Goal: Task Accomplishment & Management: Complete application form

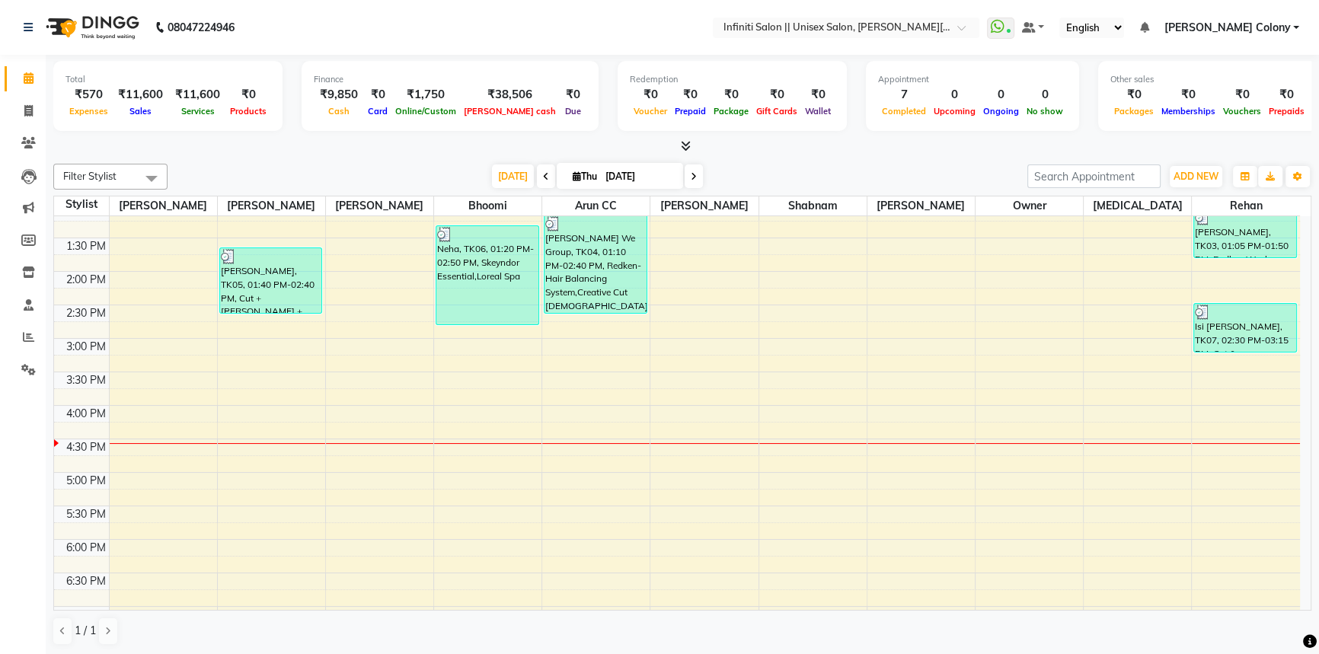
scroll to position [473, 0]
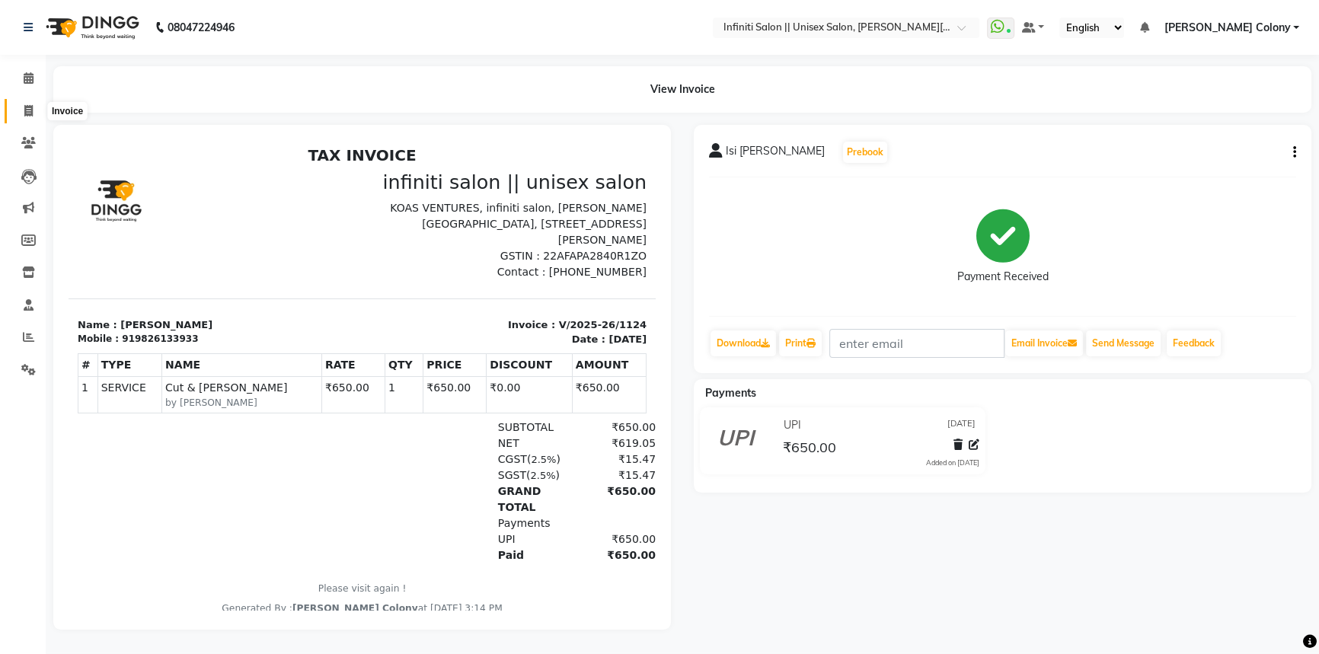
click at [28, 110] on icon at bounding box center [28, 110] width 8 height 11
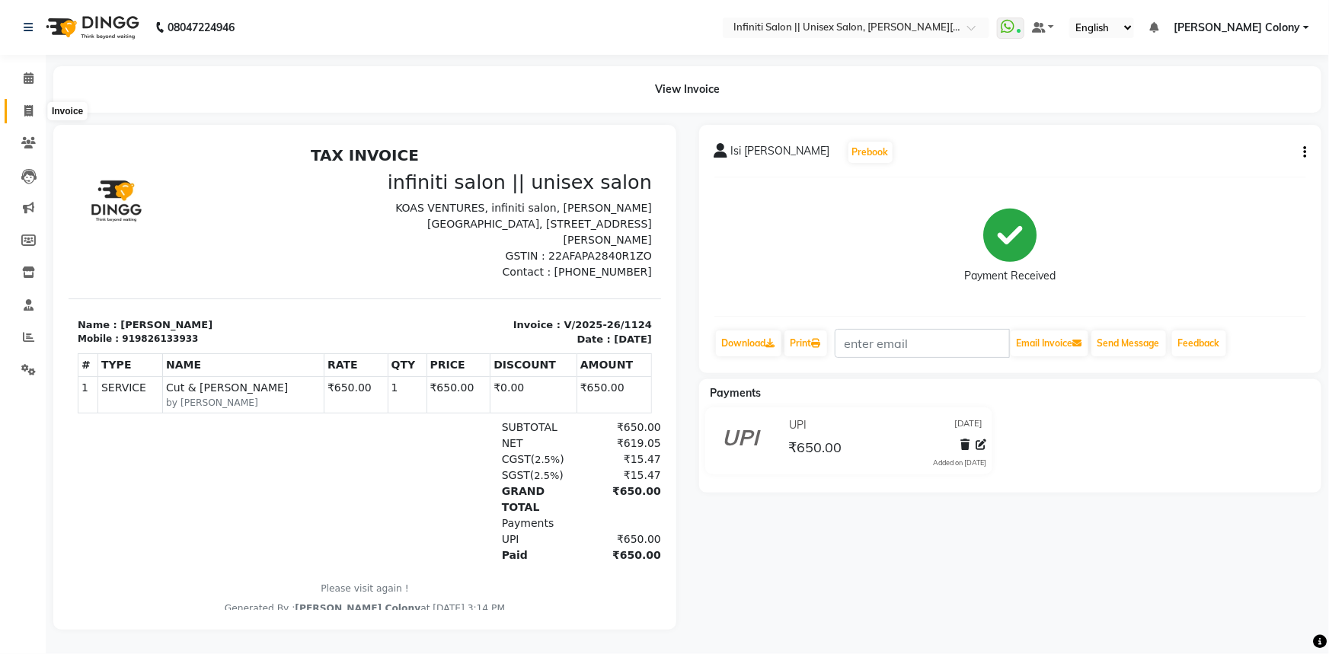
select select "8233"
select select "service"
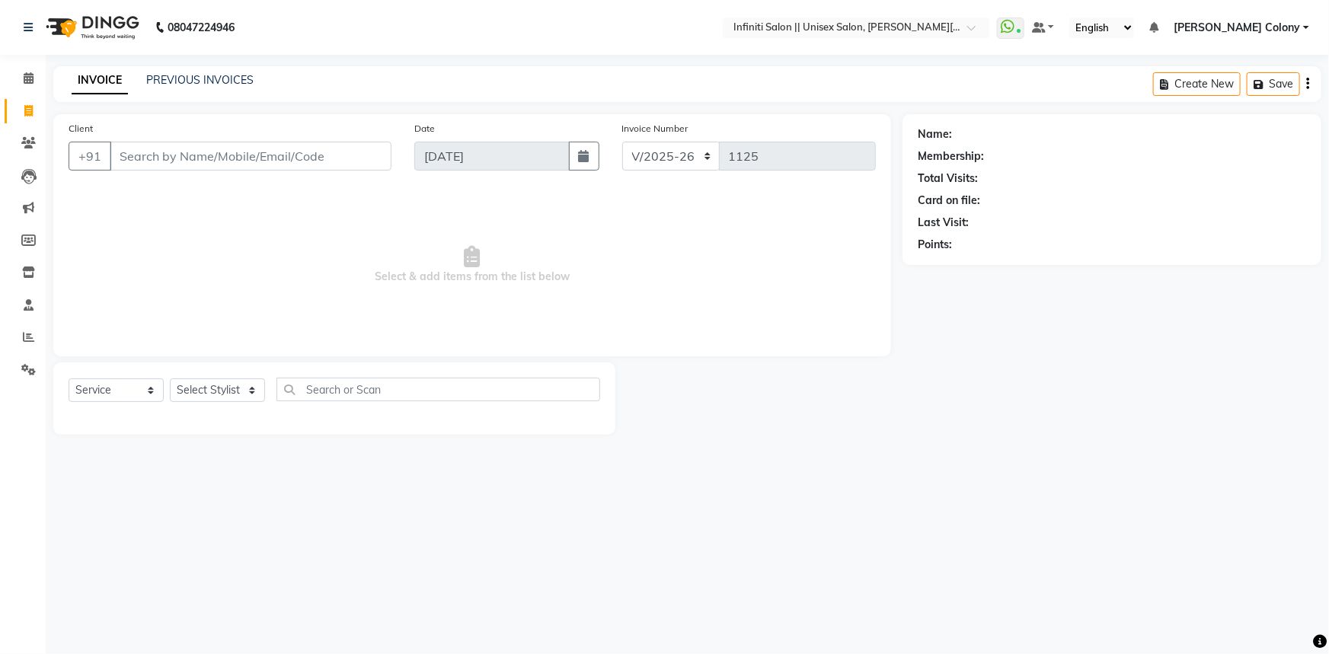
click at [267, 151] on input "Client" at bounding box center [251, 156] width 282 height 29
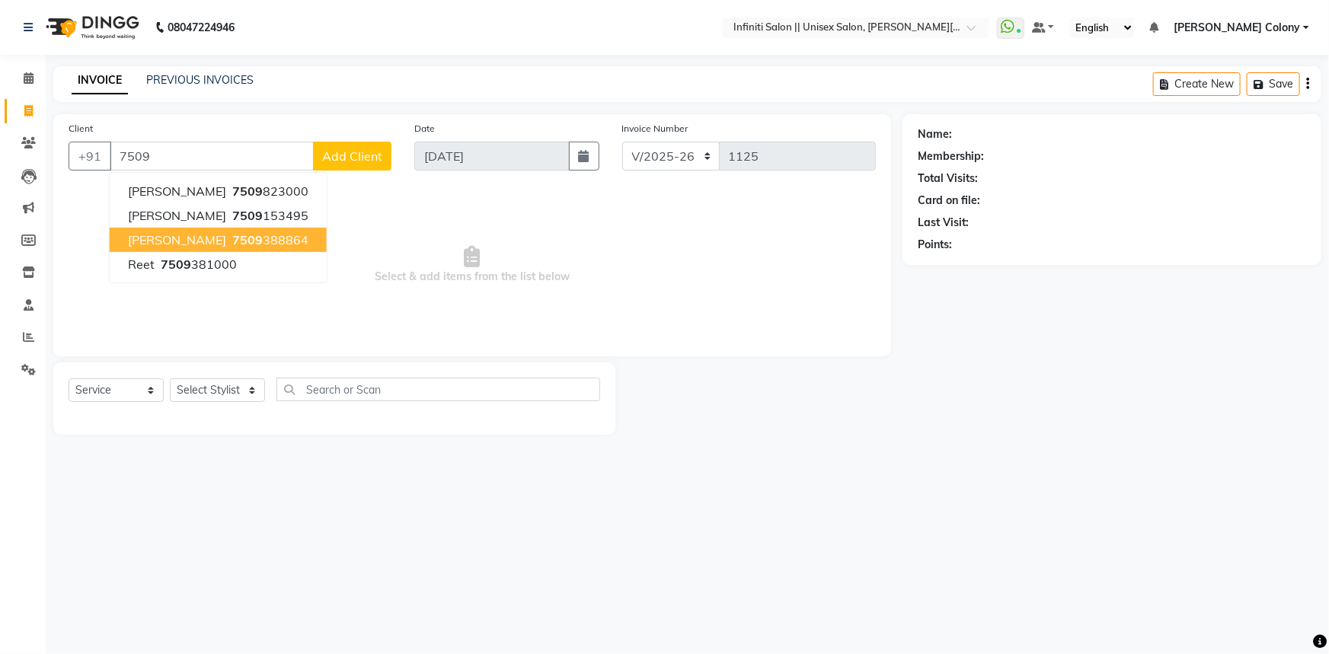
click at [274, 248] on button "Apurva Shukla 7509 388864" at bounding box center [218, 240] width 217 height 24
type input "7509388864"
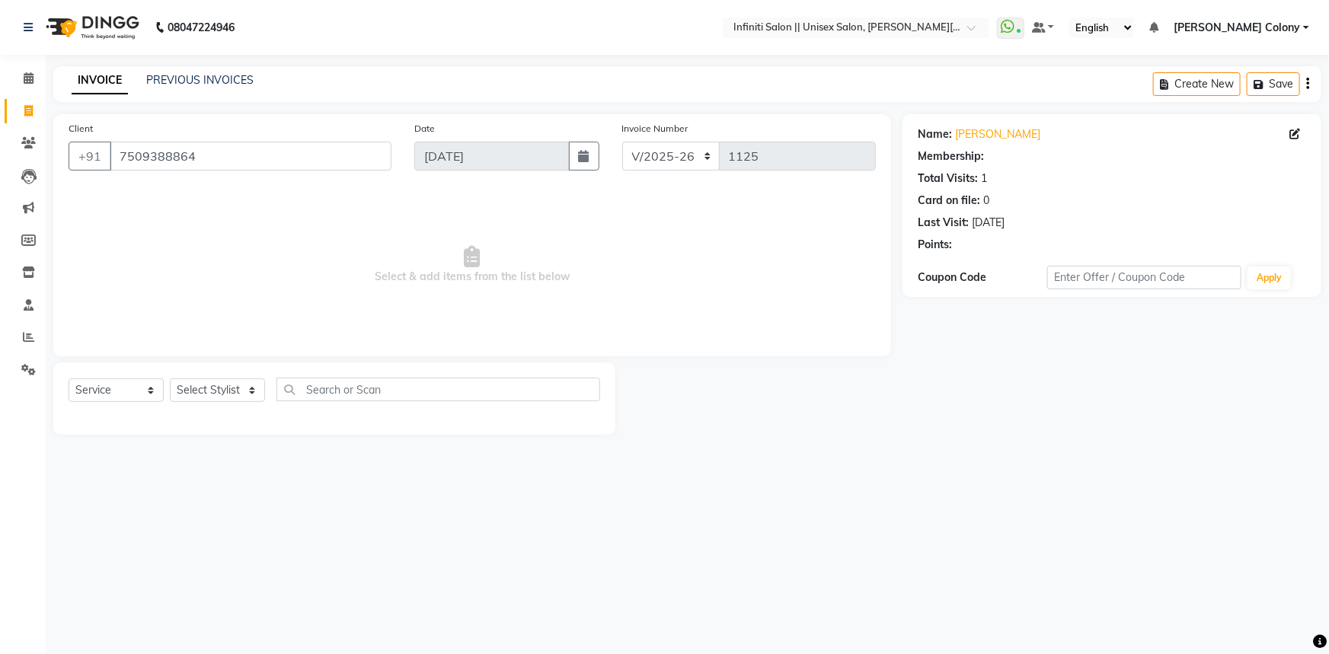
select select "1: Object"
click at [222, 396] on select "Select Stylist Anjali Mahato Arun CC Ayush Bhoomi Dilshad Ahmad Ishu Moye Nikit…" at bounding box center [217, 391] width 95 height 24
select select "79154"
click at [170, 379] on select "Select Stylist Anjali Mahato Arun CC Ayush Bhoomi Dilshad Ahmad Ishu Moye Nikit…" at bounding box center [217, 391] width 95 height 24
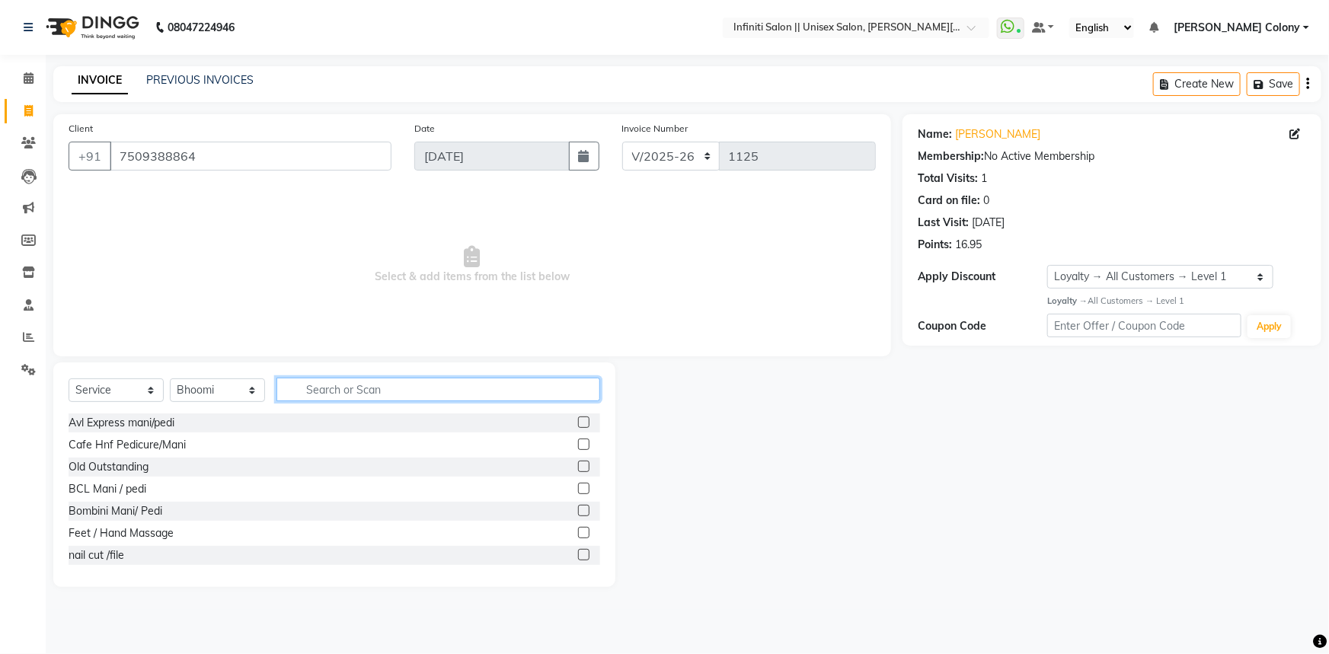
click at [329, 396] on input "text" at bounding box center [438, 390] width 324 height 24
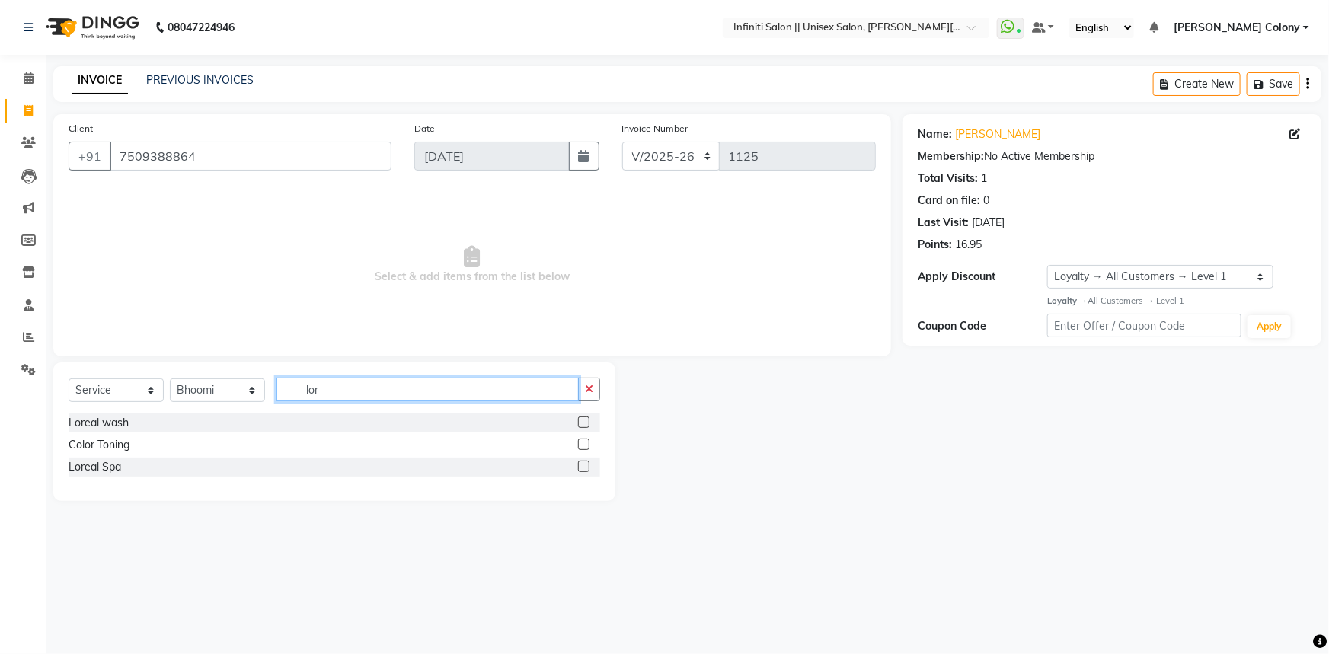
type input "lor"
click at [580, 425] on label at bounding box center [583, 422] width 11 height 11
click at [580, 425] on input "checkbox" at bounding box center [583, 423] width 10 height 10
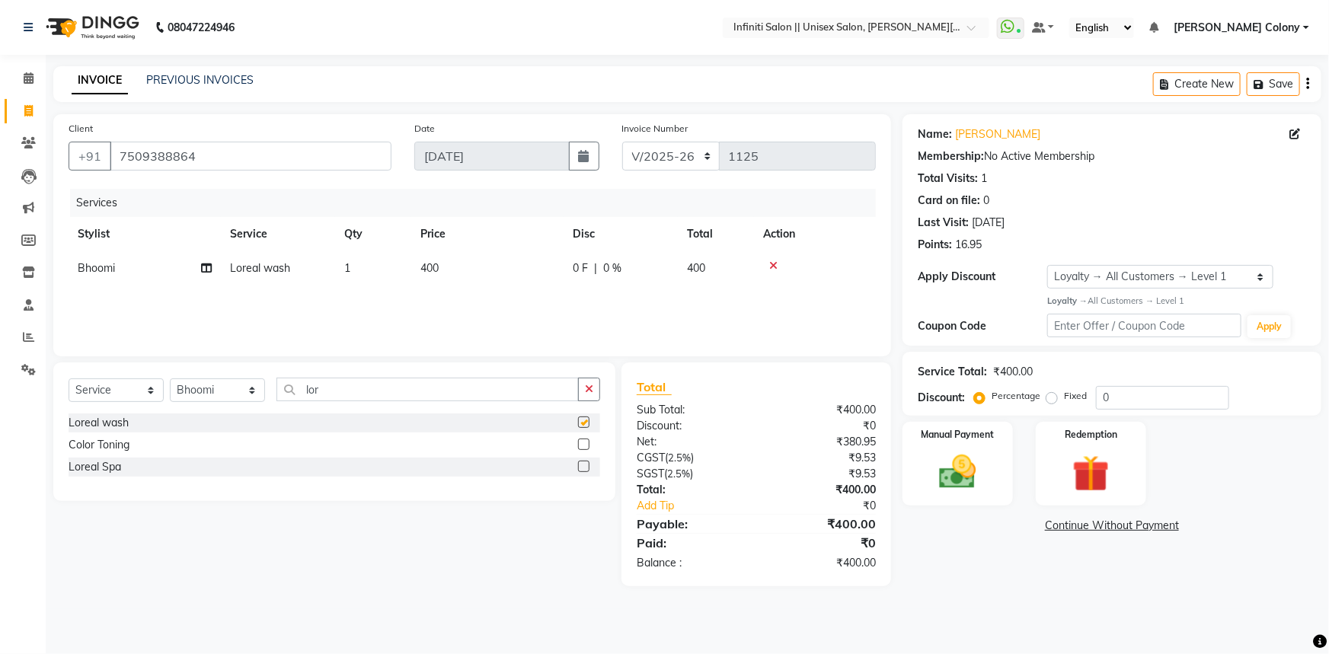
checkbox input "false"
click at [228, 388] on select "Select Stylist Anjali Mahato Arun CC Ayush Bhoomi Dilshad Ahmad Ishu Moye Nikit…" at bounding box center [217, 391] width 95 height 24
select select "93505"
click at [170, 379] on select "Select Stylist Anjali Mahato Arun CC Ayush Bhoomi Dilshad Ahmad Ishu Moye Nikit…" at bounding box center [217, 391] width 95 height 24
click at [321, 383] on div "Select Service Product Membership Package Voucher Prepaid Gift Card Select Styl…" at bounding box center [334, 475] width 562 height 225
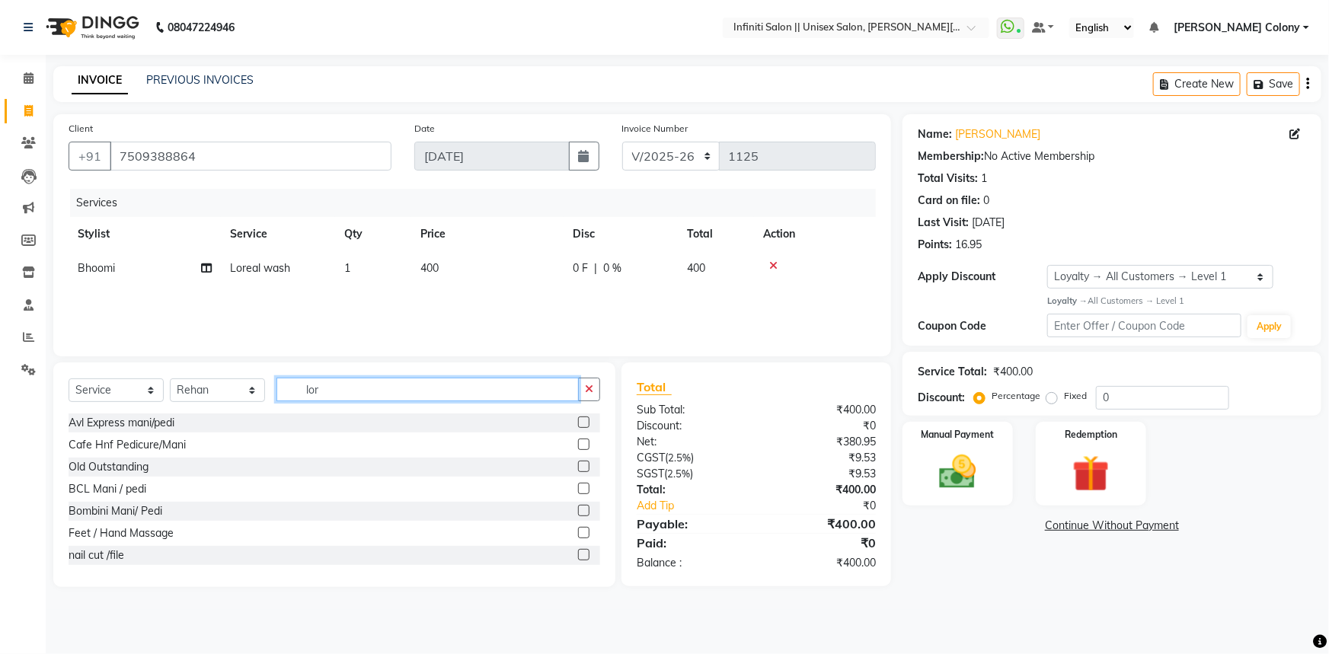
drag, startPoint x: 324, startPoint y: 388, endPoint x: 305, endPoint y: 399, distance: 22.9
click at [303, 396] on input "lor" at bounding box center [427, 390] width 302 height 24
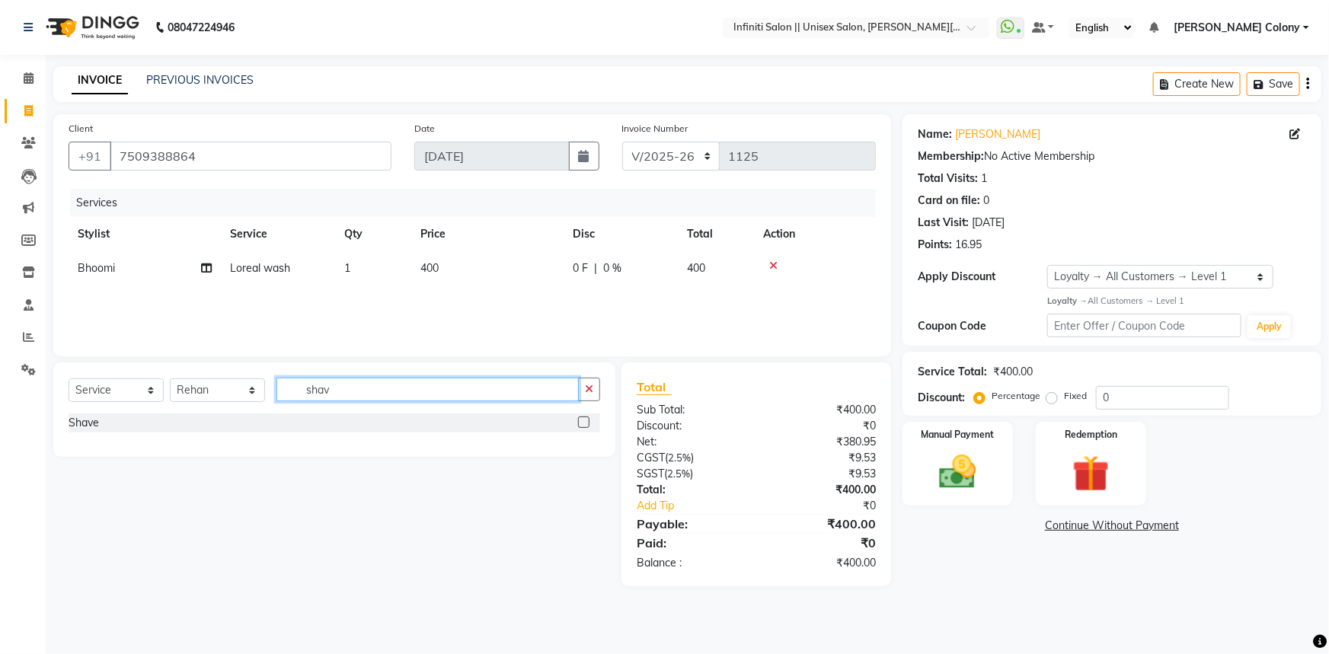
type input "shav"
click at [580, 423] on label at bounding box center [583, 422] width 11 height 11
click at [580, 423] on input "checkbox" at bounding box center [583, 423] width 10 height 10
checkbox input "false"
click at [965, 443] on div "Manual Payment" at bounding box center [957, 464] width 115 height 88
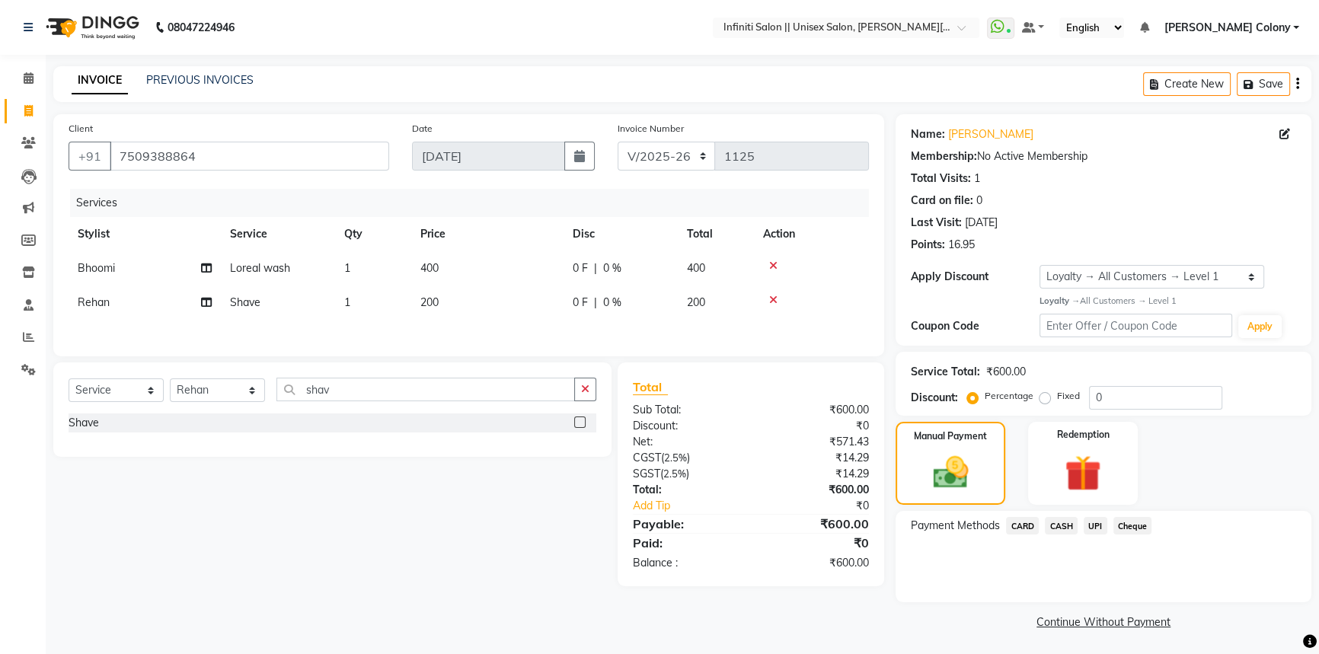
click at [1091, 520] on span "UPI" at bounding box center [1096, 526] width 24 height 18
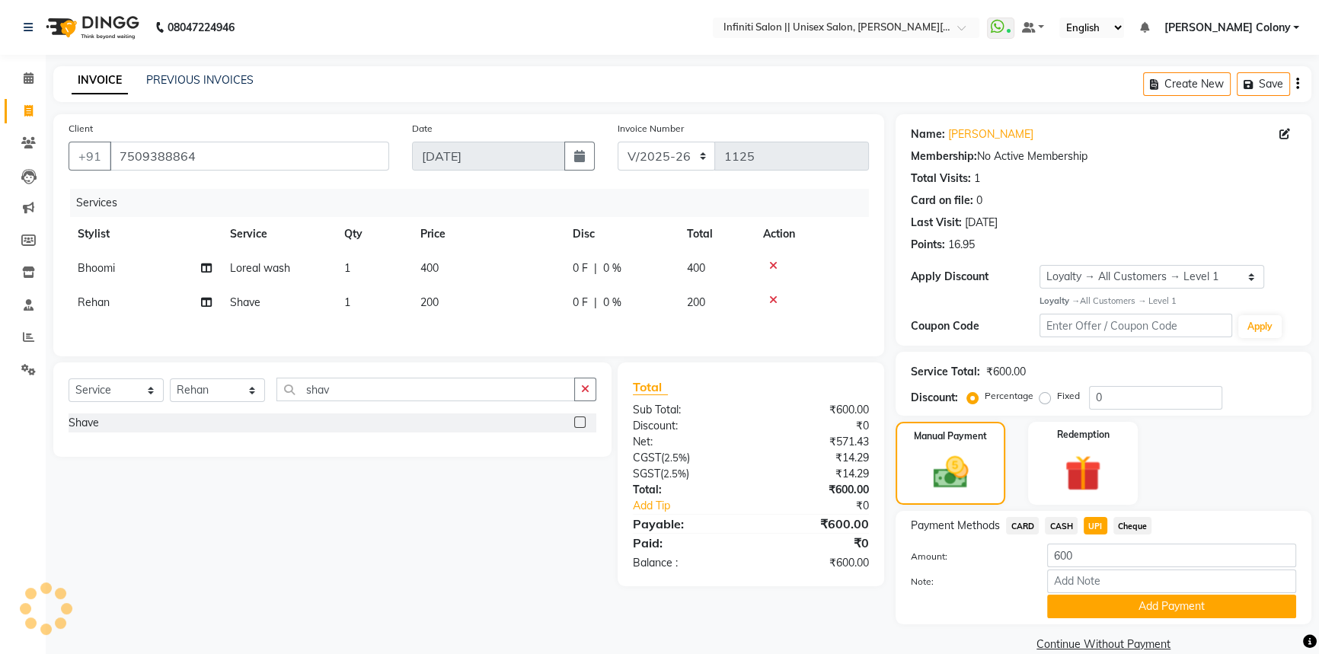
click at [418, 267] on td "400" at bounding box center [487, 268] width 152 height 34
select select "79154"
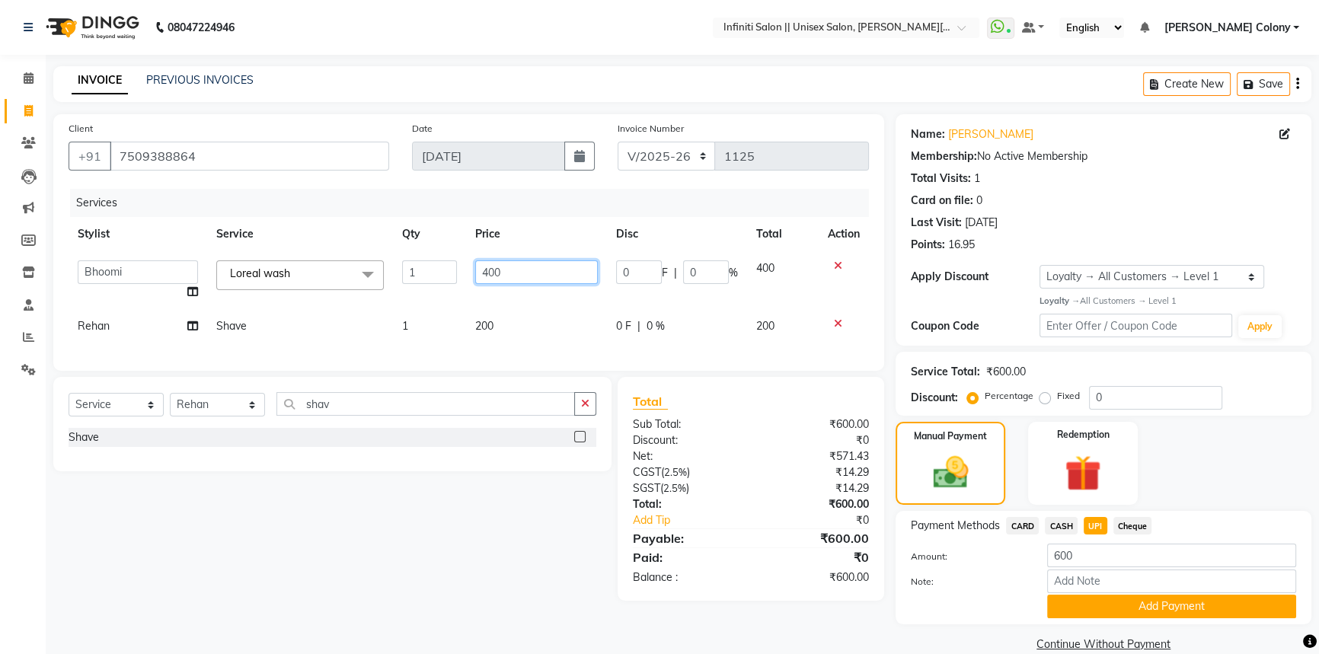
drag, startPoint x: 487, startPoint y: 274, endPoint x: 474, endPoint y: 282, distance: 14.4
click at [475, 282] on input "400" at bounding box center [536, 272] width 123 height 24
type input "500"
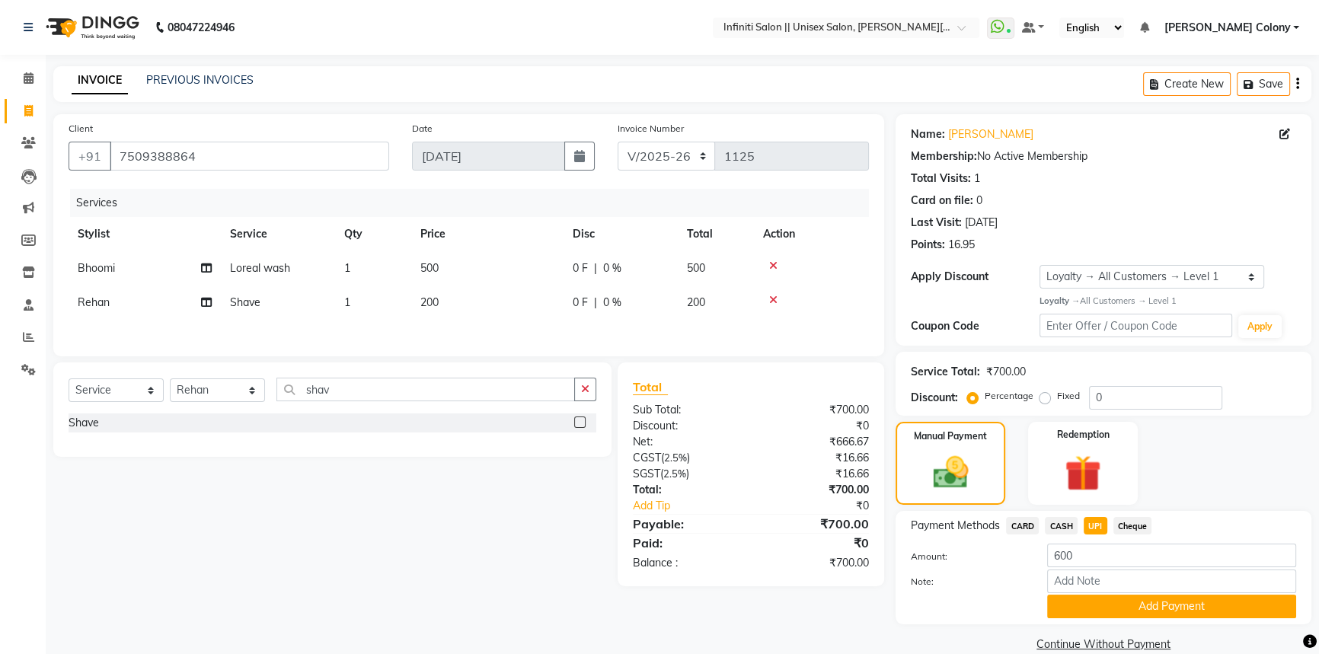
click at [1021, 600] on div at bounding box center [967, 607] width 136 height 24
click at [1061, 526] on span "CASH" at bounding box center [1061, 526] width 33 height 18
type input "700"
click at [1086, 524] on span "UPI" at bounding box center [1096, 526] width 24 height 18
click at [1097, 595] on button "Add Payment" at bounding box center [1171, 607] width 249 height 24
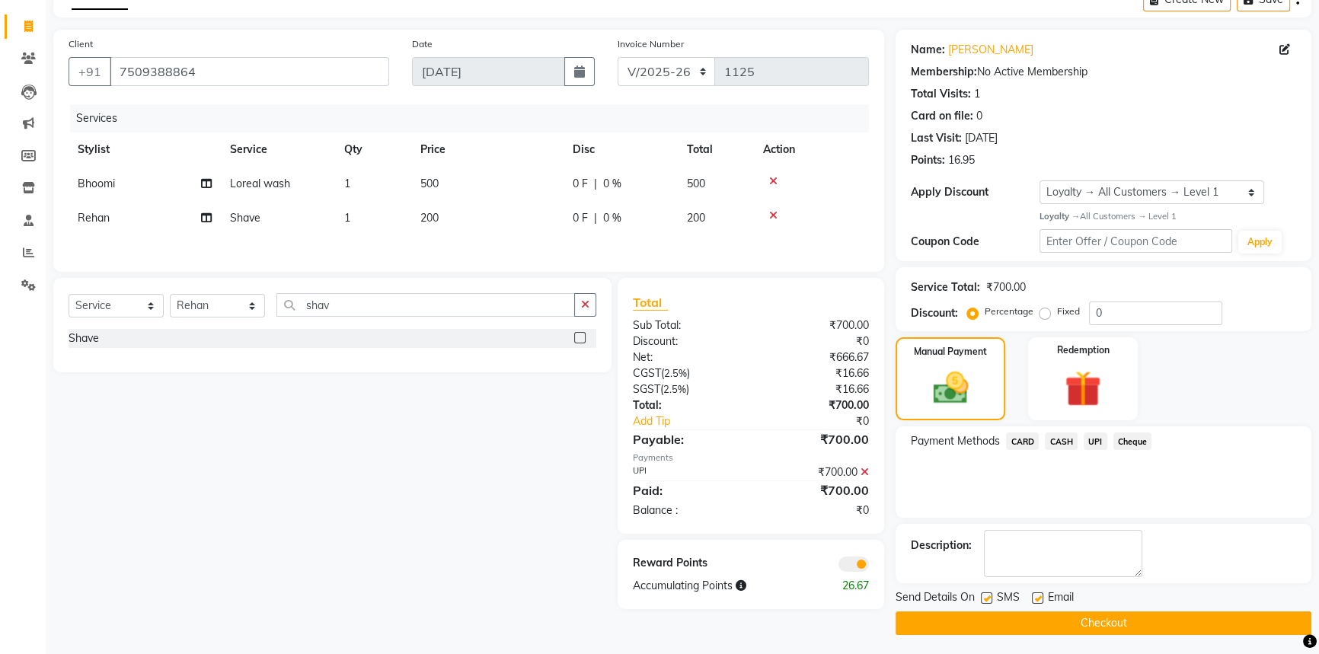
scroll to position [88, 0]
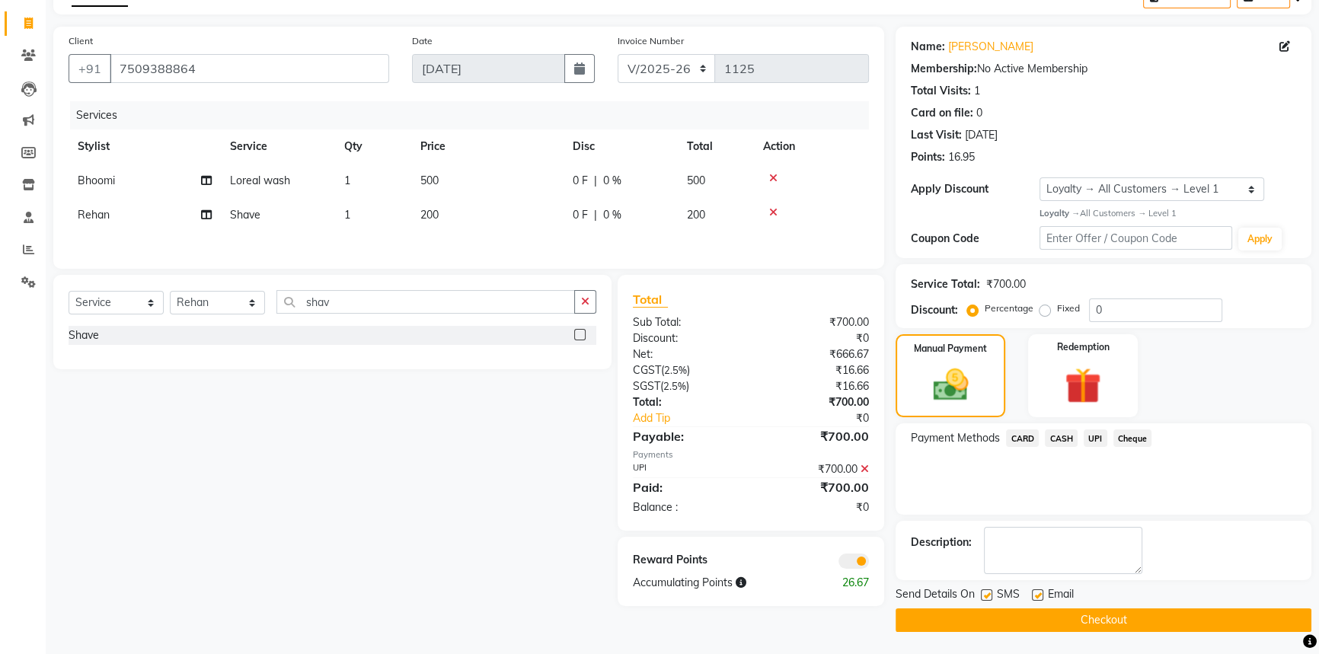
click at [1072, 613] on button "Checkout" at bounding box center [1104, 621] width 416 height 24
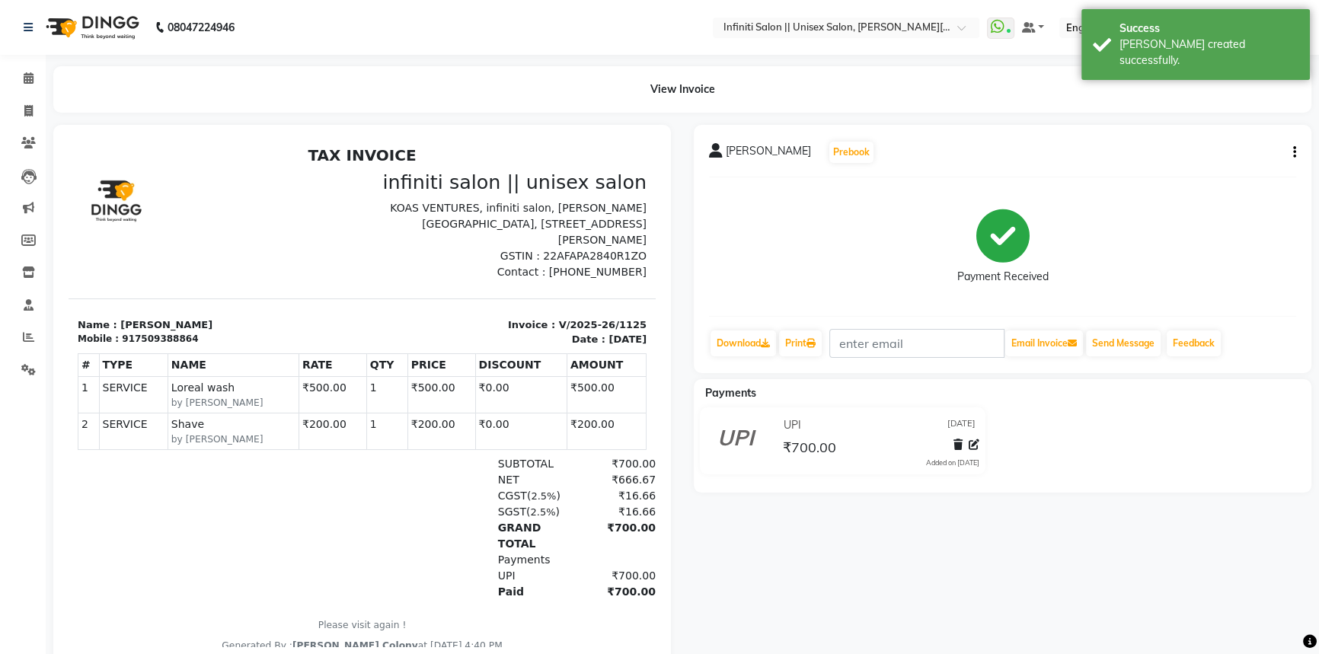
click at [59, 24] on img at bounding box center [91, 27] width 104 height 43
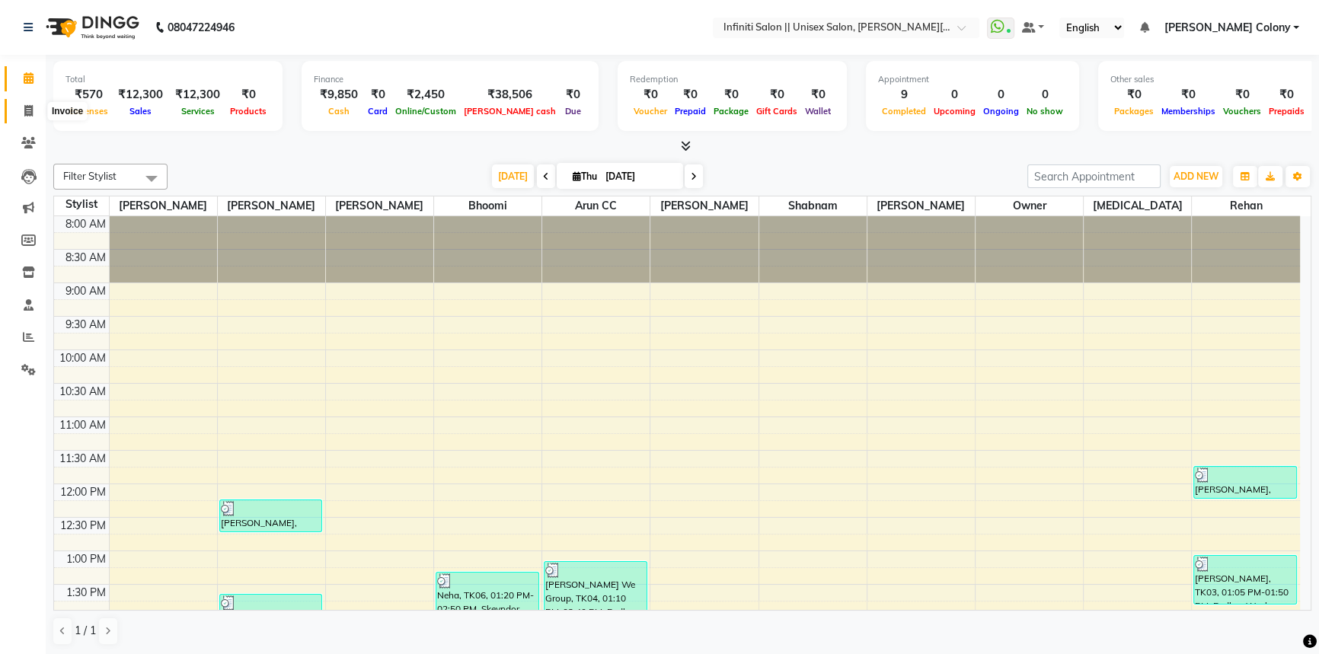
click at [24, 114] on icon at bounding box center [28, 110] width 8 height 11
select select "8233"
select select "service"
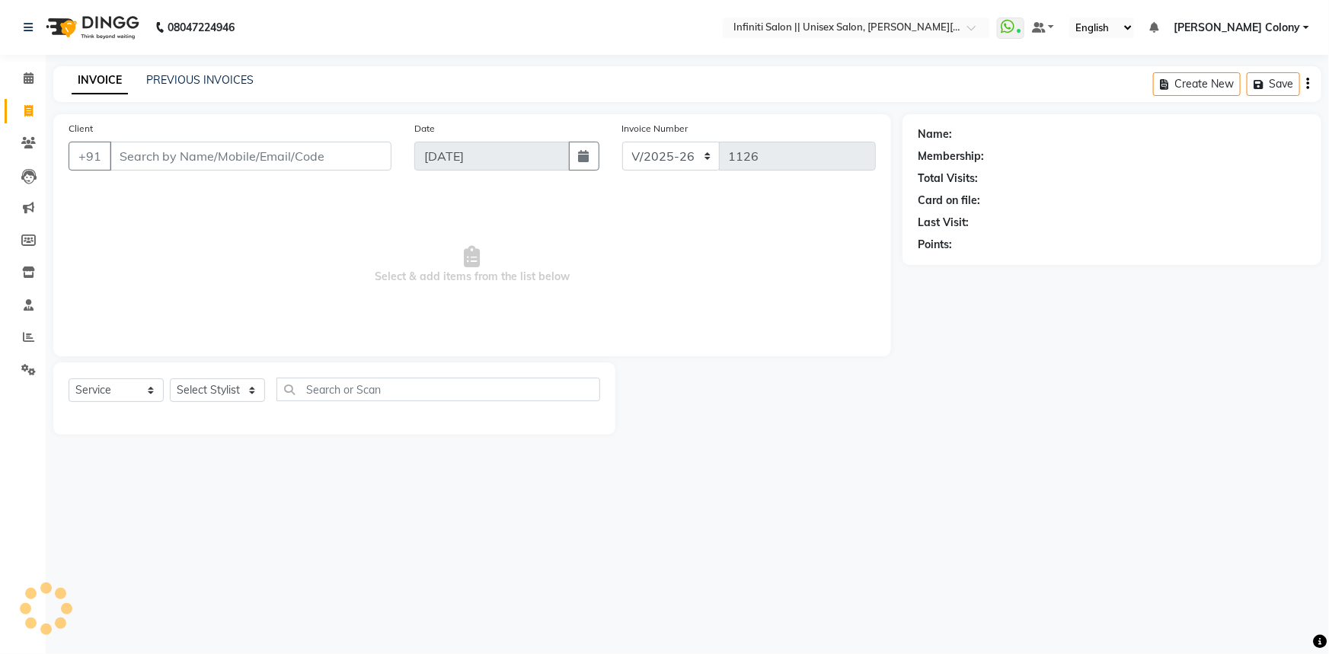
click at [167, 145] on input "Client" at bounding box center [251, 156] width 282 height 29
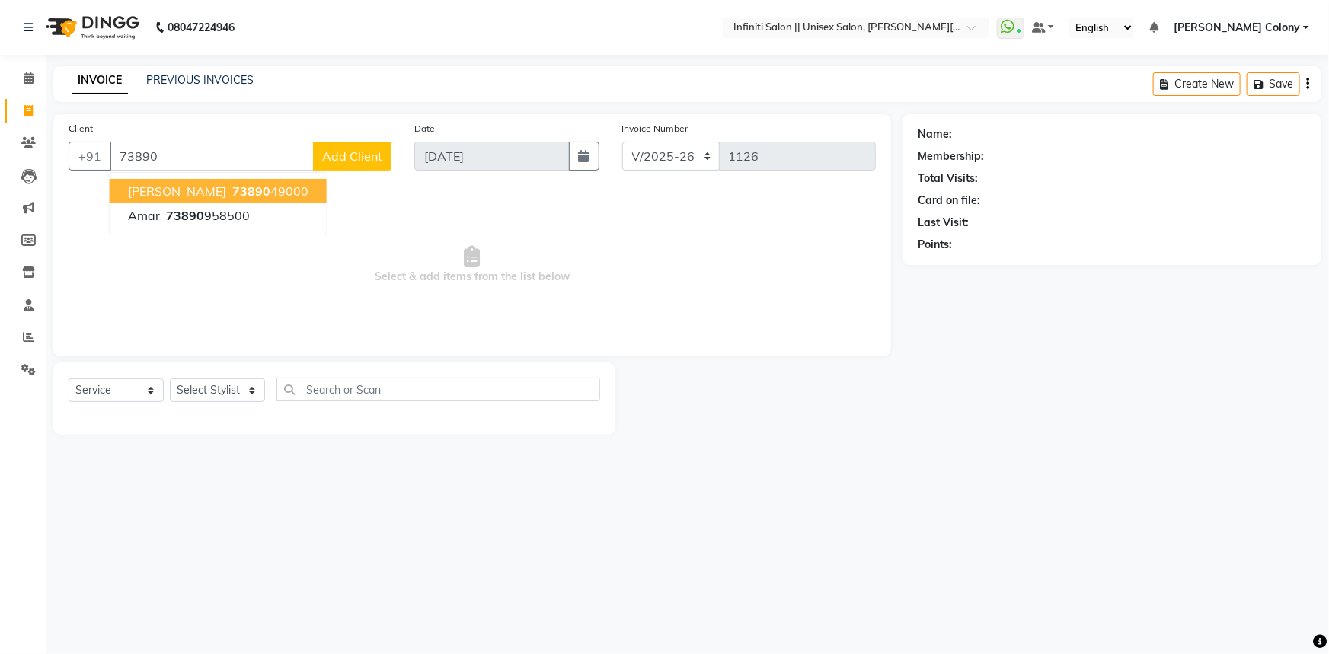
click at [250, 193] on span "73890" at bounding box center [251, 191] width 38 height 15
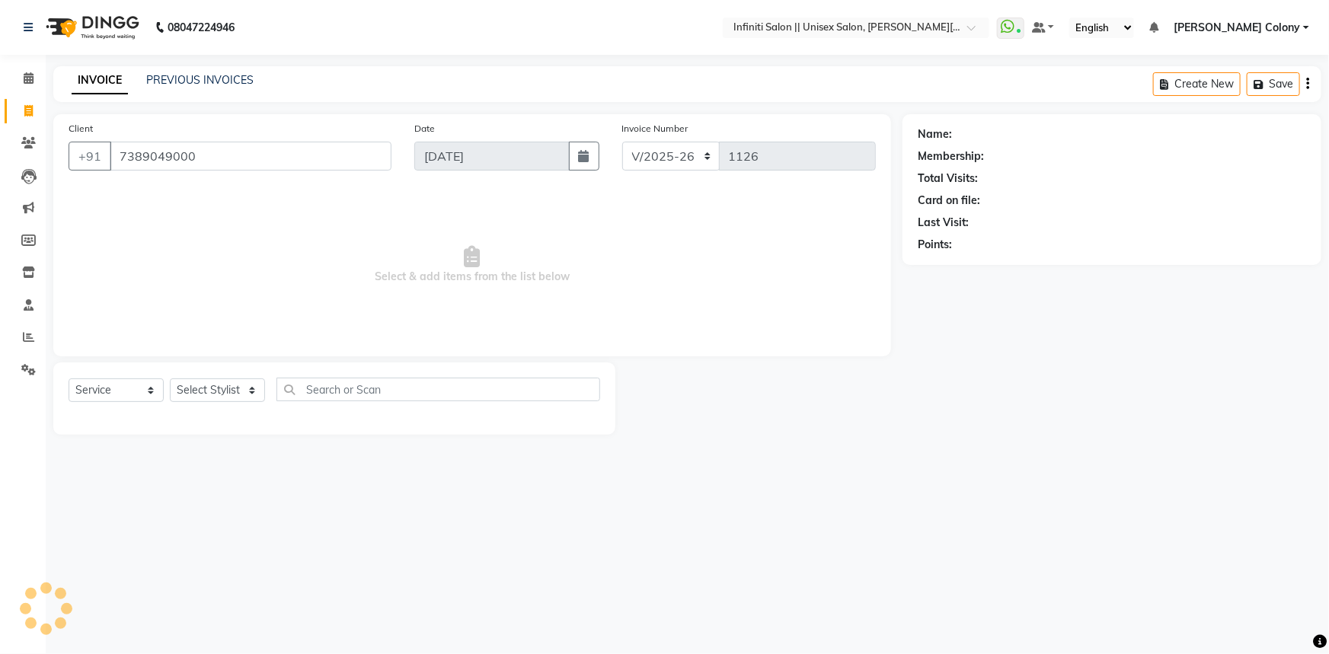
type input "7389049000"
select select "1: Object"
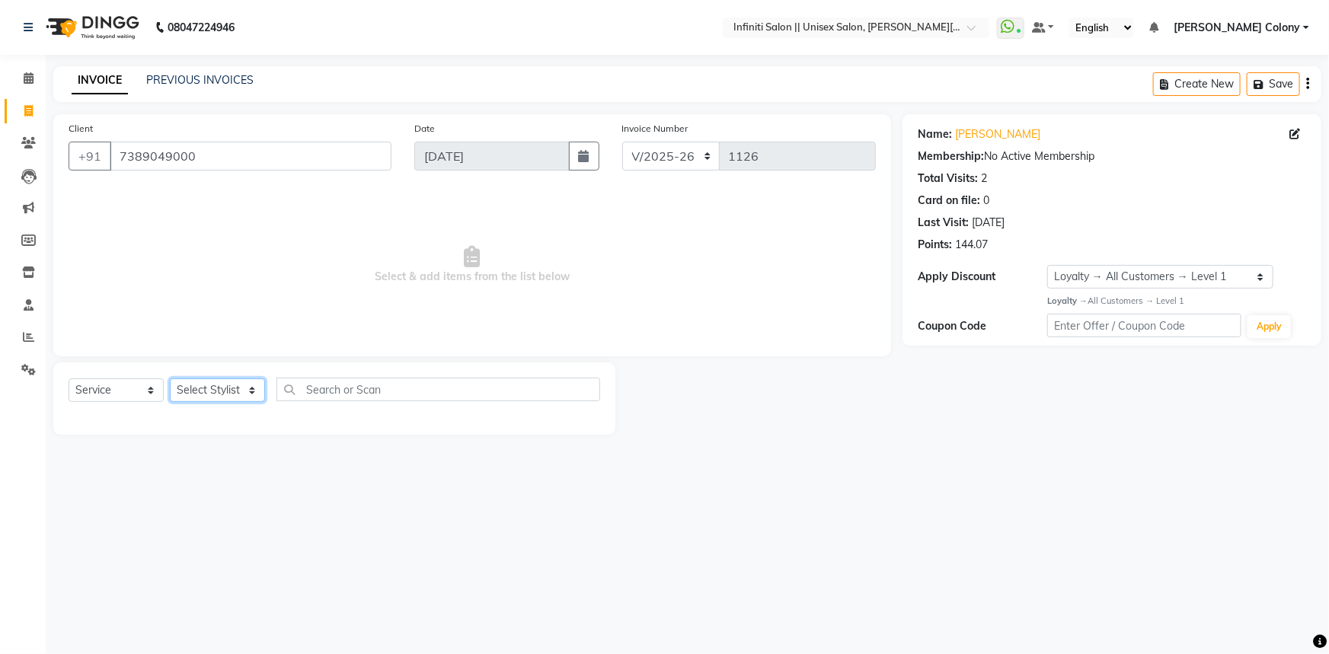
click at [212, 384] on select "Select Stylist Anjali Mahato Arun CC Ayush Bhoomi Dilshad Ahmad Ishu Moye Nikit…" at bounding box center [217, 391] width 95 height 24
select select "93505"
click at [170, 379] on select "Select Stylist Anjali Mahato Arun CC Ayush Bhoomi Dilshad Ahmad Ishu Moye Nikit…" at bounding box center [217, 391] width 95 height 24
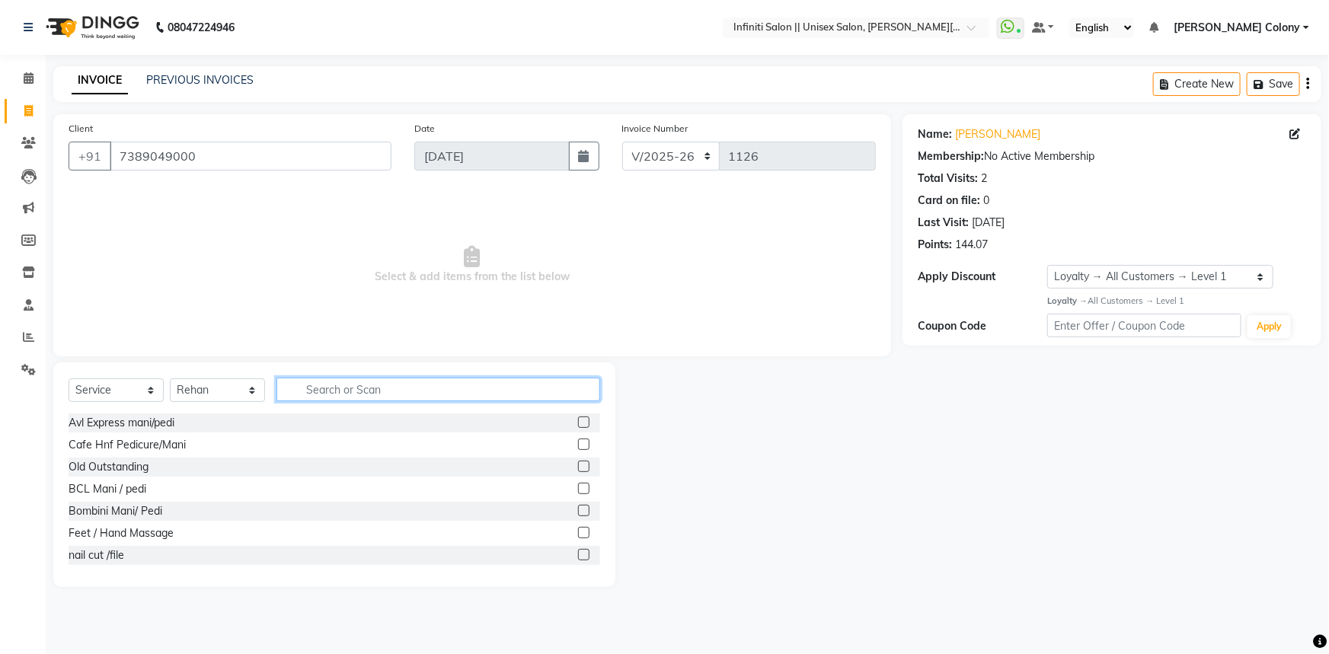
click at [351, 383] on input "text" at bounding box center [438, 390] width 324 height 24
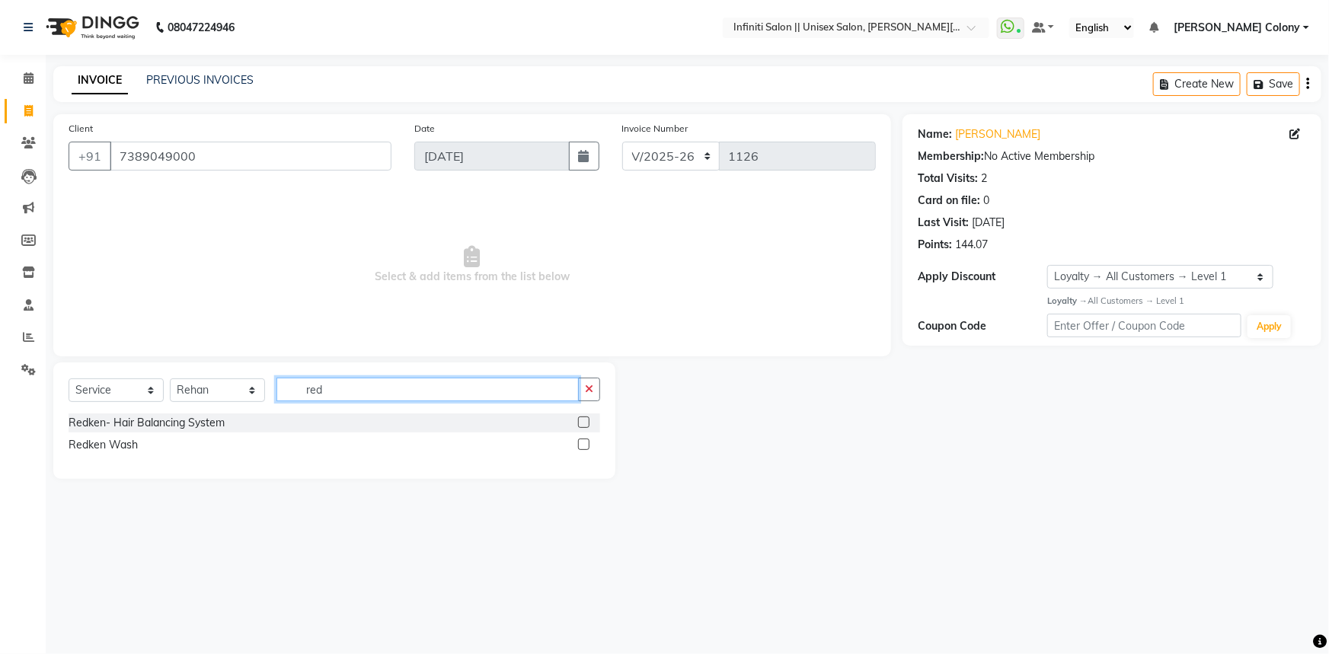
type input "red"
click at [582, 427] on label at bounding box center [583, 422] width 11 height 11
click at [582, 427] on input "checkbox" at bounding box center [583, 423] width 10 height 10
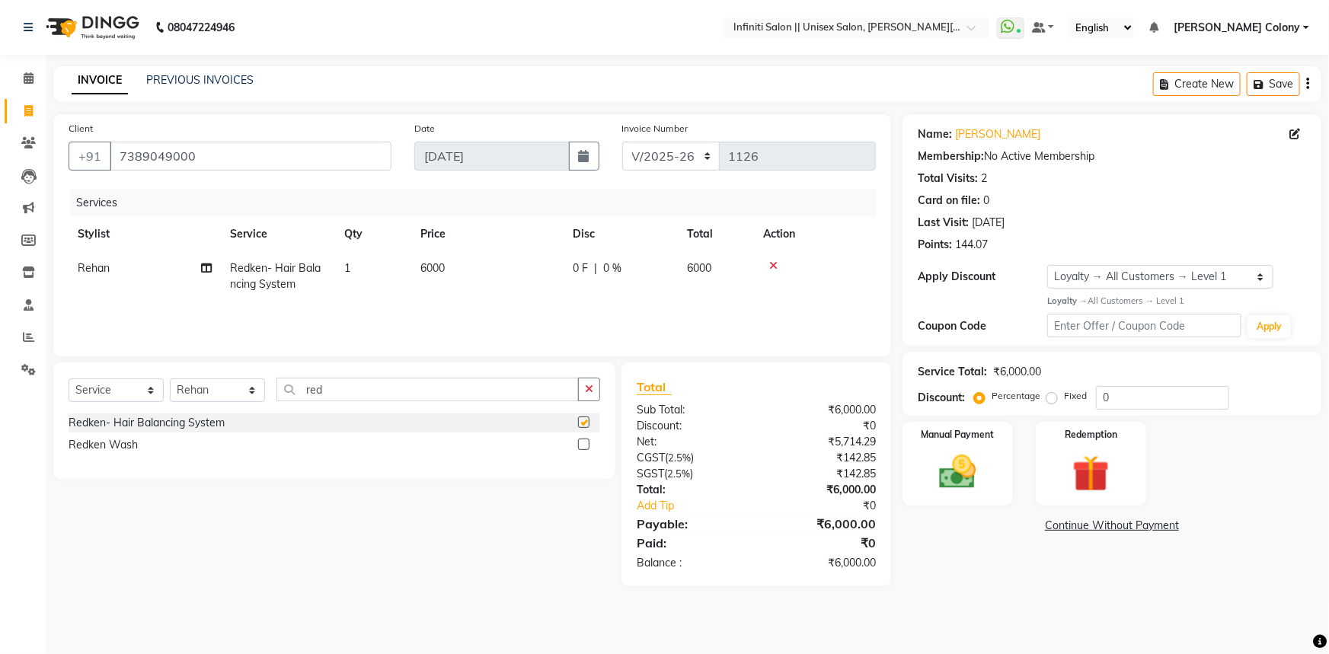
checkbox input "false"
click at [430, 278] on td "6000" at bounding box center [487, 276] width 152 height 50
select select "93505"
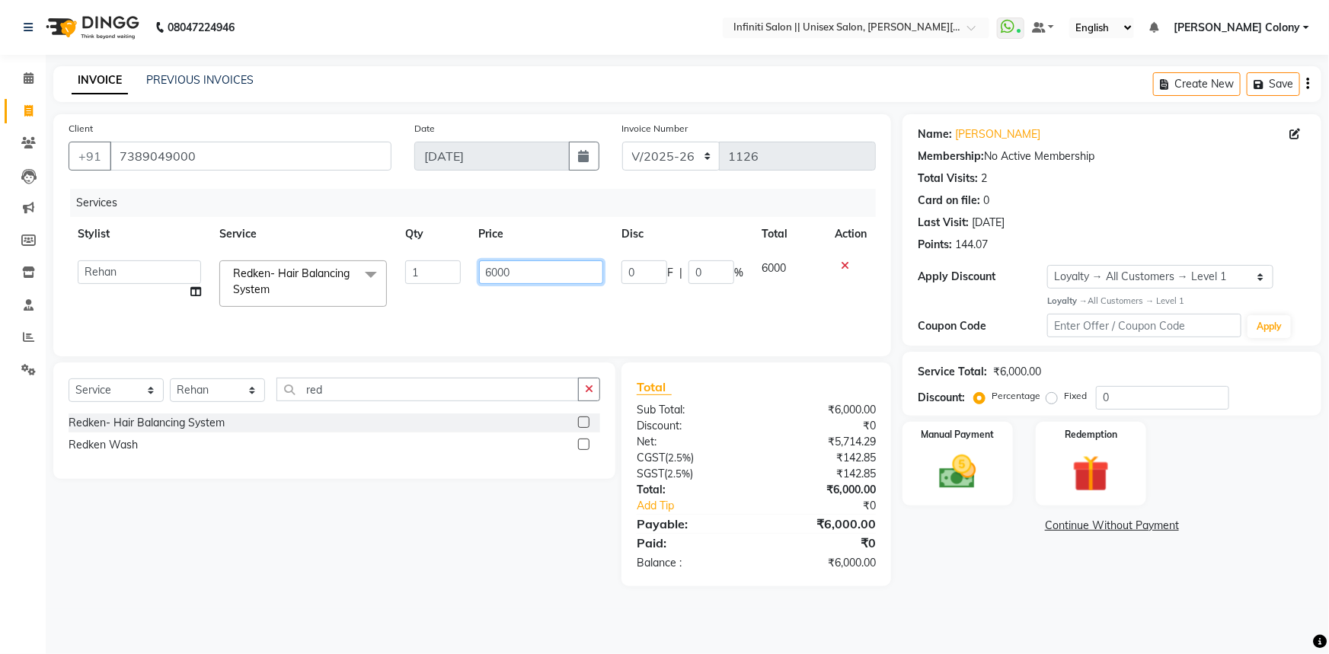
drag, startPoint x: 497, startPoint y: 273, endPoint x: 426, endPoint y: 290, distance: 73.7
click at [426, 290] on tr "Anjali Mahato Arun CC Ayush Bhoomi Dilshad Ahmad Ishu Moye Nikita Owner Rehan S…" at bounding box center [472, 283] width 807 height 65
type input "3000"
click at [571, 316] on div "Services Stylist Service Qty Price Disc Total Action Anjali Mahato Arun CC Ayus…" at bounding box center [472, 265] width 807 height 152
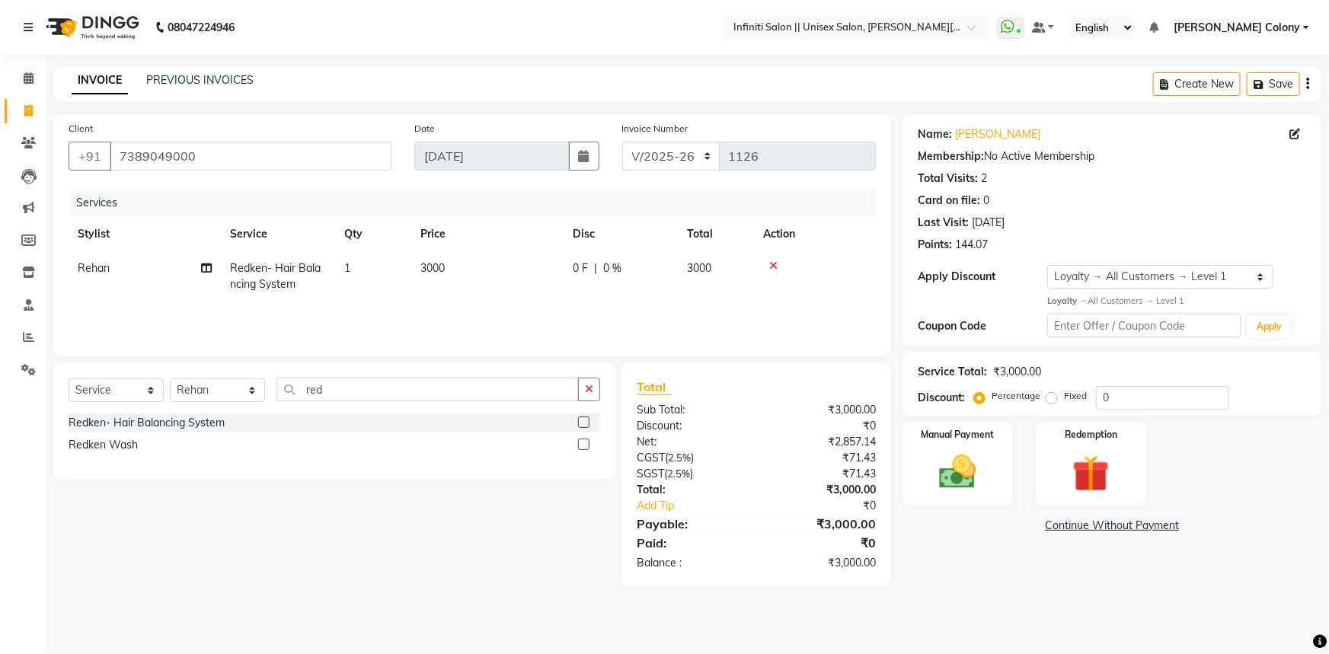
click at [596, 289] on td "0 F | 0 %" at bounding box center [621, 276] width 114 height 50
select select "93505"
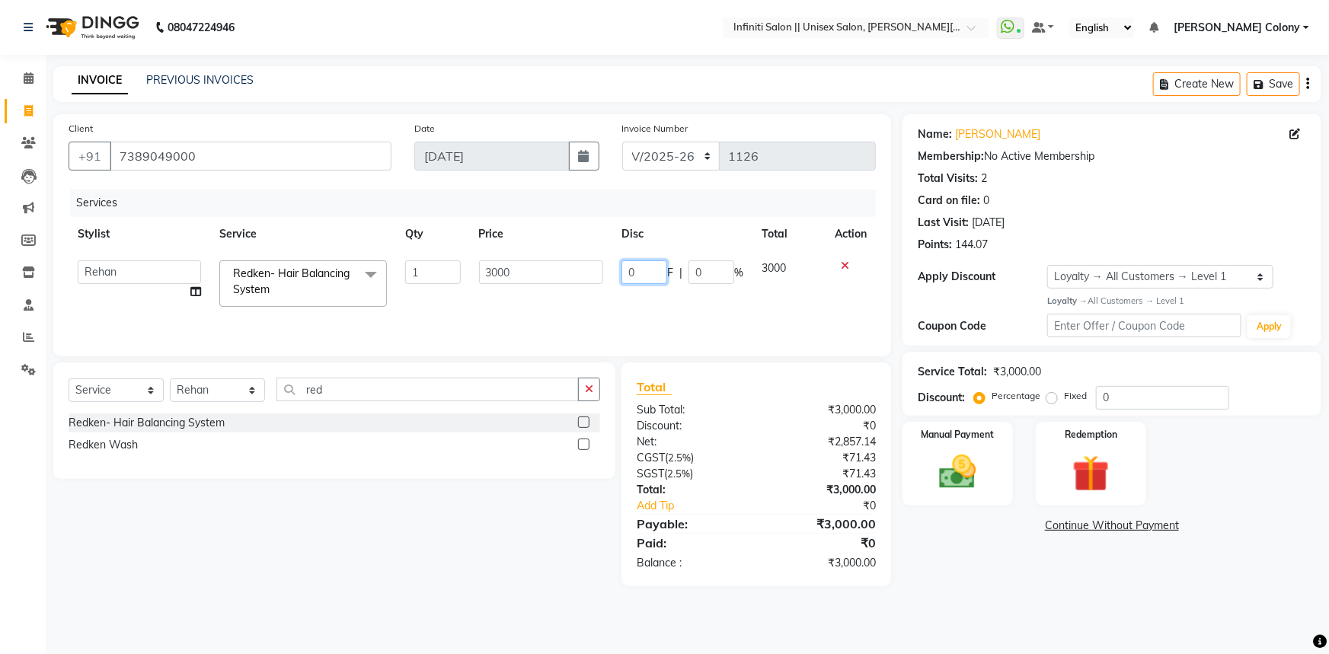
click at [641, 282] on input "0" at bounding box center [644, 272] width 46 height 24
type input "01000"
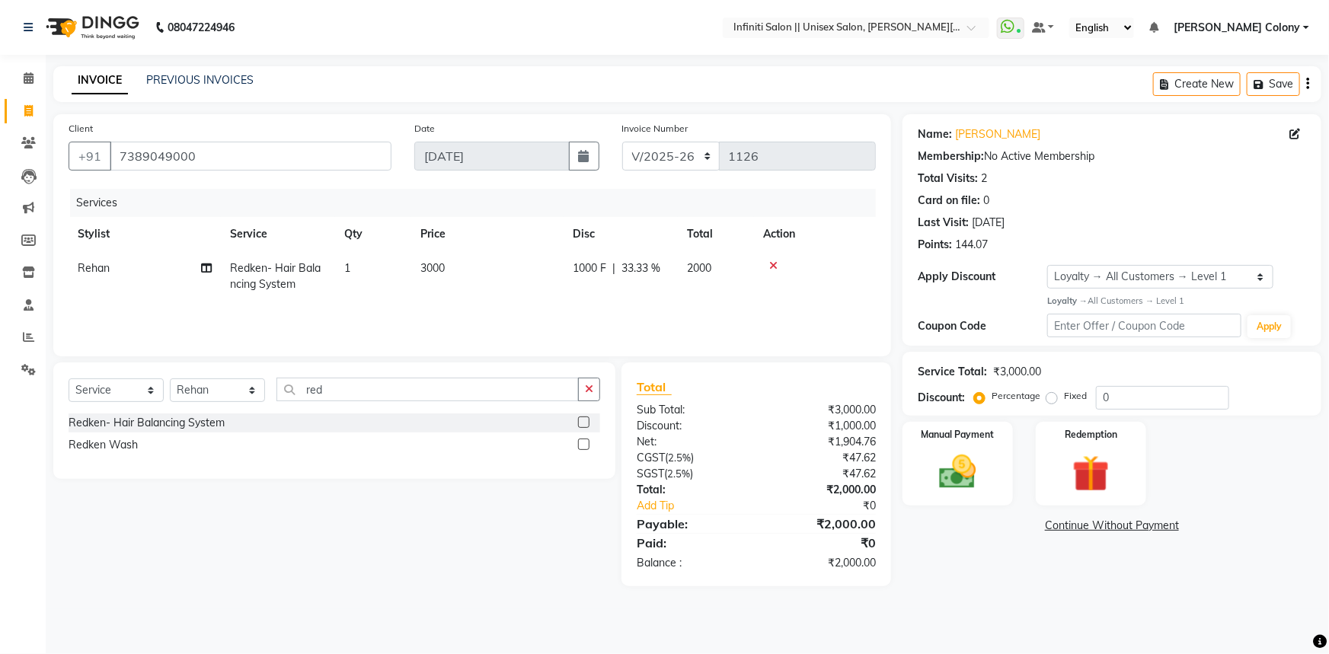
click at [687, 304] on div "Services Stylist Service Qty Price Disc Total Action Rehan Redken- Hair Balanci…" at bounding box center [472, 265] width 807 height 152
click at [596, 284] on td "1000 F | 33.33 %" at bounding box center [621, 276] width 114 height 50
select select "93505"
click at [459, 198] on div "Services" at bounding box center [478, 203] width 817 height 28
click at [534, 311] on td "3000" at bounding box center [541, 283] width 143 height 65
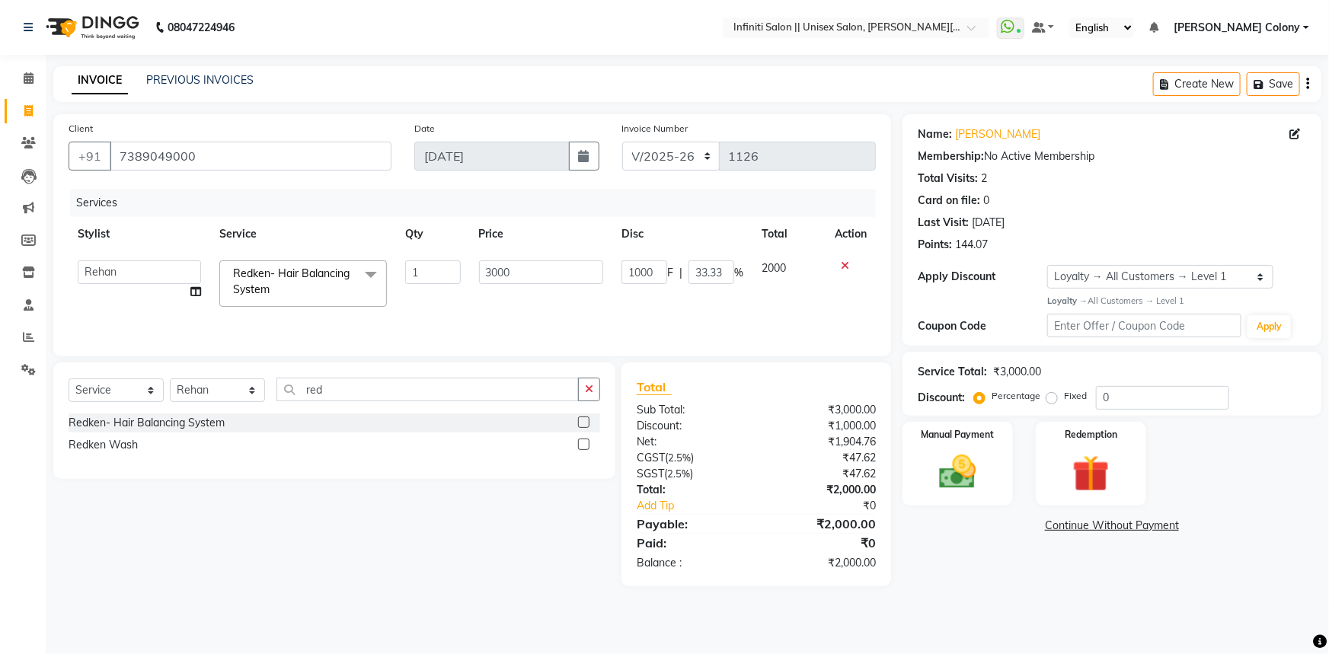
click at [408, 315] on div "Services Stylist Service Qty Price Disc Total Action Anjali Mahato Arun CC Ayus…" at bounding box center [472, 265] width 807 height 152
click at [553, 317] on div "Services Stylist Service Qty Price Disc Total Action Anjali Mahato Arun CC Ayus…" at bounding box center [472, 265] width 807 height 152
click at [963, 454] on img at bounding box center [958, 472] width 62 height 44
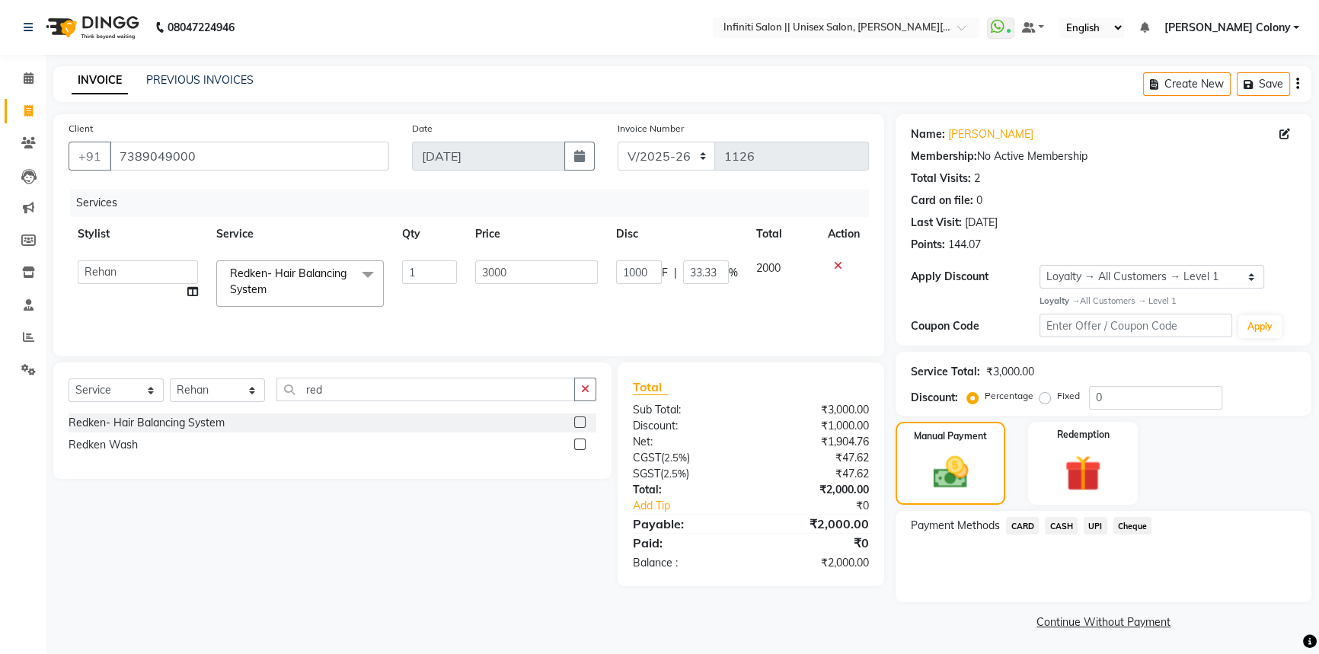
click at [1071, 522] on span "CASH" at bounding box center [1061, 526] width 33 height 18
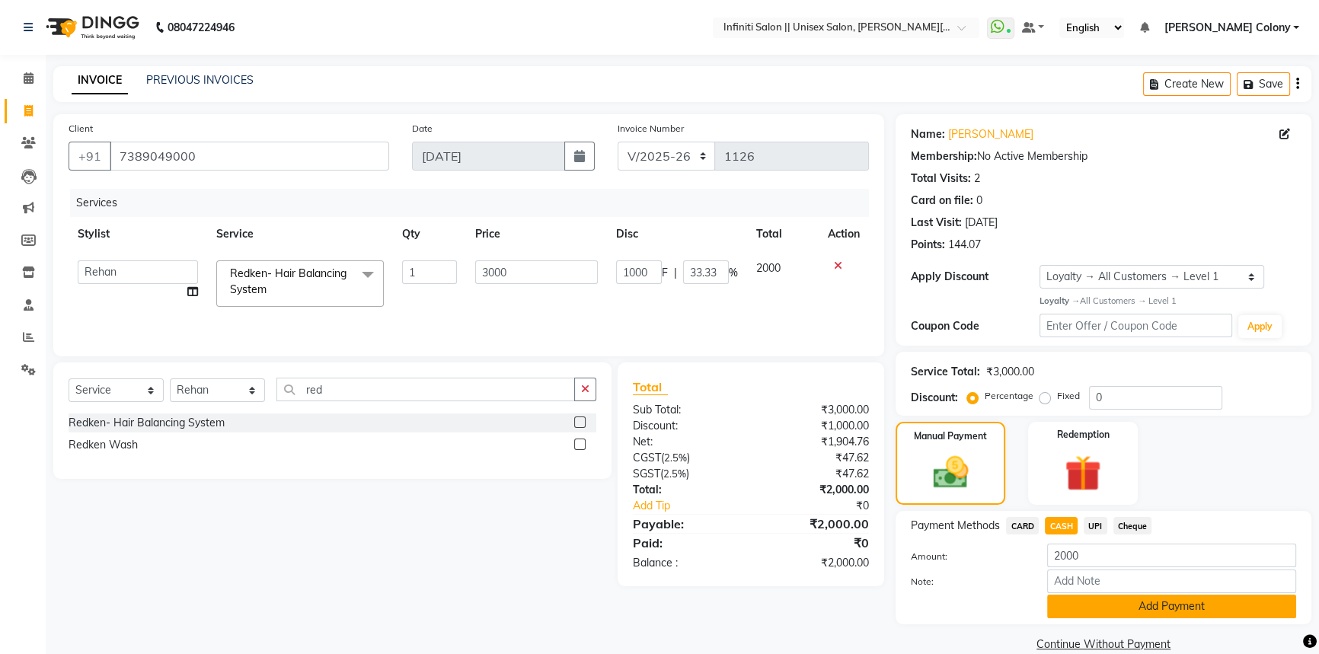
click at [1091, 614] on button "Add Payment" at bounding box center [1171, 607] width 249 height 24
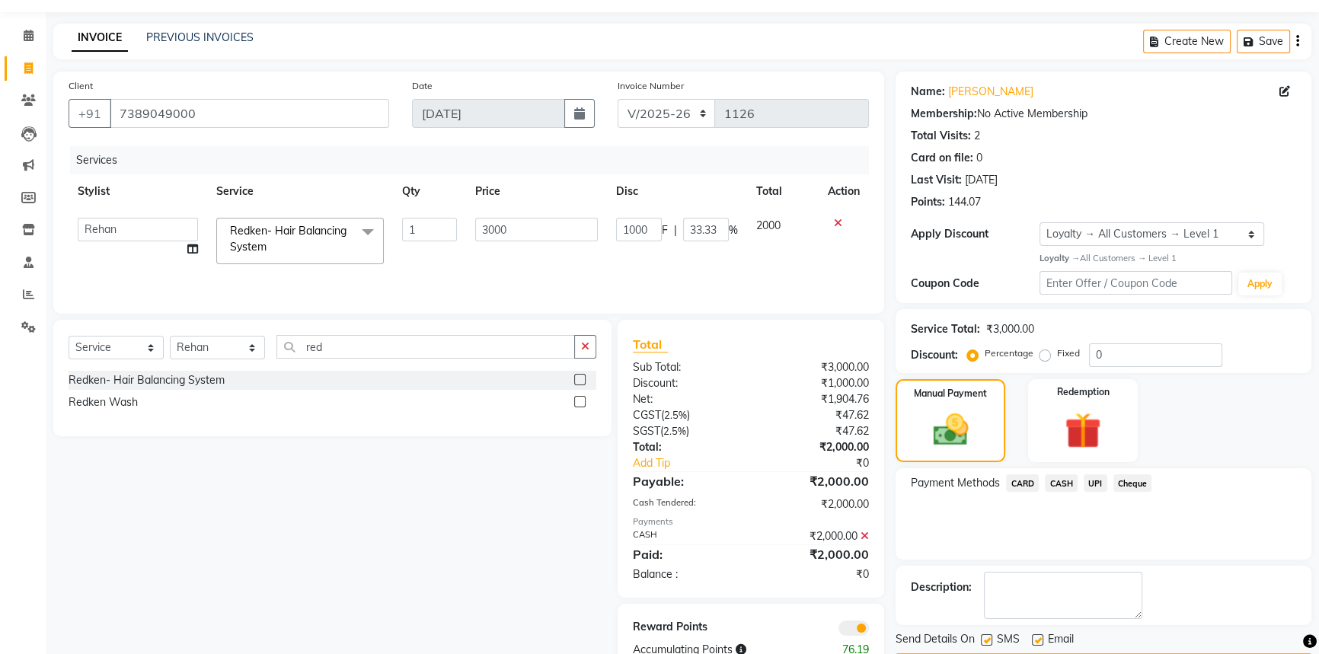
scroll to position [88, 0]
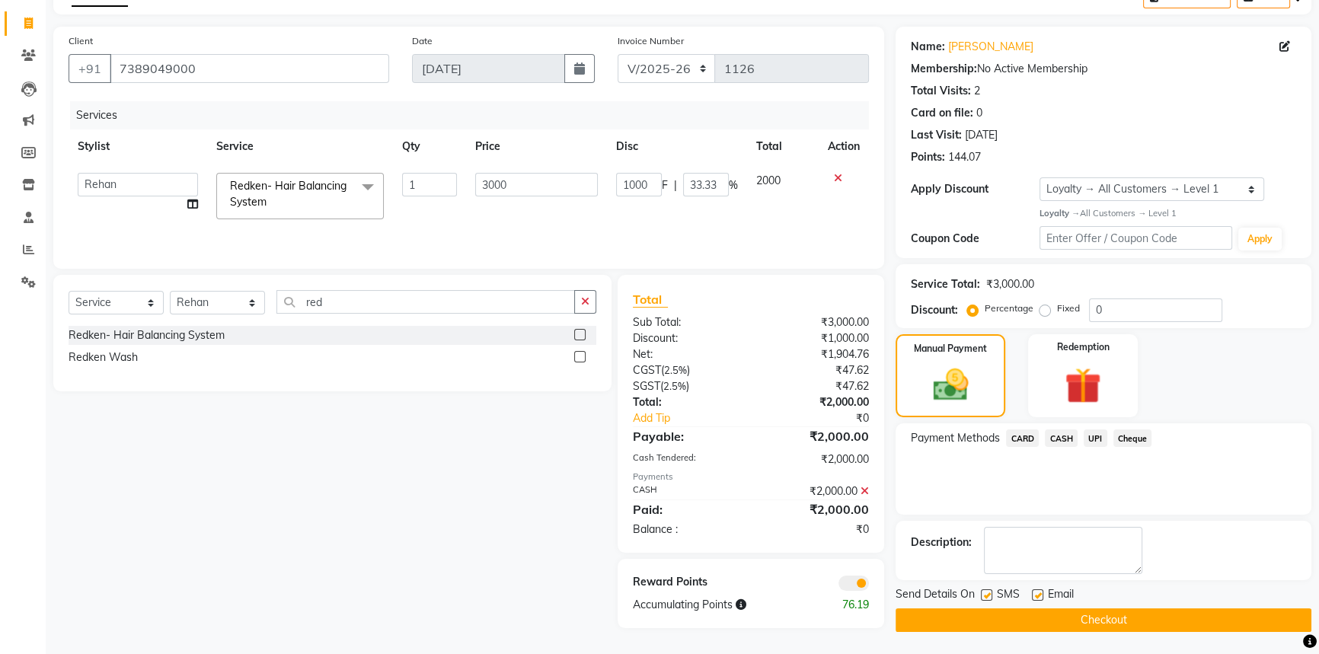
click at [1093, 614] on button "Checkout" at bounding box center [1104, 621] width 416 height 24
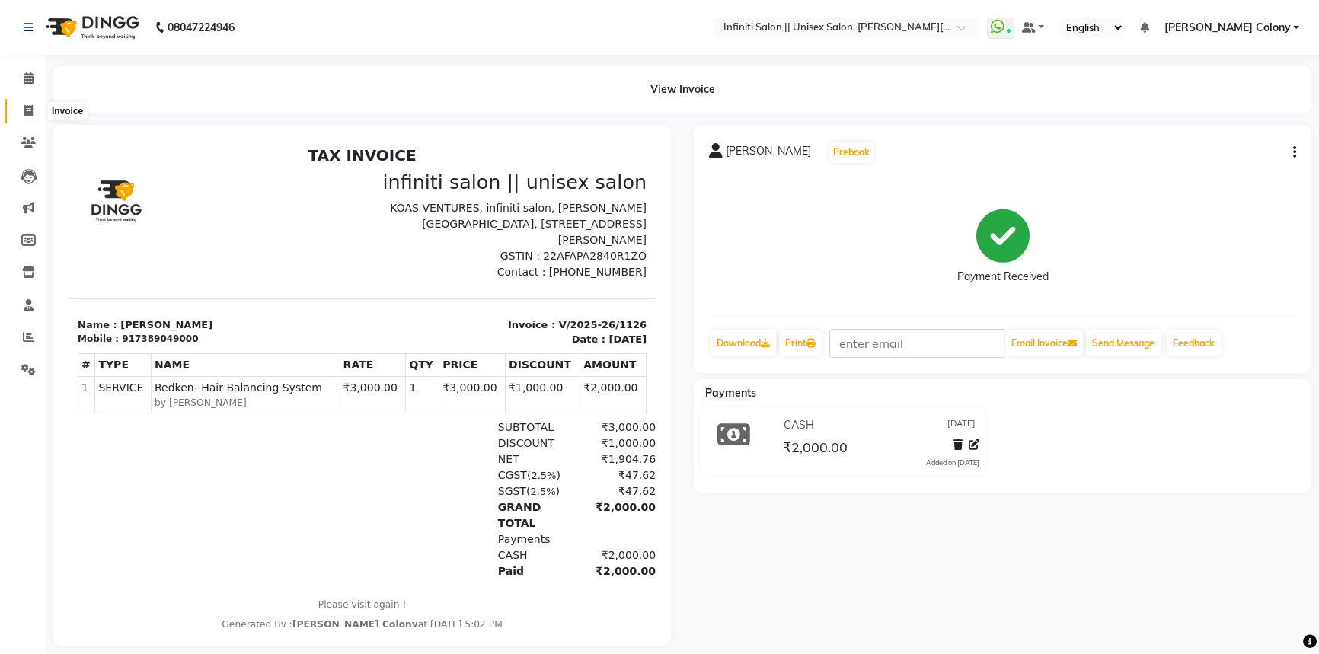
click at [27, 112] on icon at bounding box center [28, 110] width 8 height 11
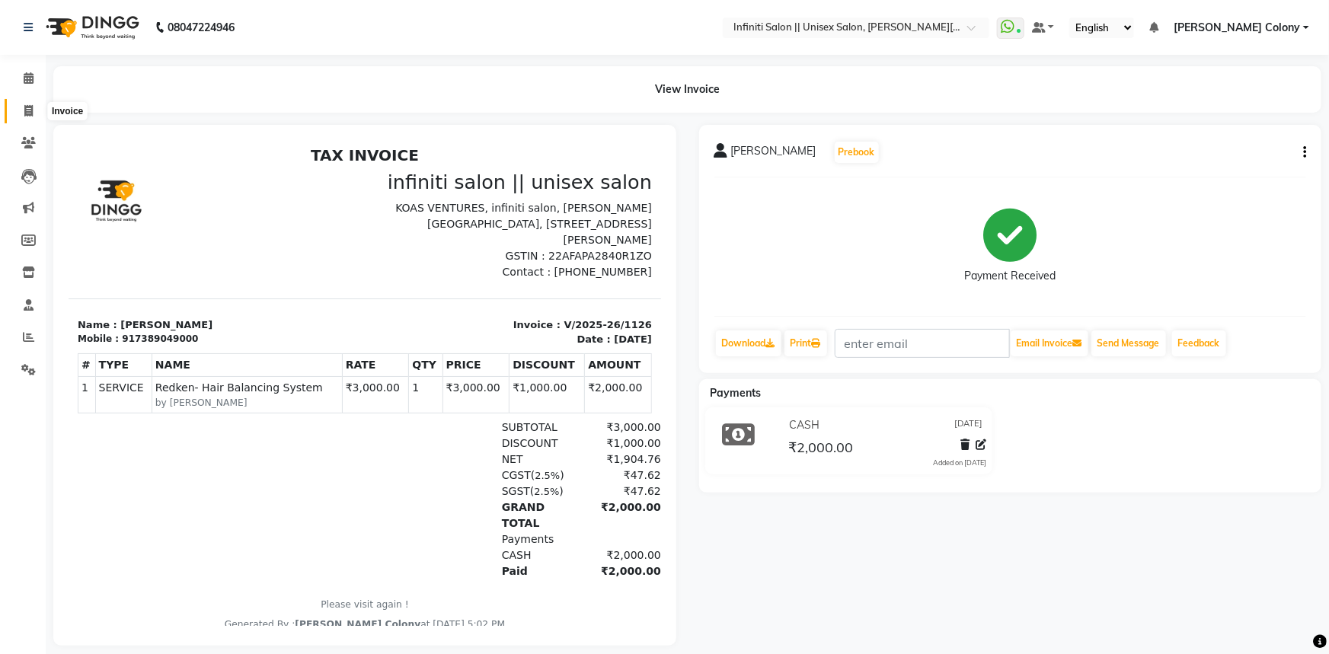
select select "8233"
select select "service"
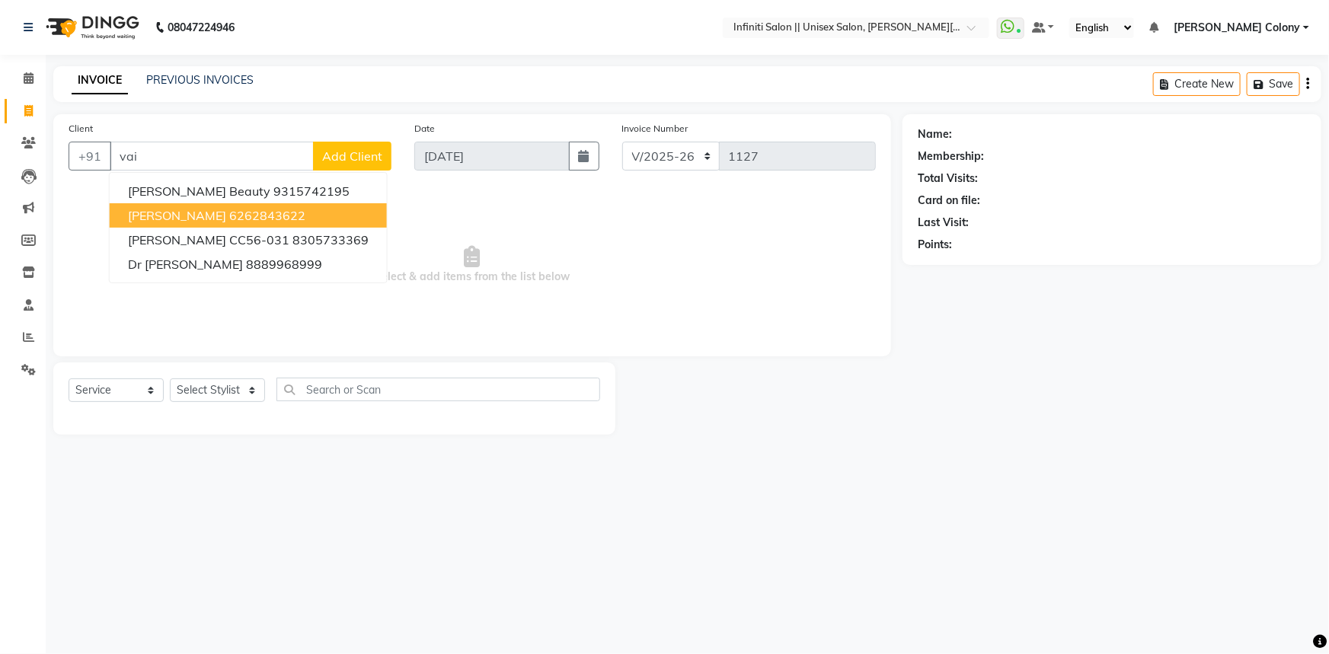
click at [229, 219] on ngb-highlight "6262843622" at bounding box center [267, 215] width 76 height 15
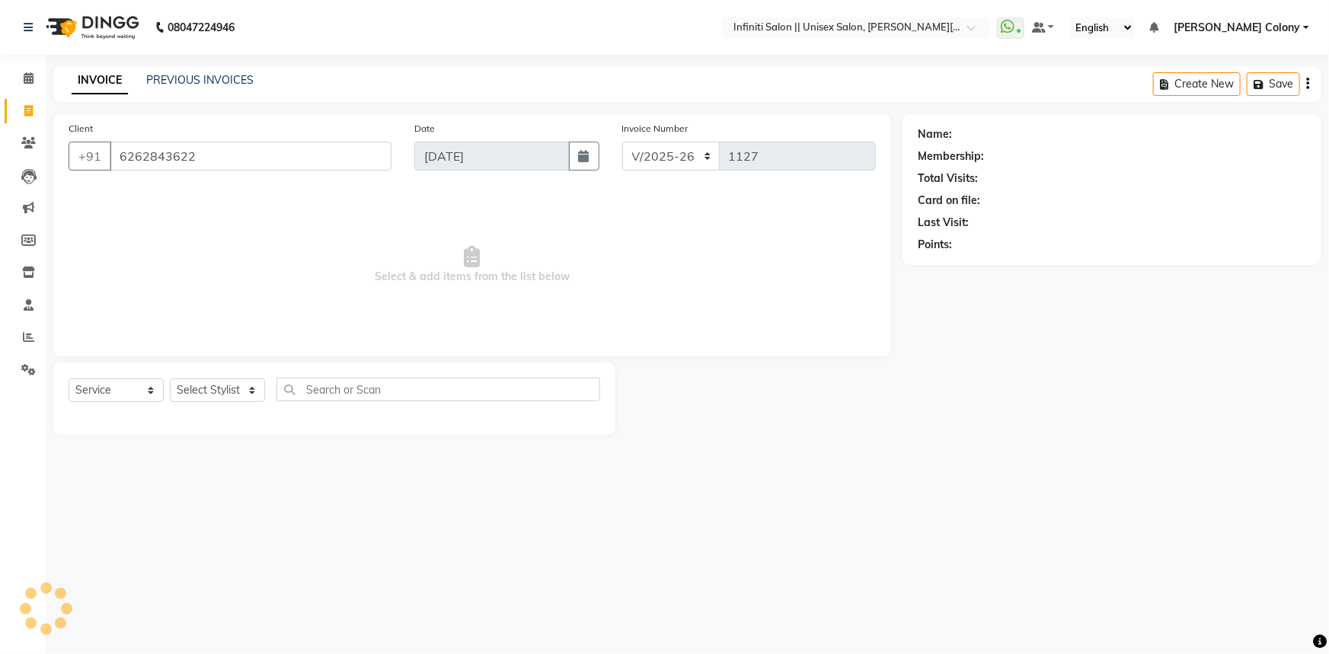
type input "6262843622"
select select "1: Object"
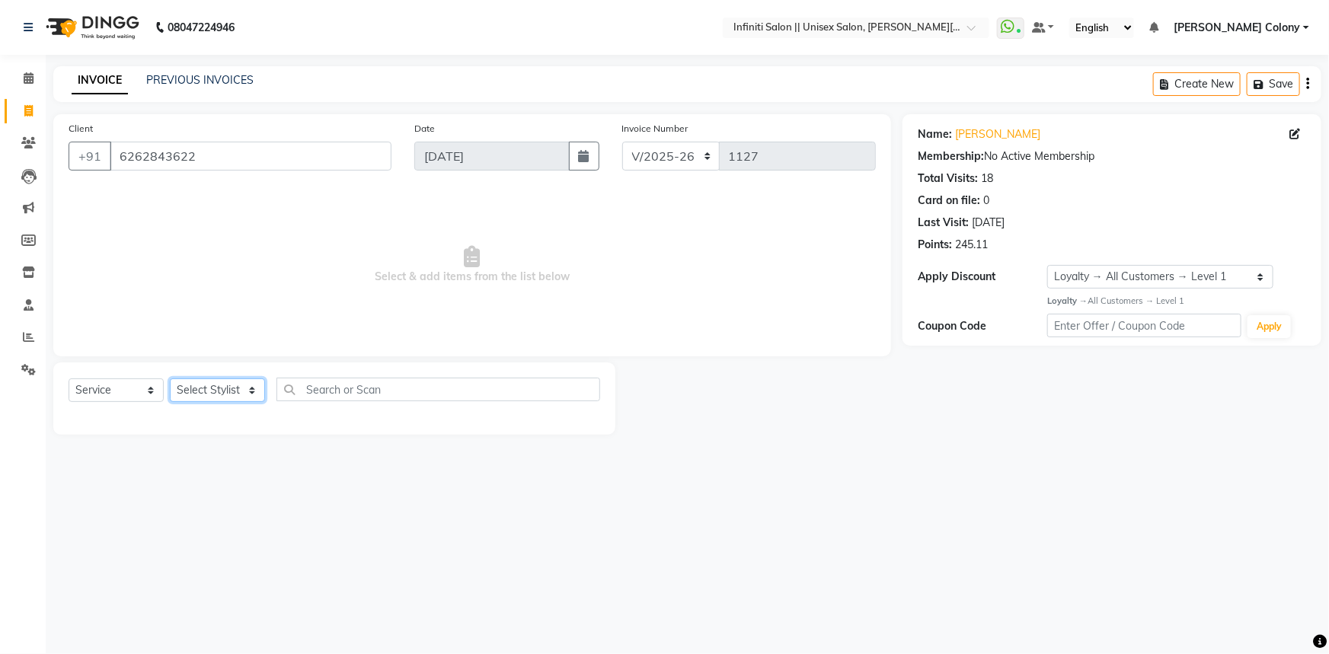
click at [198, 389] on select "Select Stylist Anjali Mahato Arun CC Ayush Bhoomi Dilshad Ahmad Ishu Moye Nikit…" at bounding box center [217, 391] width 95 height 24
select select "78902"
click at [170, 379] on select "Select Stylist Anjali Mahato Arun CC Ayush Bhoomi Dilshad Ahmad Ishu Moye Nikit…" at bounding box center [217, 391] width 95 height 24
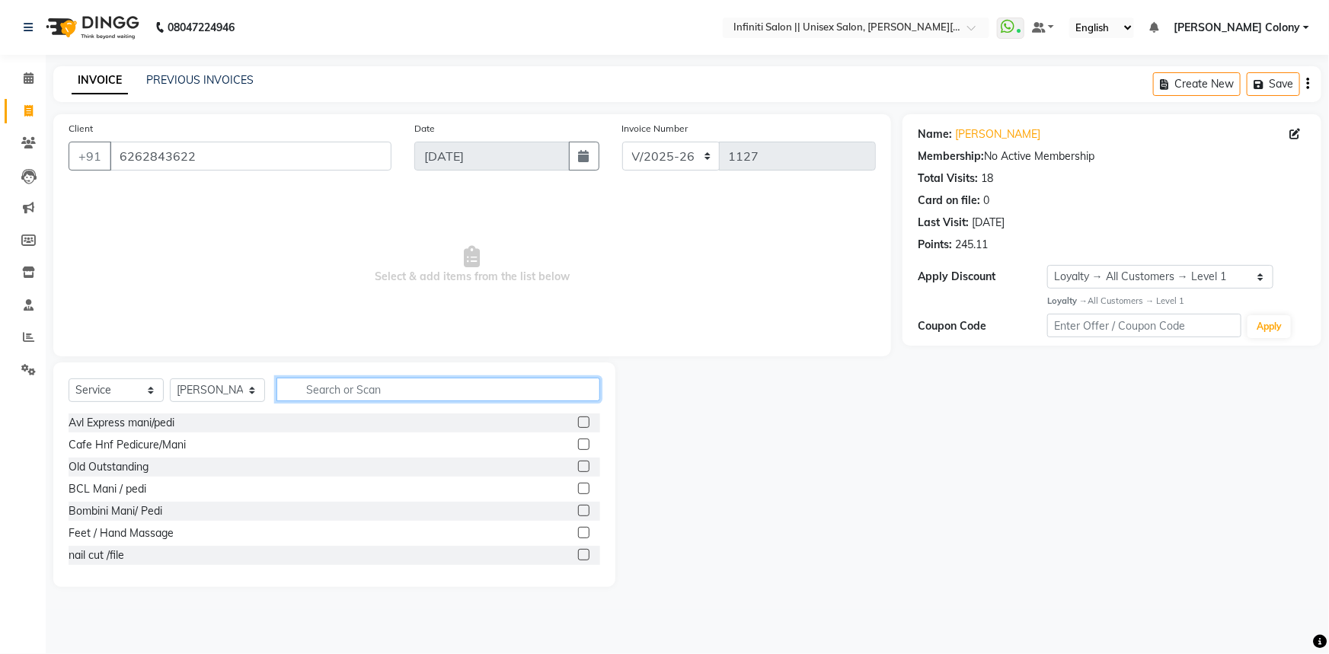
click at [358, 385] on input "text" at bounding box center [438, 390] width 324 height 24
type input "cut"
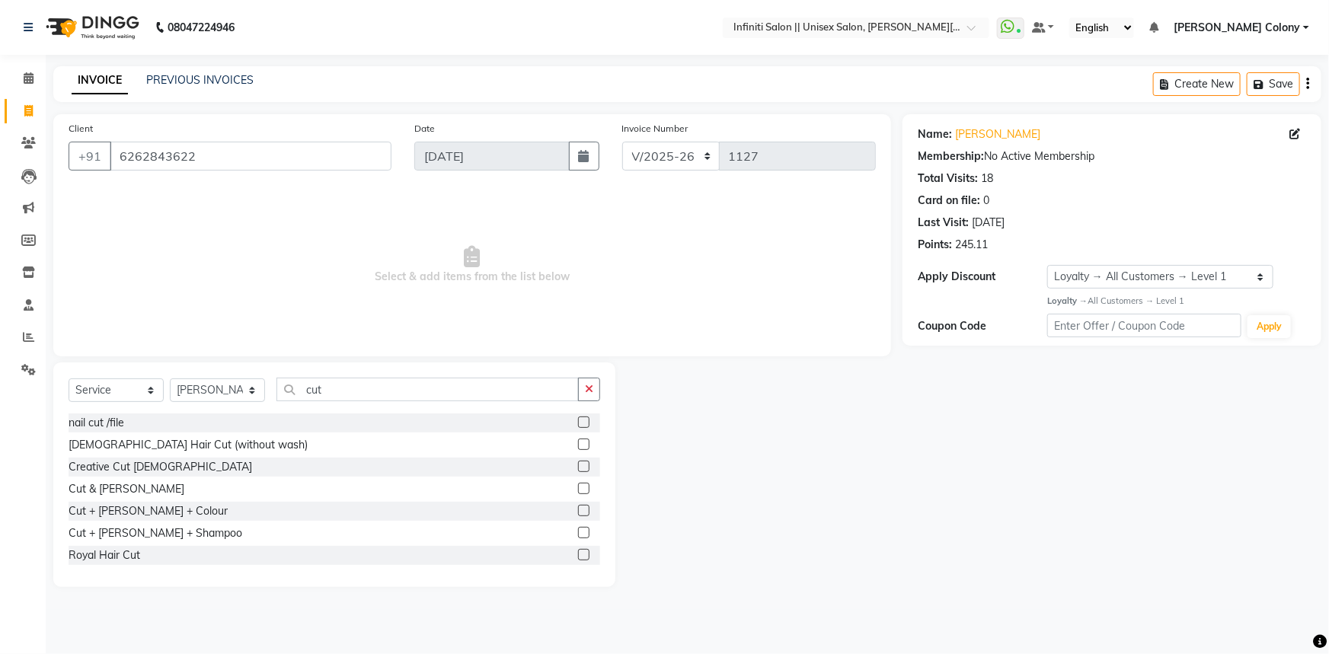
click at [578, 492] on label at bounding box center [583, 488] width 11 height 11
click at [578, 492] on input "checkbox" at bounding box center [583, 489] width 10 height 10
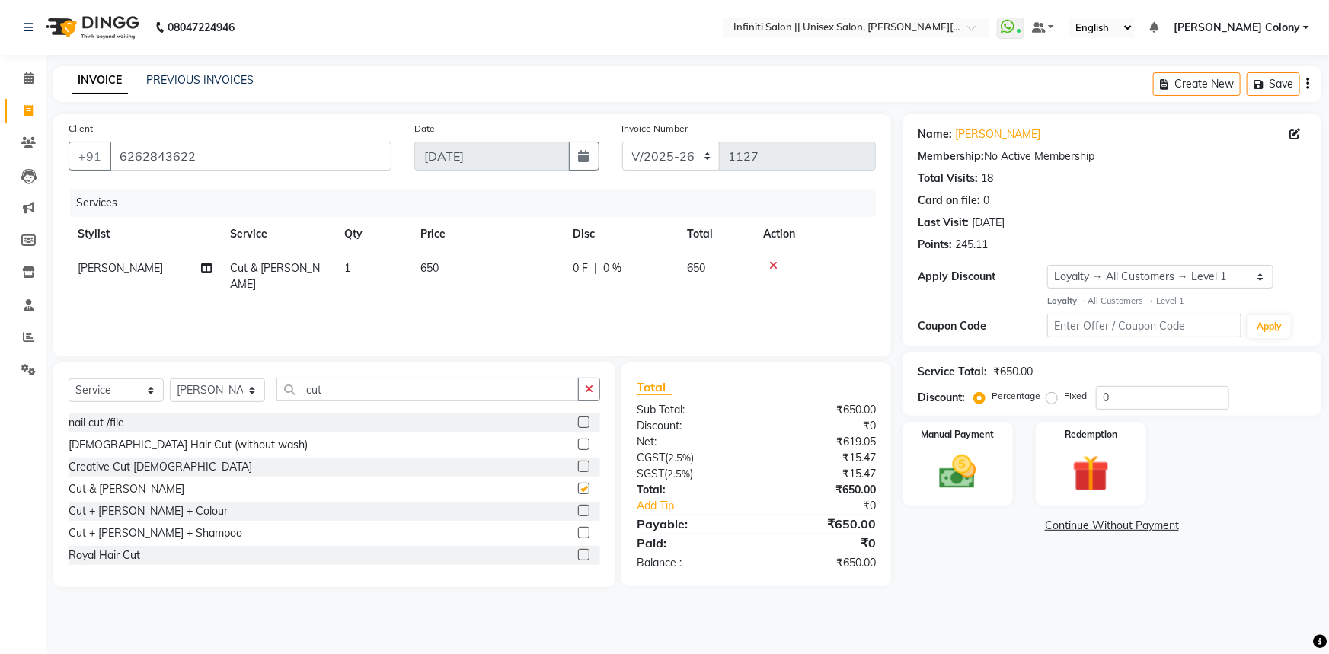
checkbox input "false"
click at [939, 435] on label "Manual Payment" at bounding box center [958, 434] width 76 height 14
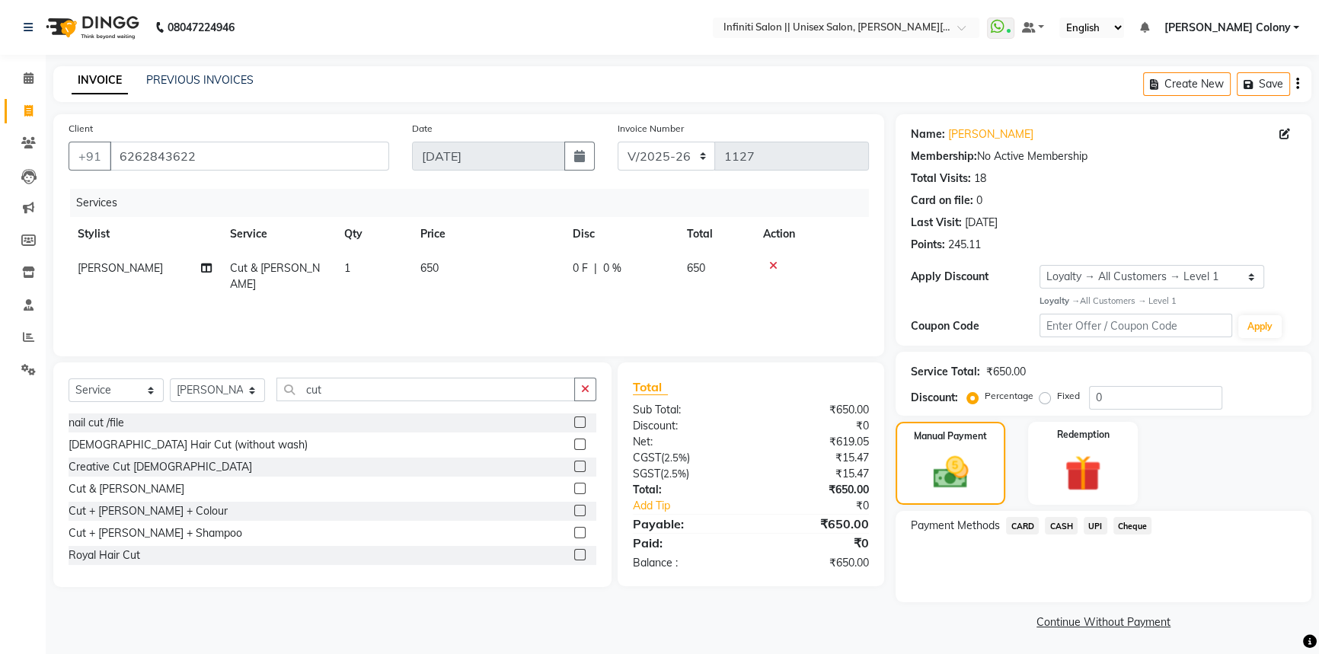
click at [1066, 525] on span "CASH" at bounding box center [1061, 526] width 33 height 18
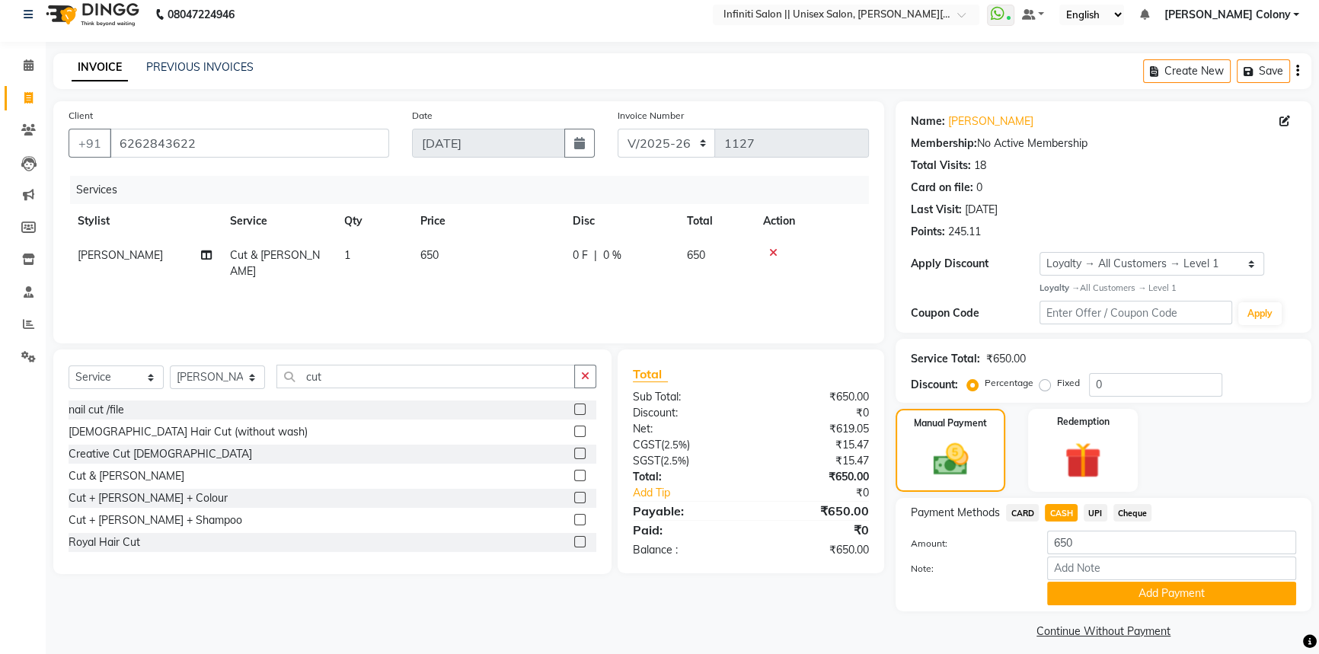
scroll to position [24, 0]
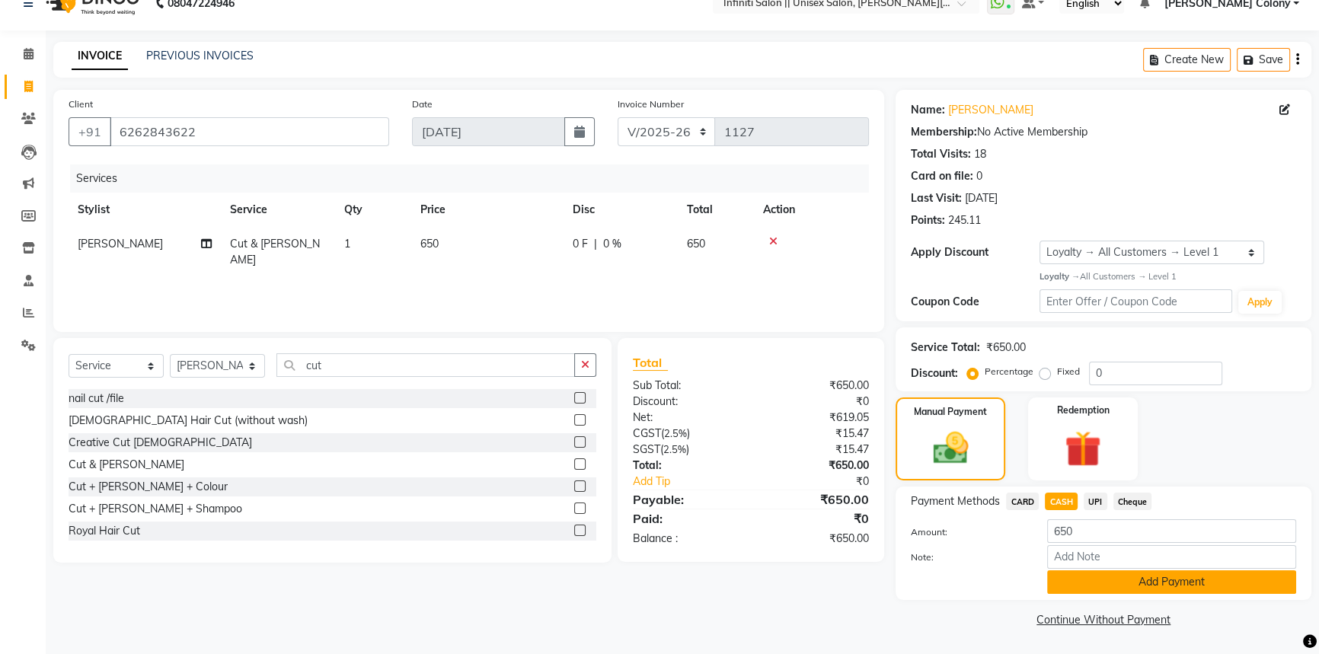
click at [1101, 571] on button "Add Payment" at bounding box center [1171, 582] width 249 height 24
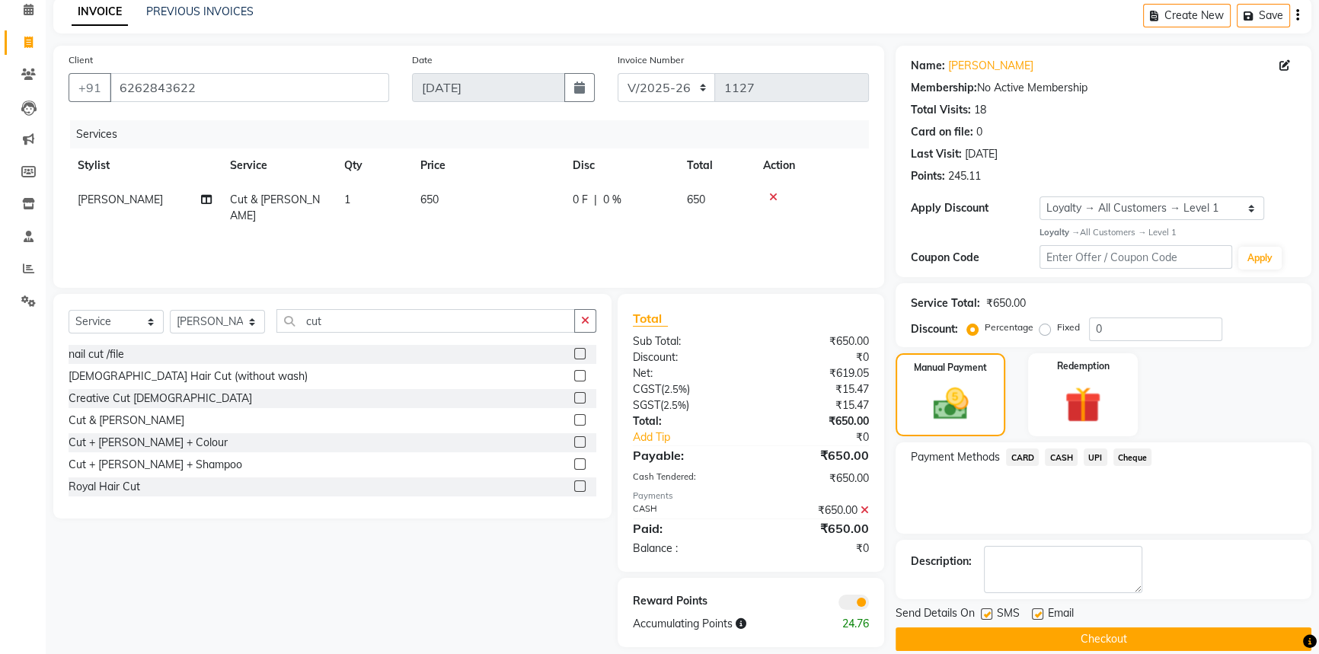
scroll to position [88, 0]
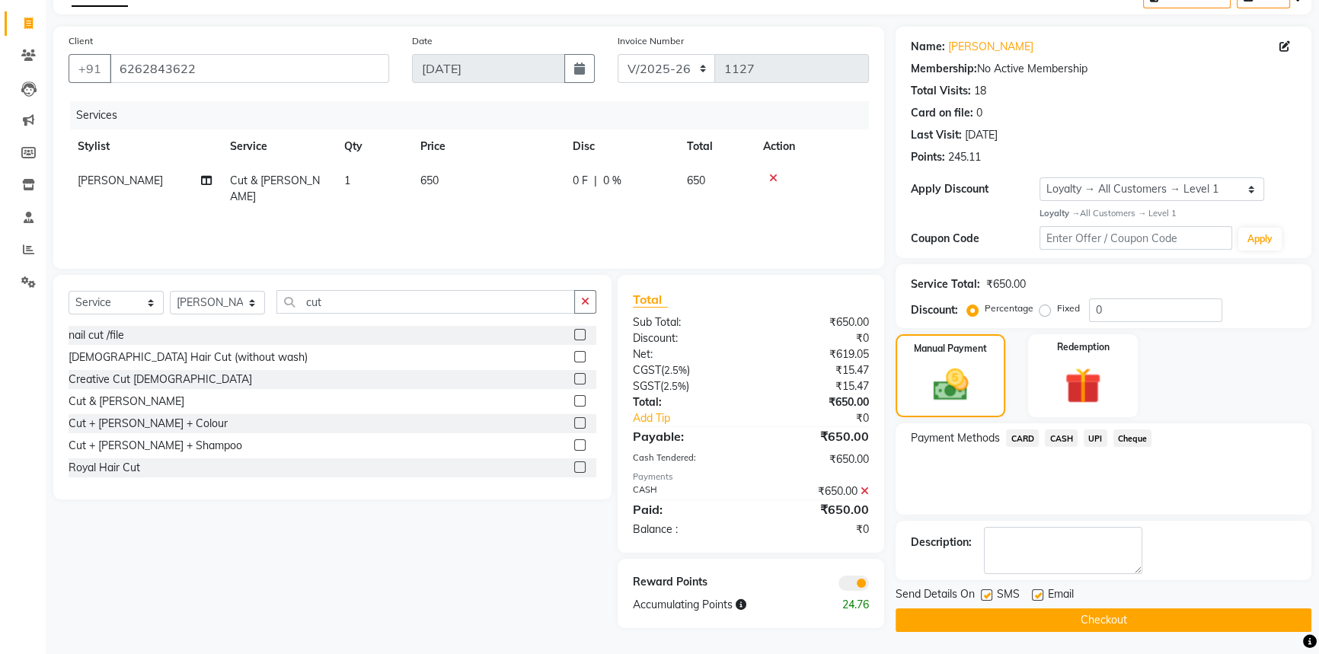
click at [1094, 612] on button "Checkout" at bounding box center [1104, 621] width 416 height 24
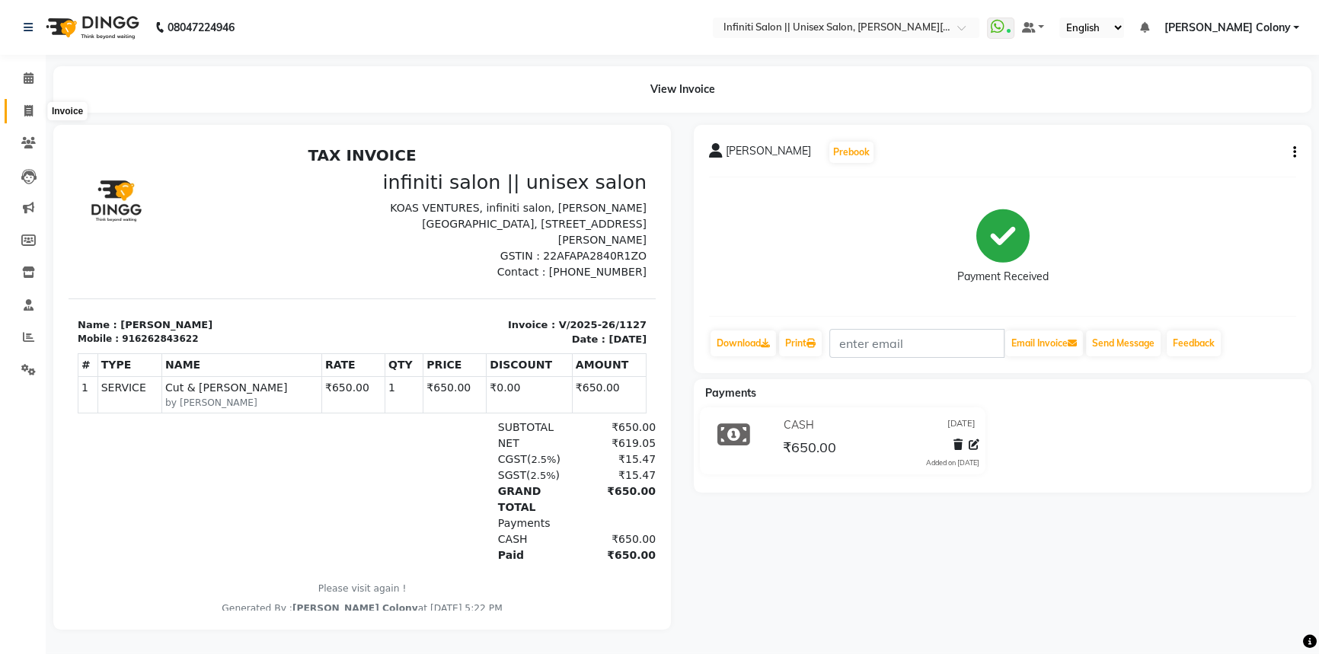
click at [21, 109] on span at bounding box center [28, 112] width 27 height 18
select select "service"
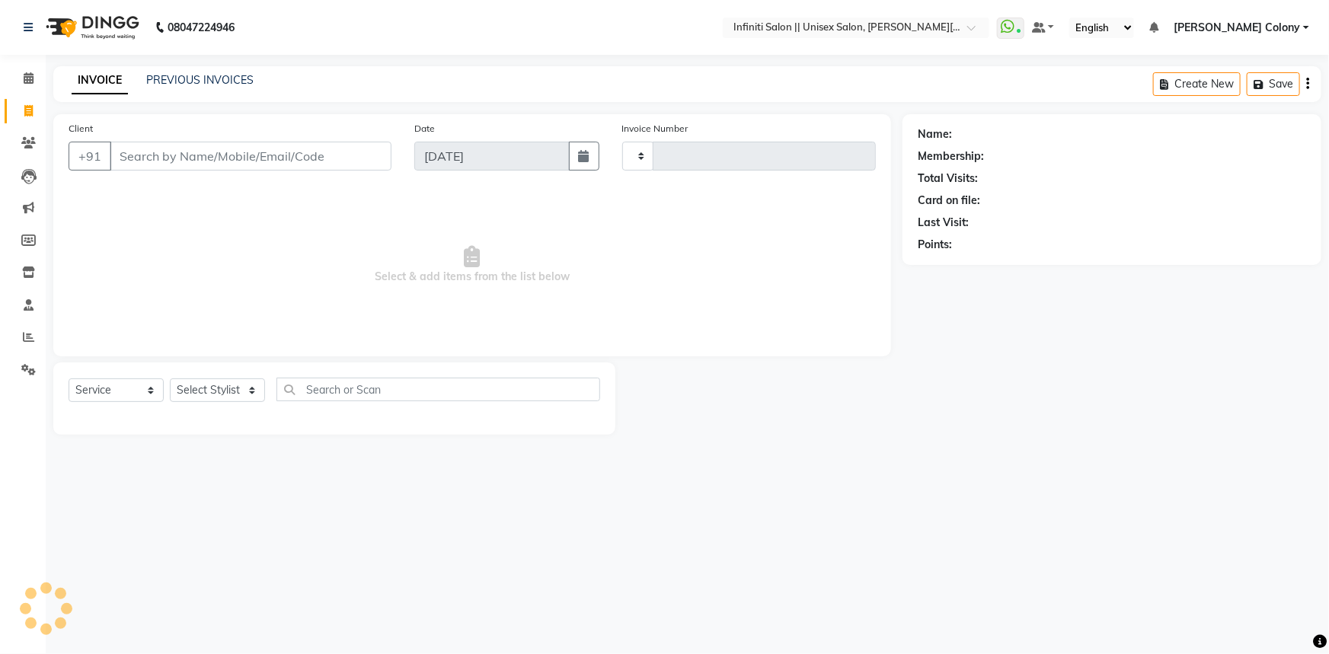
type input "1128"
select select "8233"
click at [202, 72] on div "PREVIOUS INVOICES" at bounding box center [199, 80] width 107 height 16
click at [203, 81] on link "PREVIOUS INVOICES" at bounding box center [199, 80] width 107 height 14
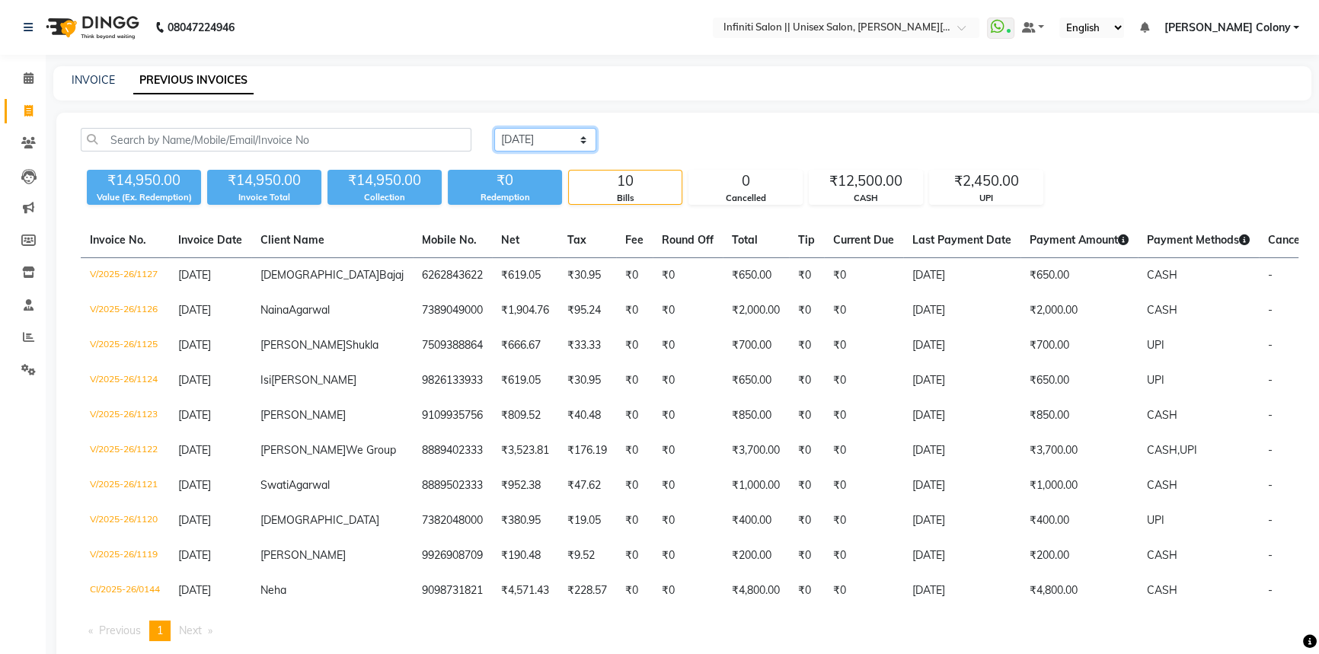
click at [500, 142] on select "Today Yesterday Custom Range" at bounding box center [545, 140] width 102 height 24
select select "[DATE]"
click at [494, 128] on select "Today Yesterday Custom Range" at bounding box center [545, 140] width 102 height 24
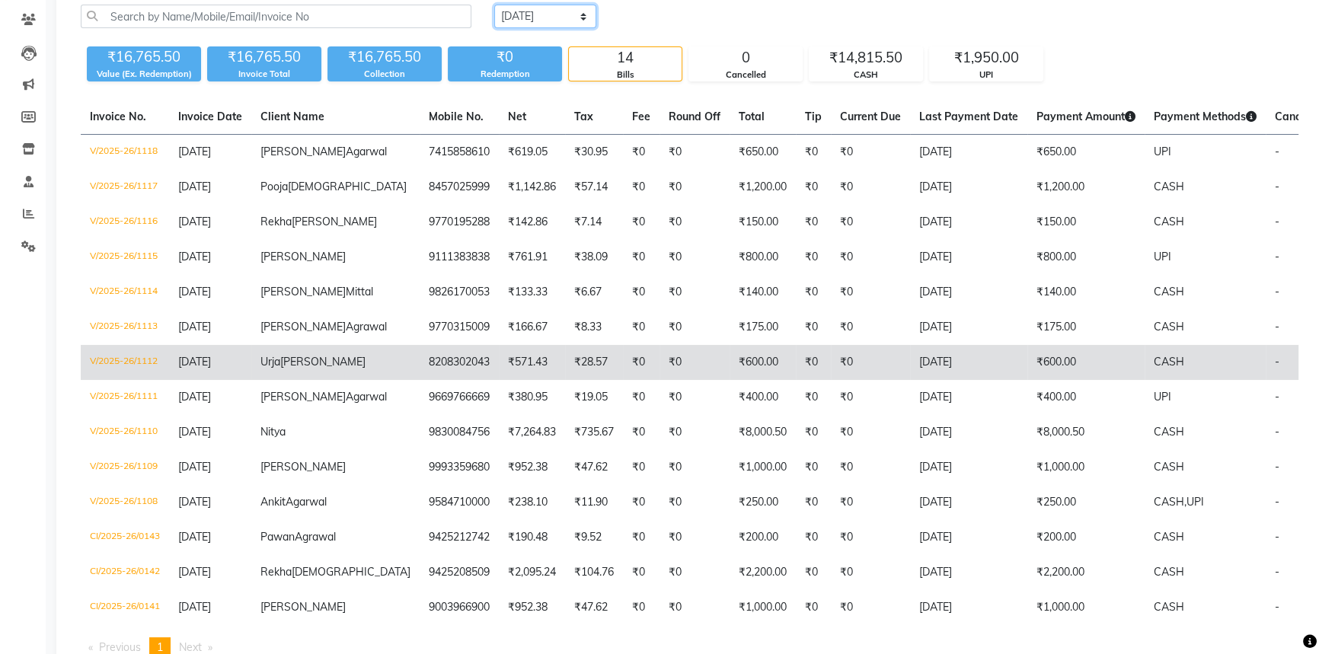
scroll to position [207, 0]
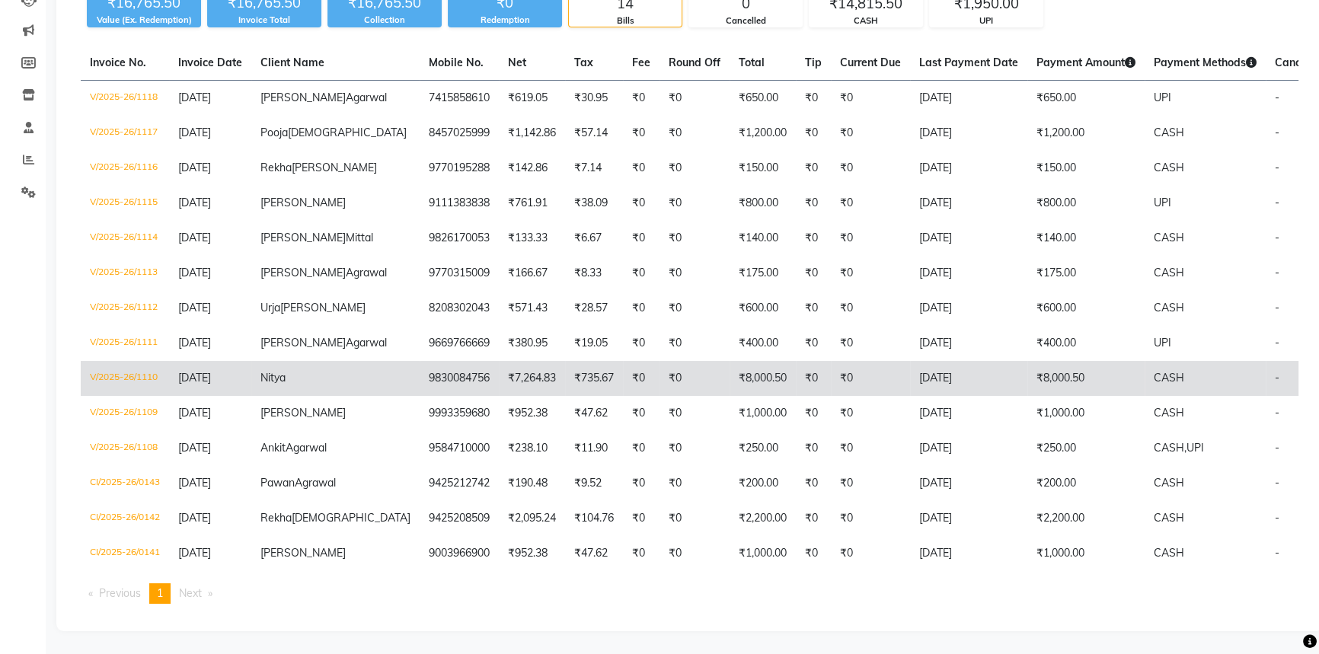
click at [910, 396] on td "01-10-2025" at bounding box center [968, 378] width 117 height 35
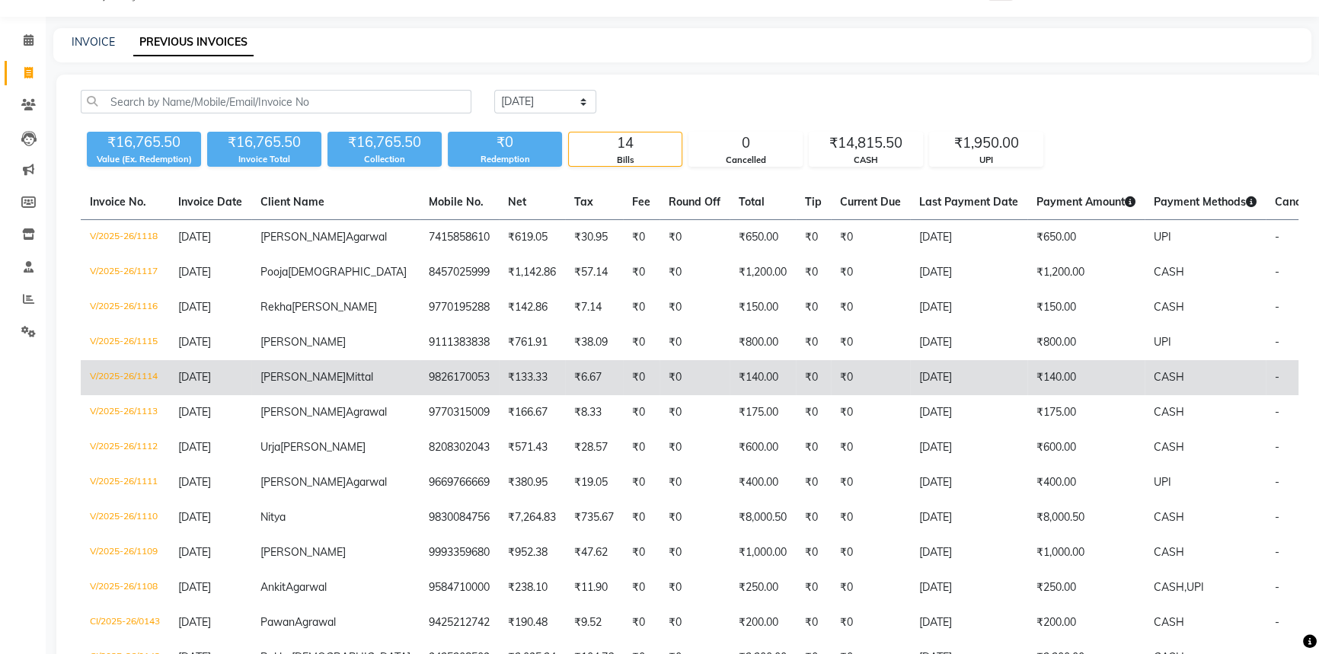
scroll to position [0, 0]
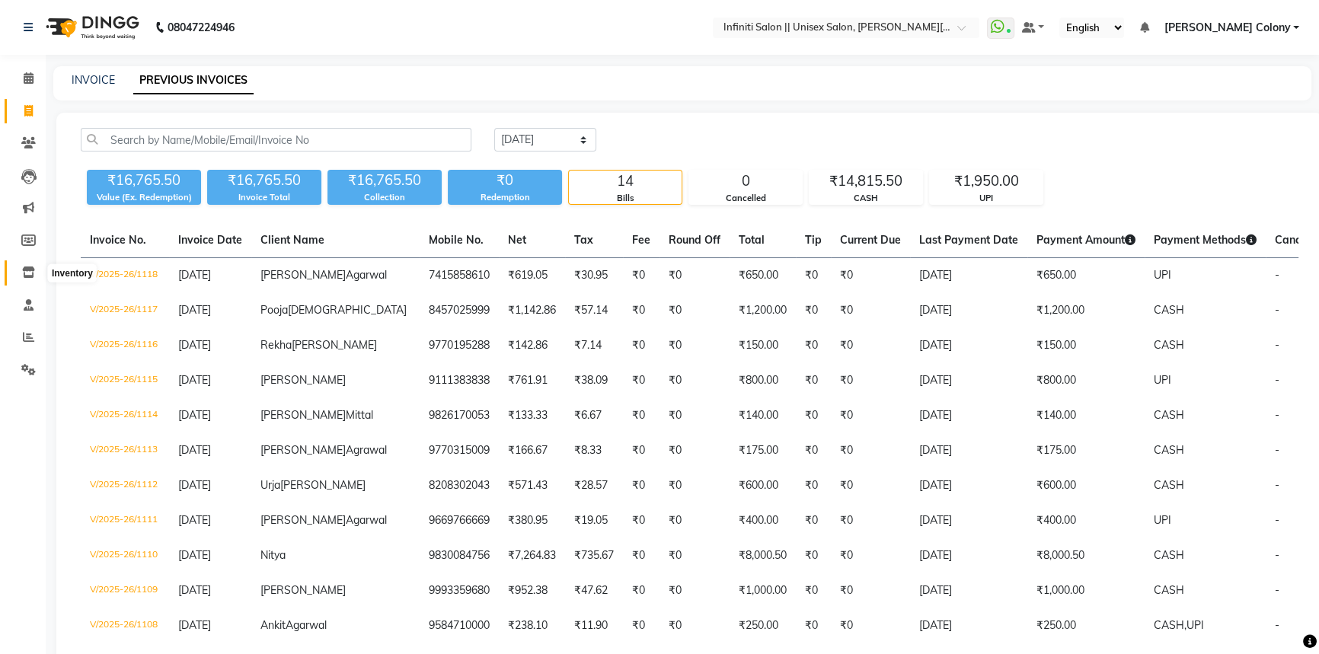
click at [27, 277] on icon at bounding box center [28, 272] width 13 height 11
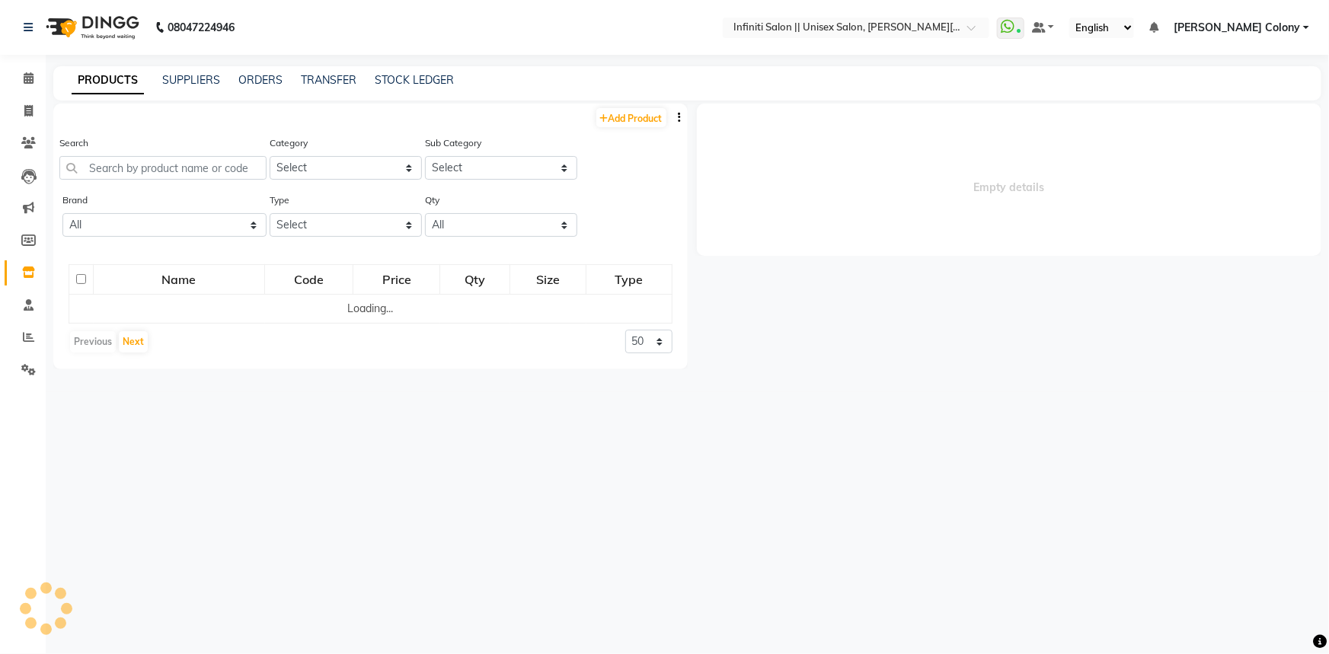
select select
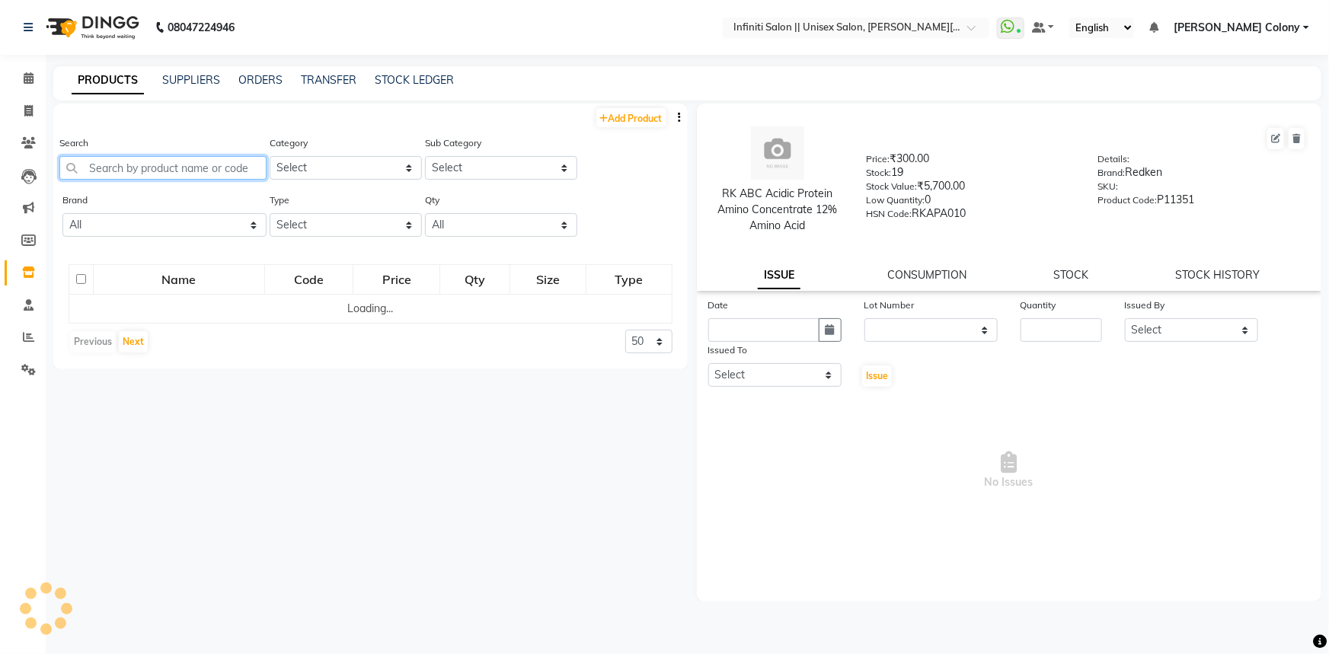
click at [193, 161] on input "text" at bounding box center [162, 168] width 207 height 24
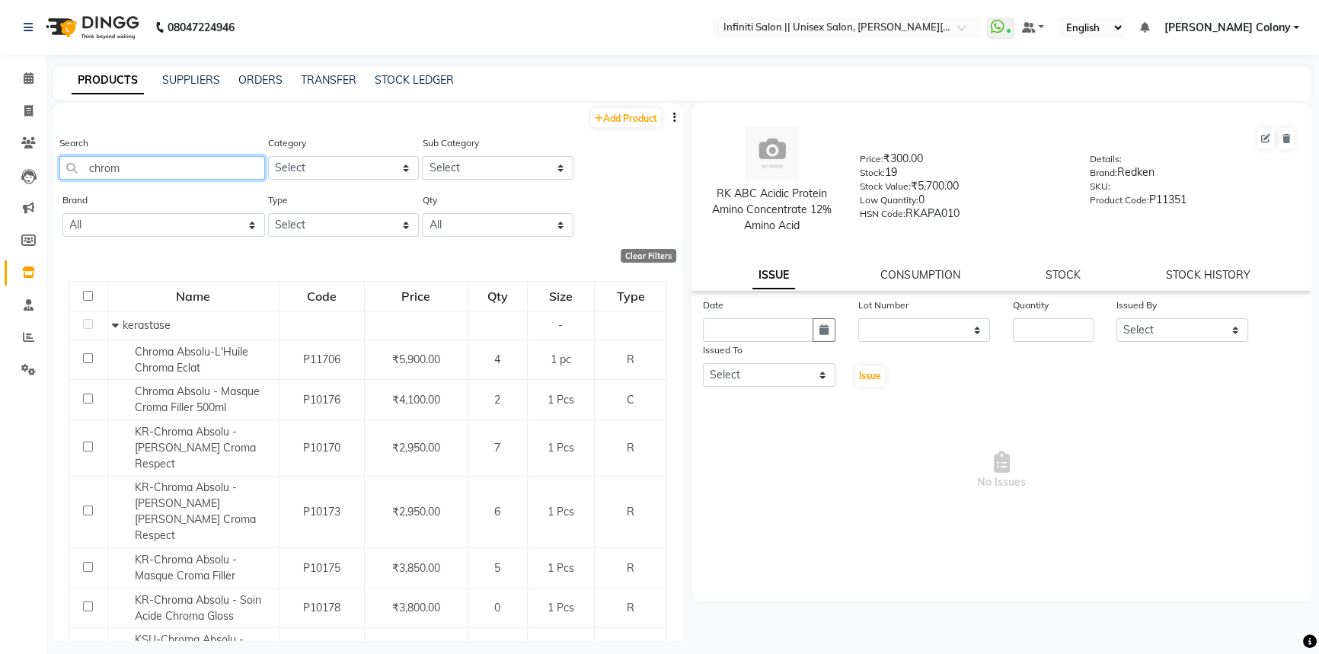
drag, startPoint x: 123, startPoint y: 165, endPoint x: 0, endPoint y: 200, distance: 128.3
click at [0, 200] on app-home "08047224946 Select Location × Infiniti Salon || Unisex Salon, Choubey Colony Wh…" at bounding box center [659, 332] width 1319 height 664
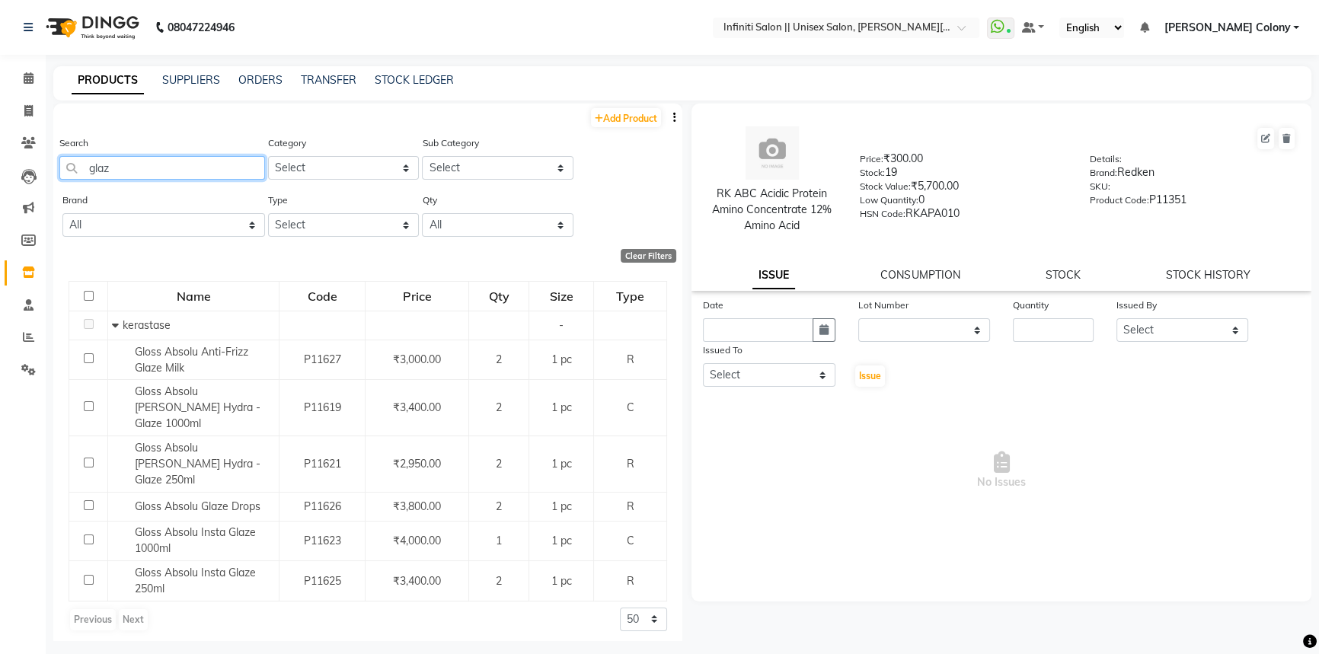
drag, startPoint x: 129, startPoint y: 170, endPoint x: 56, endPoint y: 200, distance: 79.6
click at [56, 200] on div "Add Product Search glaz Category Select Hair Skin Appliances Beard Waxing Dispo…" at bounding box center [367, 376] width 629 height 544
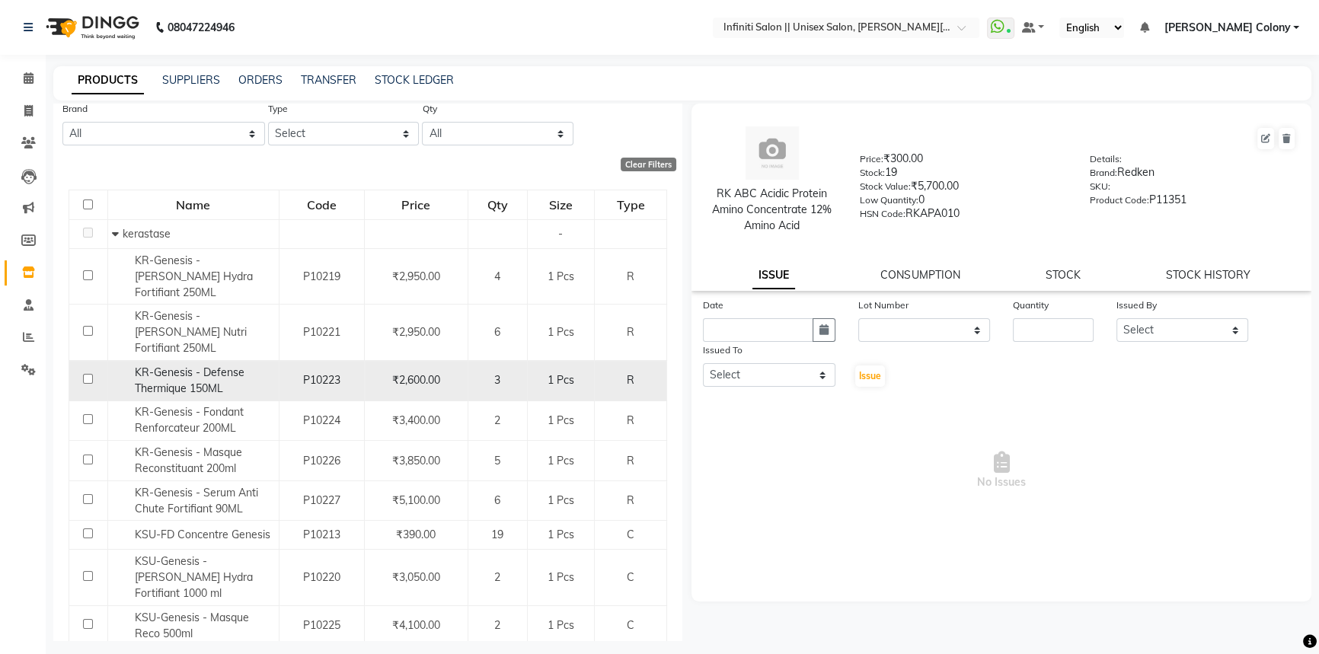
scroll to position [93, 0]
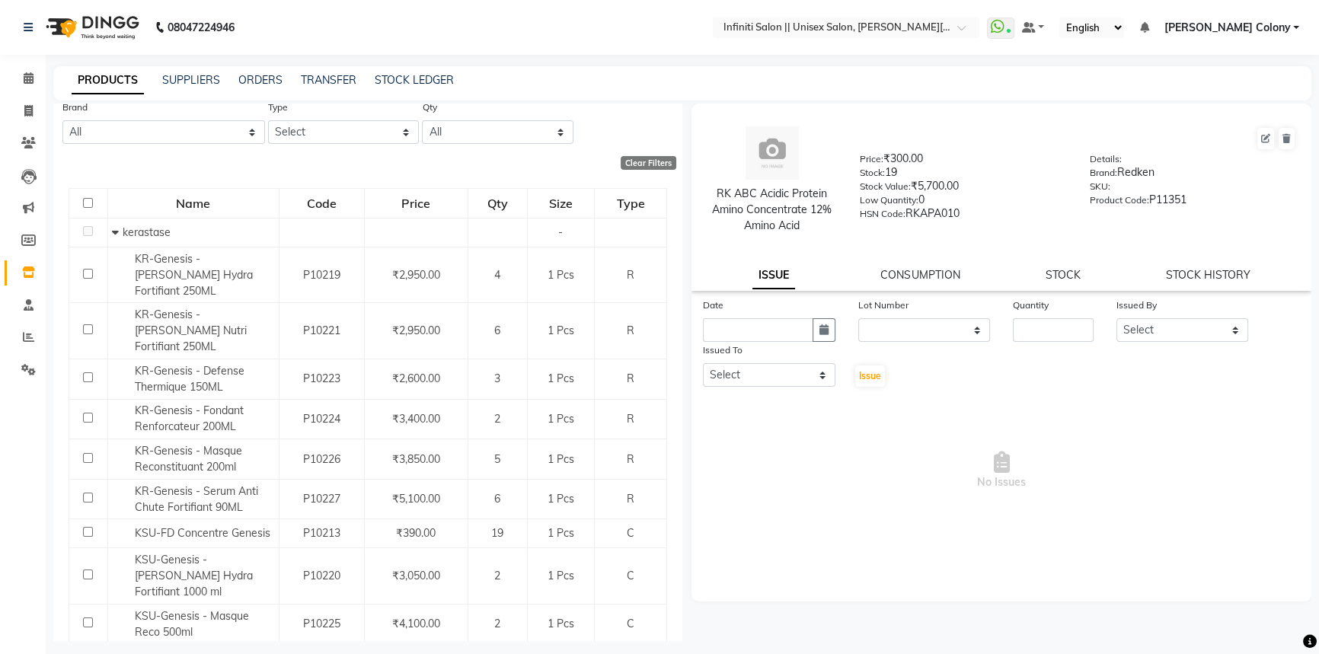
type input "genes"
click at [69, 24] on img at bounding box center [91, 27] width 104 height 43
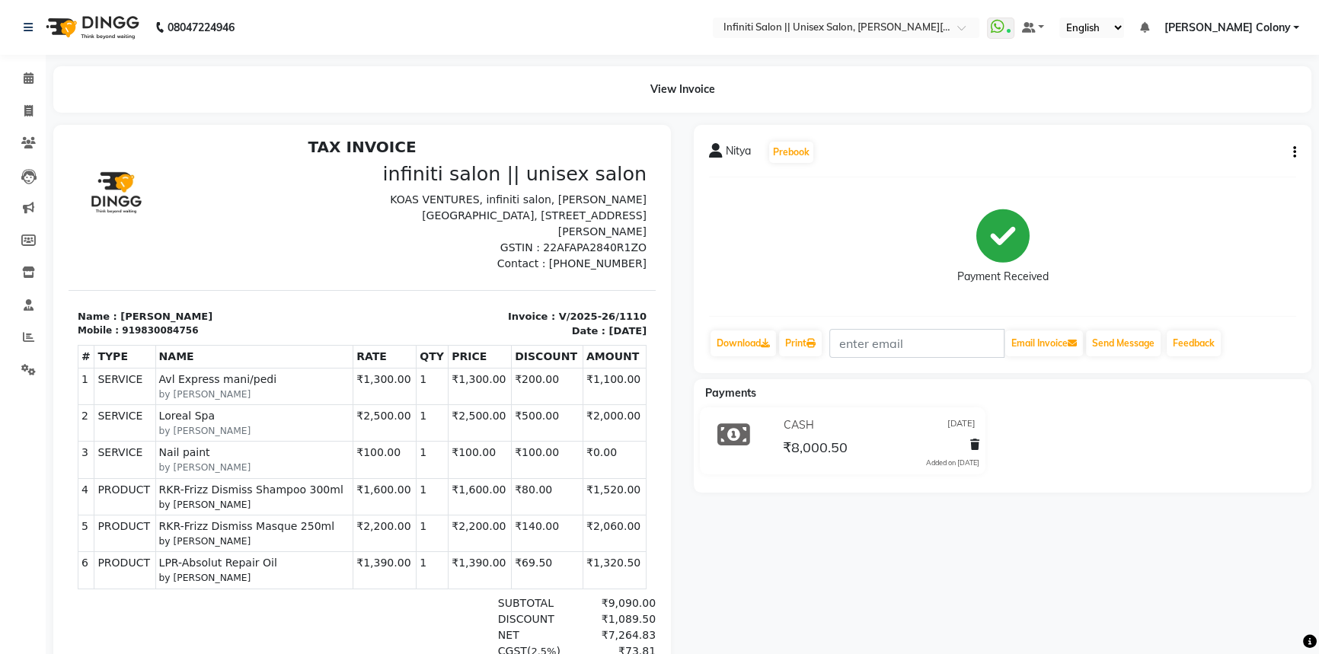
scroll to position [11, 0]
click at [21, 116] on span at bounding box center [28, 112] width 27 height 18
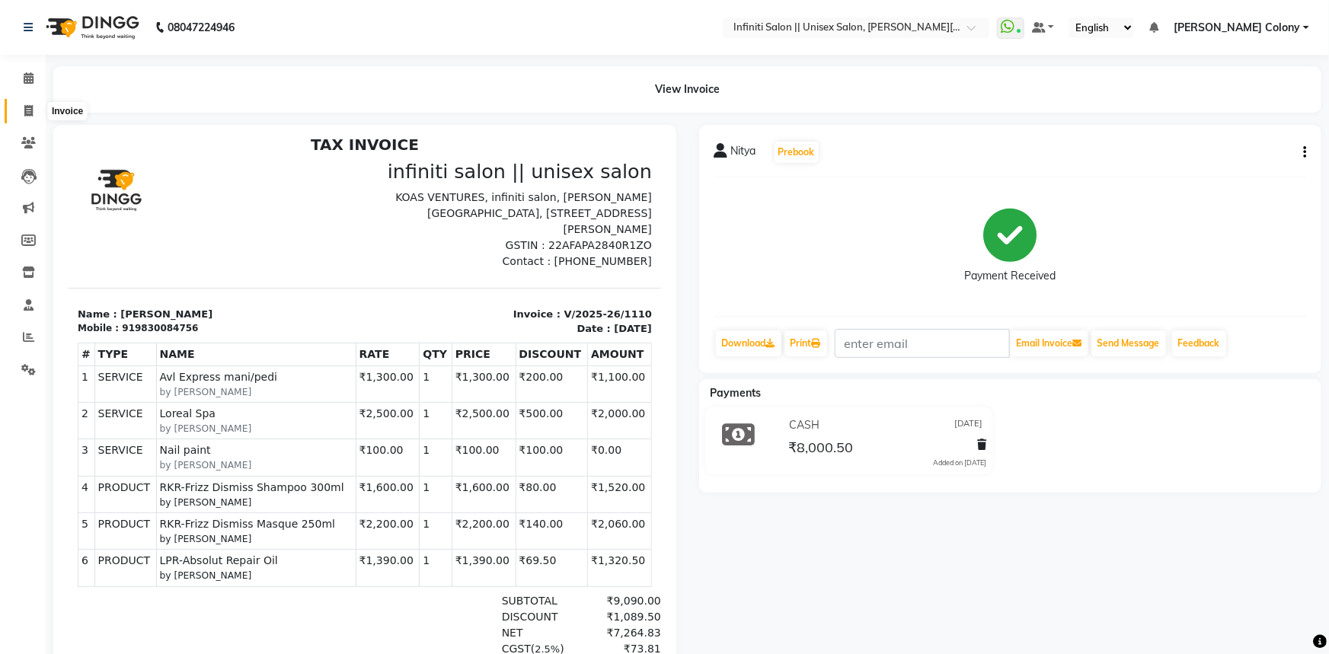
select select "8233"
select select "service"
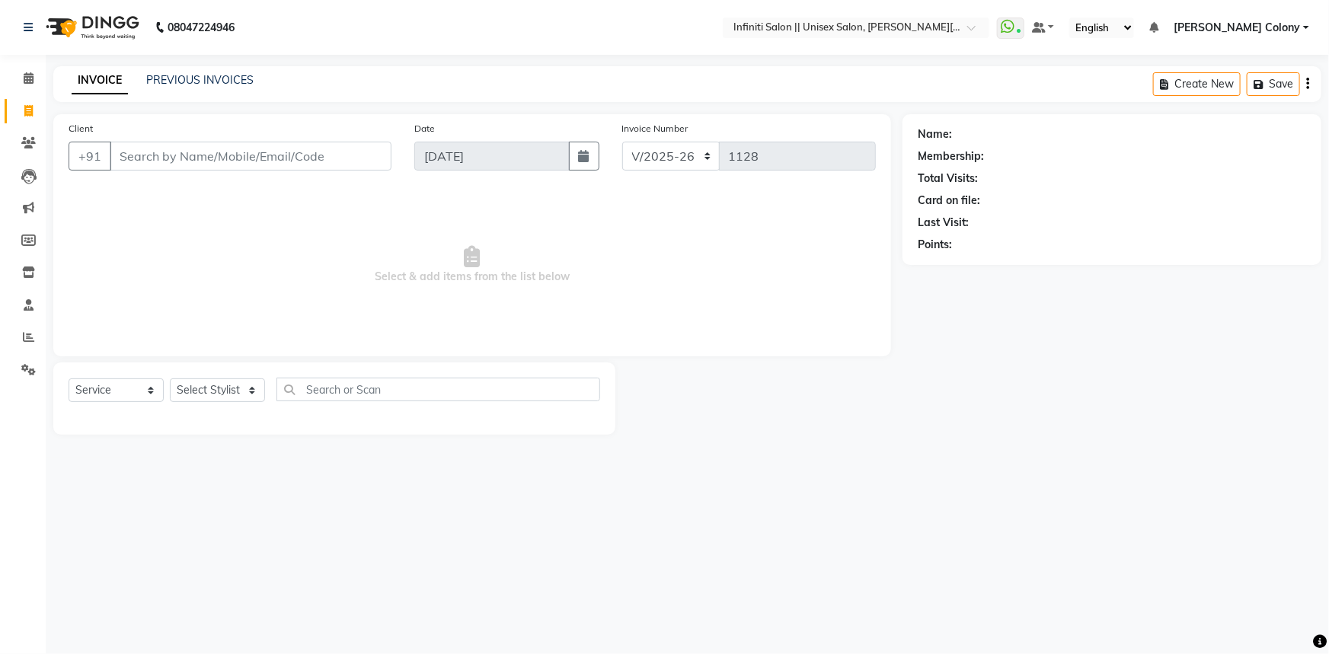
drag, startPoint x: 158, startPoint y: 155, endPoint x: 158, endPoint y: 140, distance: 14.5
click at [158, 140] on div "Client +91" at bounding box center [230, 151] width 346 height 62
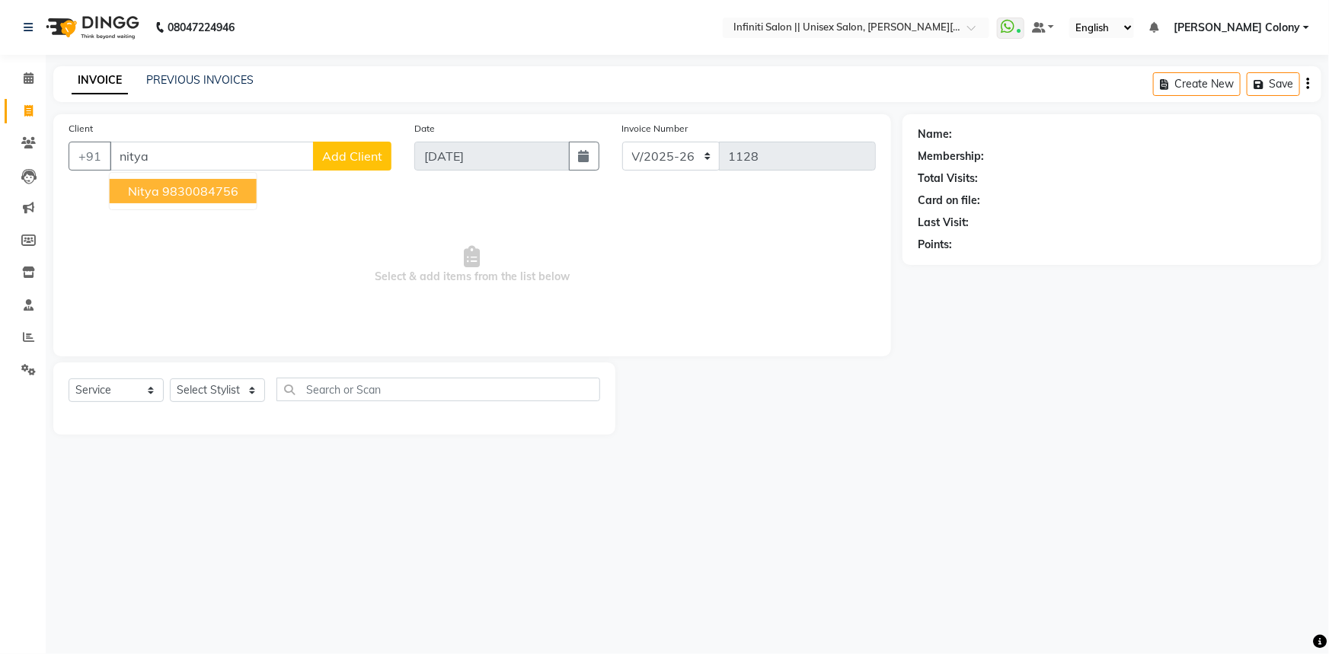
click at [181, 190] on ngb-highlight "9830084756" at bounding box center [200, 191] width 76 height 15
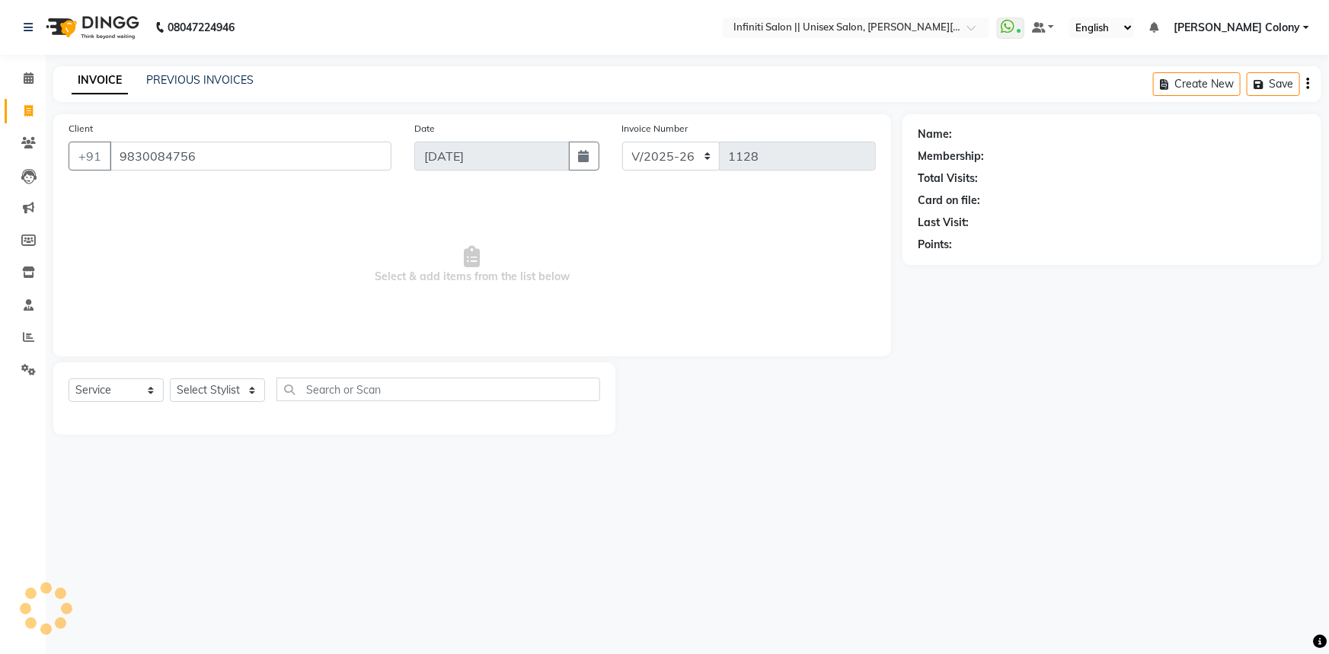
type input "9830084756"
click at [228, 395] on select "Select Stylist Anjali Mahato Arun CC Ayush Bhoomi Dilshad Ahmad Ishu Moye Nikit…" at bounding box center [217, 391] width 95 height 24
select select "1: Object"
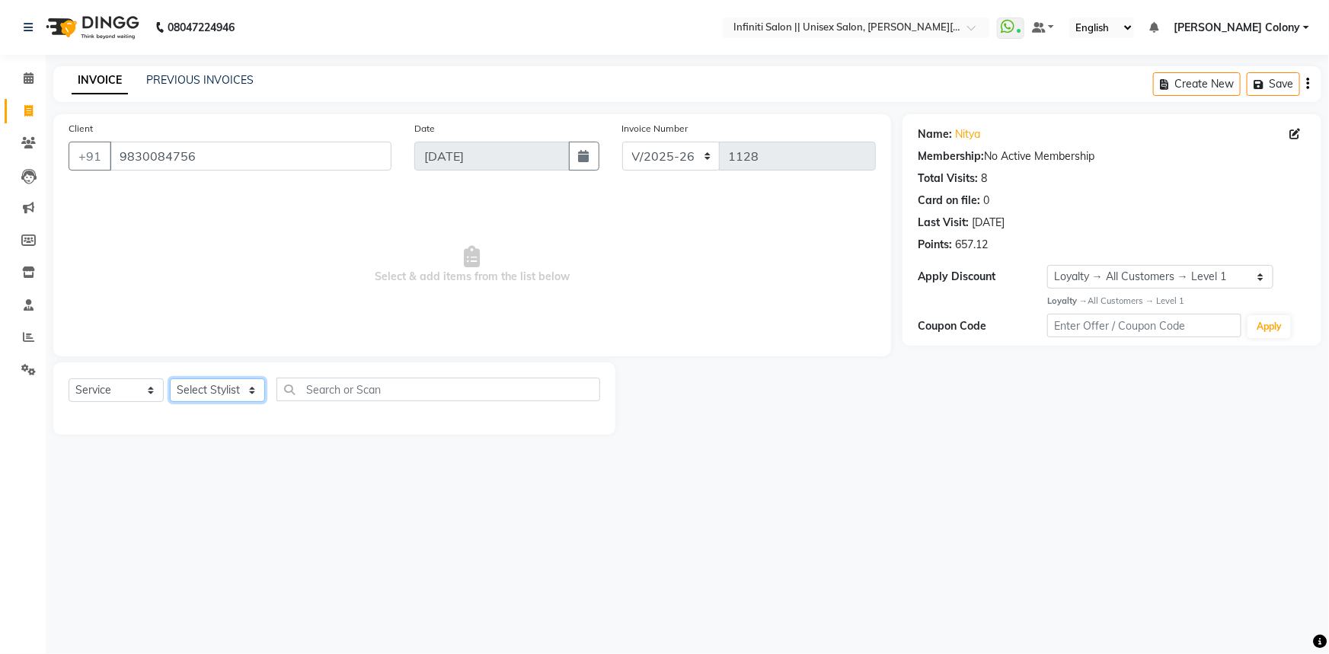
select select "78902"
click at [170, 379] on select "Select Stylist Anjali Mahato Arun CC Ayush Bhoomi Dilshad Ahmad Ishu Moye Nikit…" at bounding box center [217, 391] width 95 height 24
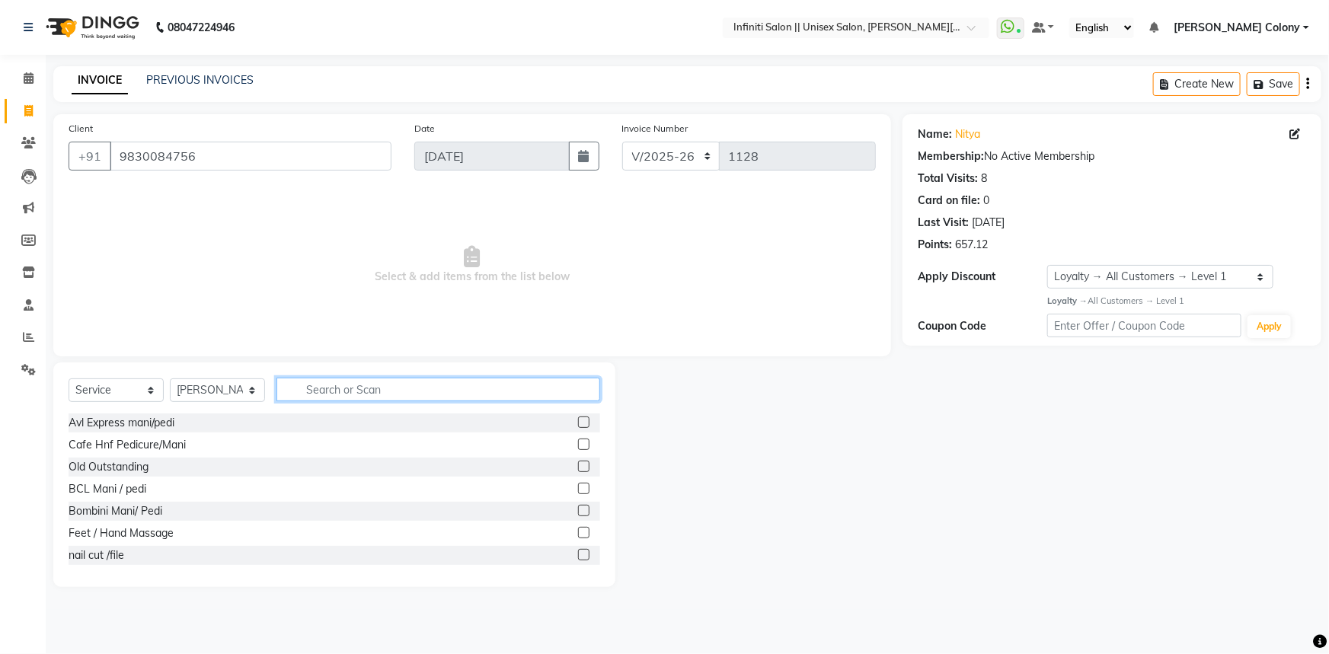
click at [348, 388] on input "text" at bounding box center [438, 390] width 324 height 24
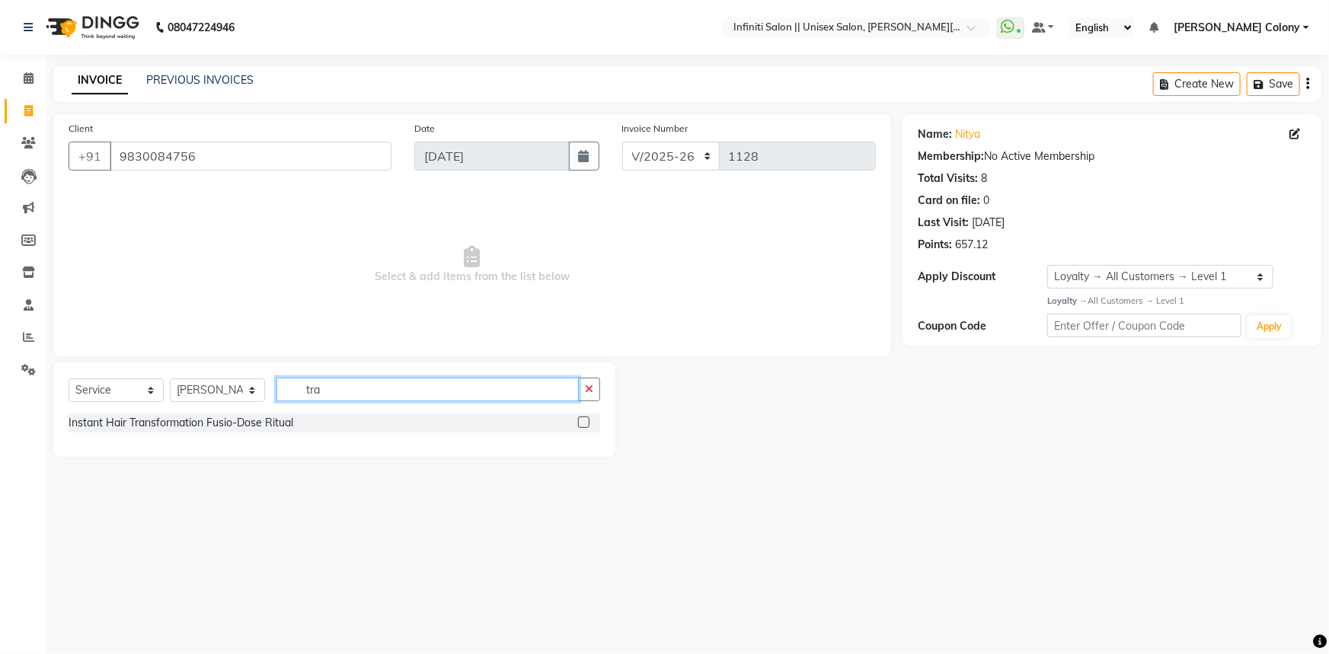
type input "tra"
click at [100, 396] on select "Select Service Product Membership Package Voucher Prepaid Gift Card" at bounding box center [116, 391] width 95 height 24
select select "product"
click at [69, 379] on select "Select Service Product Membership Package Voucher Prepaid Gift Card" at bounding box center [116, 391] width 95 height 24
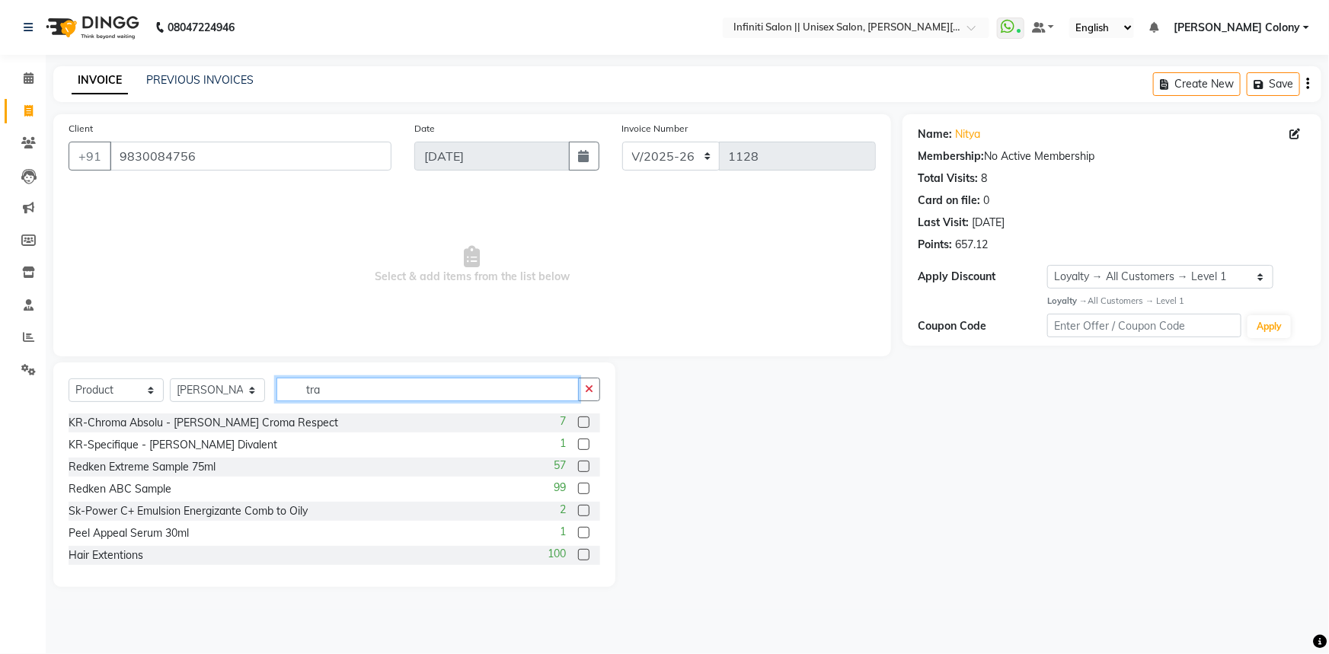
drag, startPoint x: 347, startPoint y: 386, endPoint x: 302, endPoint y: 399, distance: 46.8
click at [303, 399] on input "tra" at bounding box center [427, 390] width 302 height 24
click at [342, 391] on input "tra" at bounding box center [427, 390] width 302 height 24
click at [337, 390] on input "tra" at bounding box center [427, 390] width 302 height 24
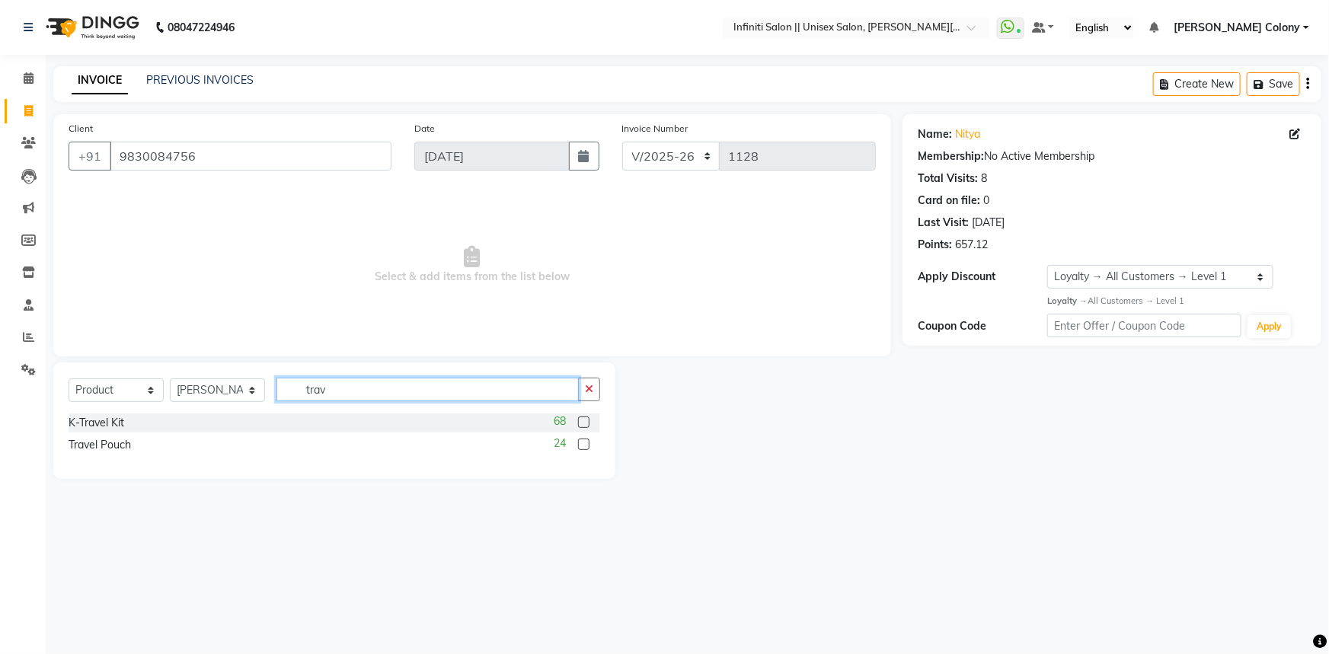
type input "trav"
click at [585, 443] on label at bounding box center [583, 444] width 11 height 11
click at [585, 443] on input "checkbox" at bounding box center [583, 445] width 10 height 10
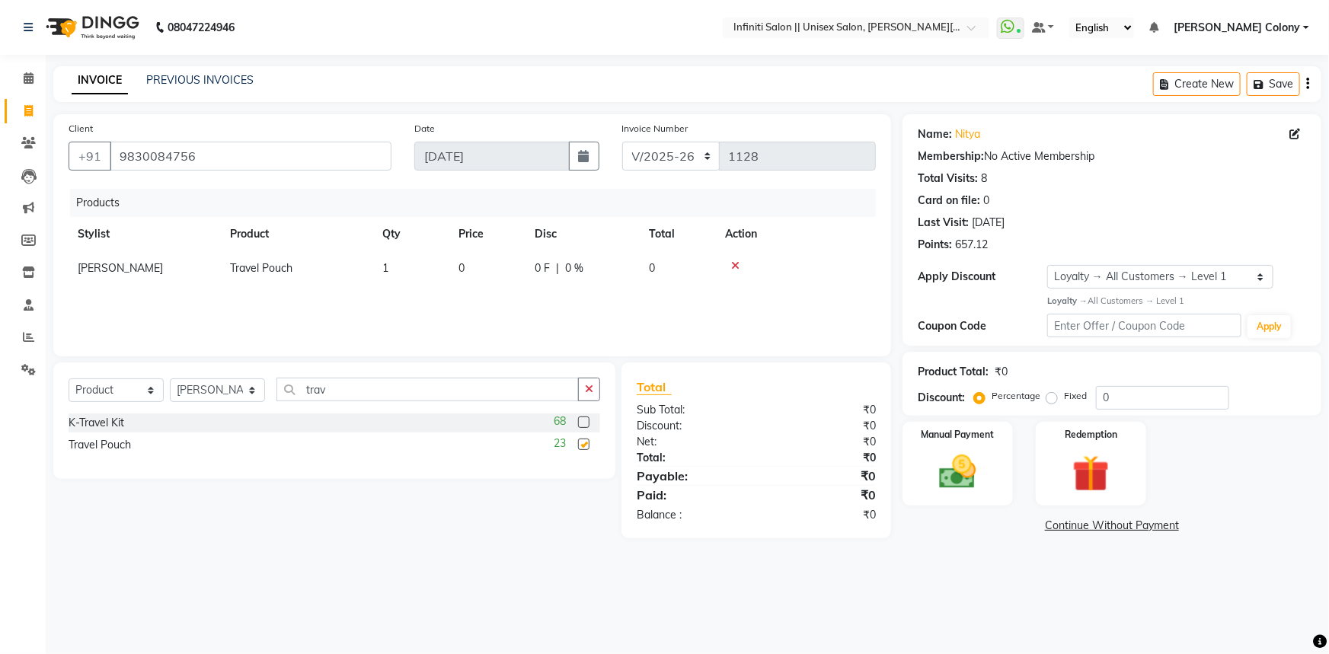
checkbox input "false"
click at [580, 425] on label at bounding box center [583, 422] width 11 height 11
click at [580, 425] on input "checkbox" at bounding box center [583, 423] width 10 height 10
click at [582, 423] on label at bounding box center [583, 422] width 11 height 11
click at [582, 423] on input "checkbox" at bounding box center [583, 423] width 10 height 10
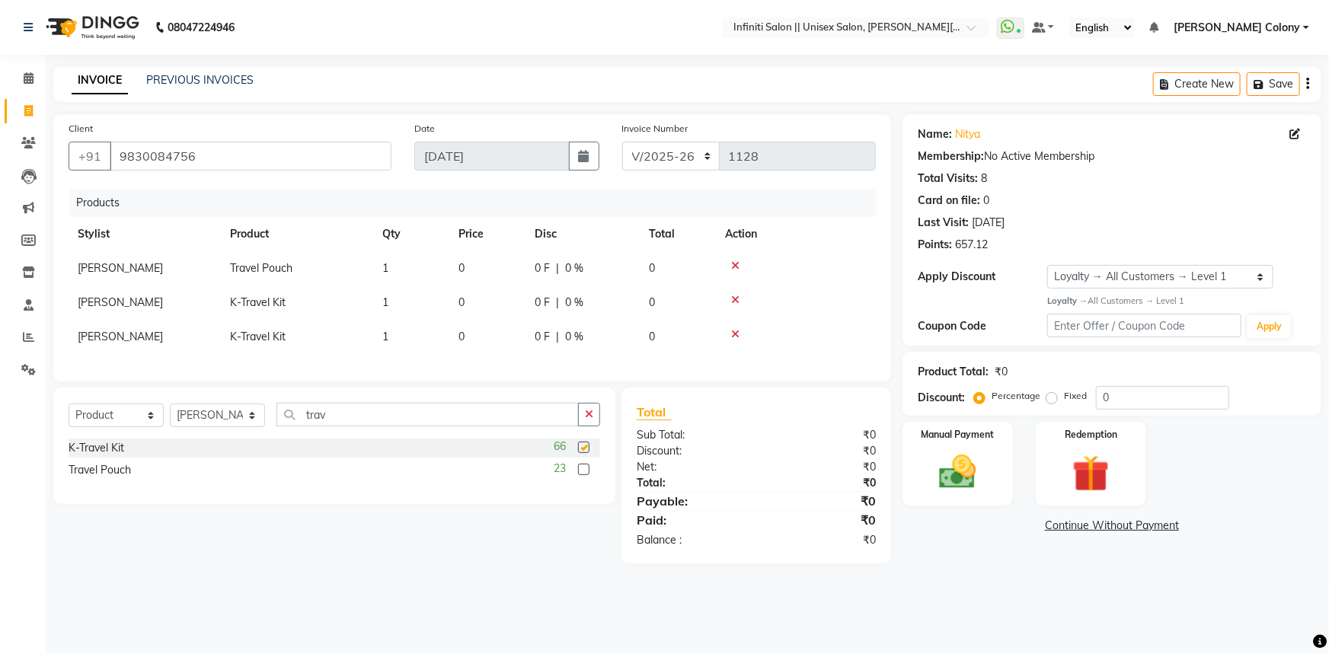
checkbox input "false"
click at [738, 264] on icon at bounding box center [735, 265] width 8 height 11
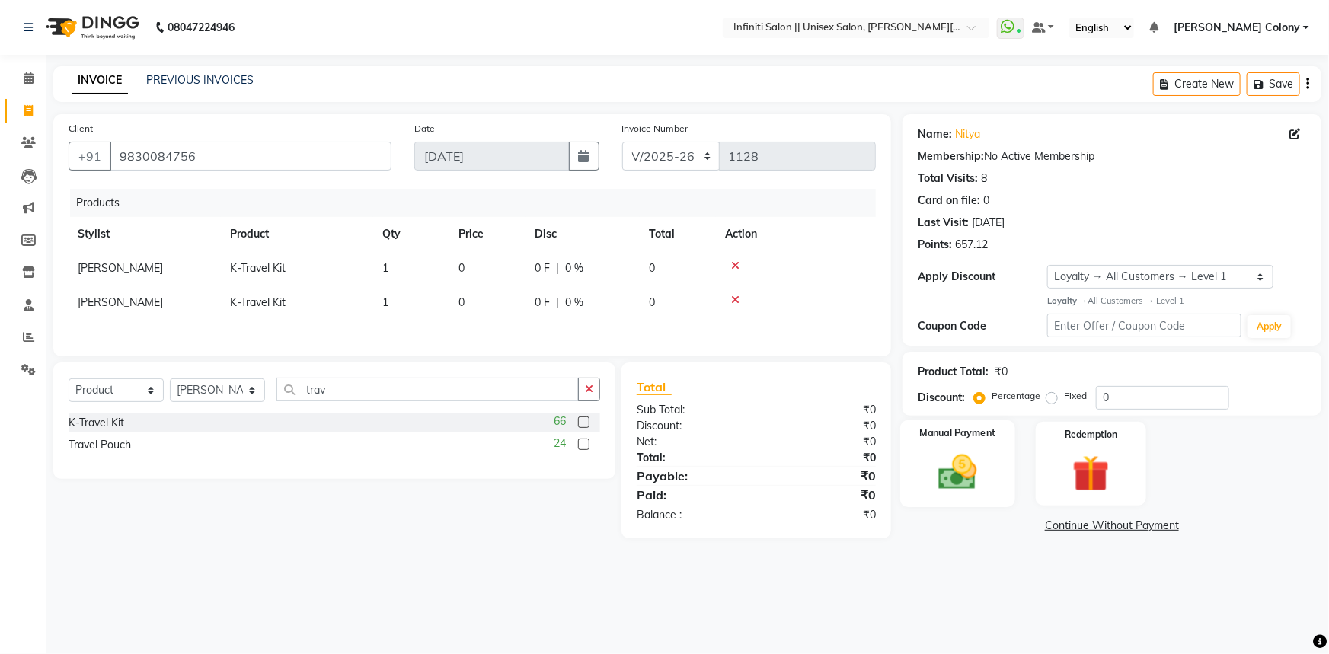
click at [957, 484] on img at bounding box center [958, 472] width 62 height 44
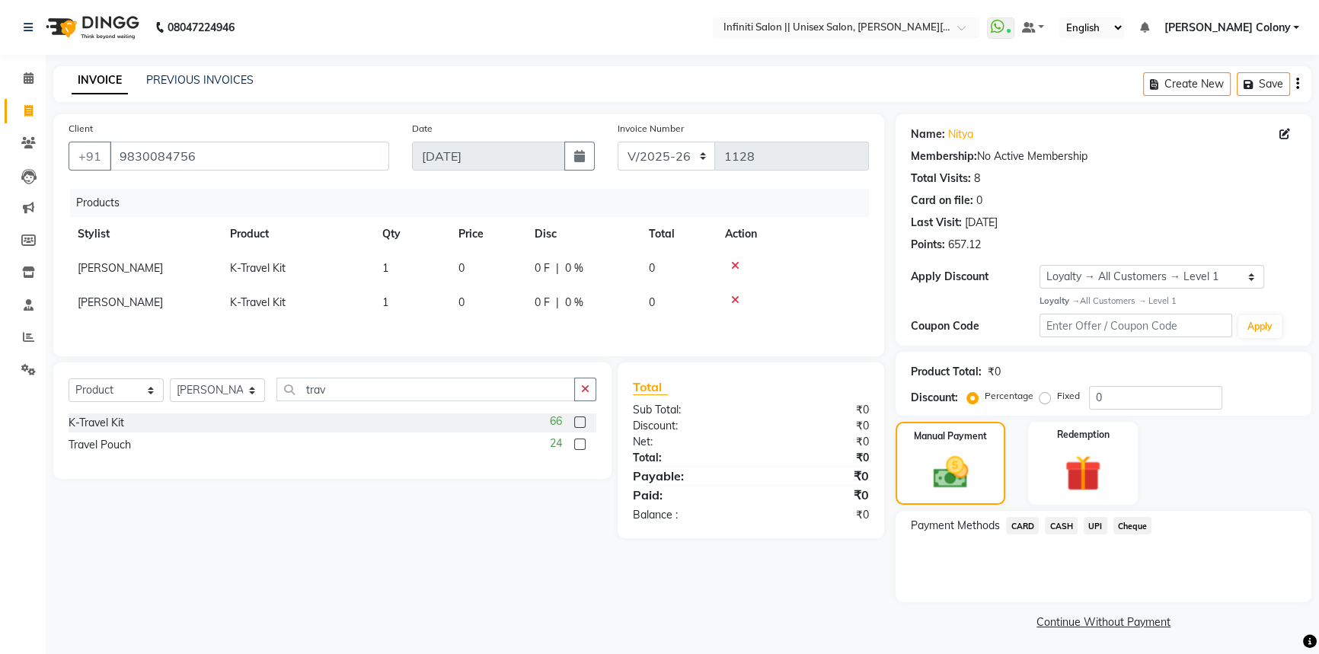
click at [1058, 522] on span "CASH" at bounding box center [1061, 526] width 33 height 18
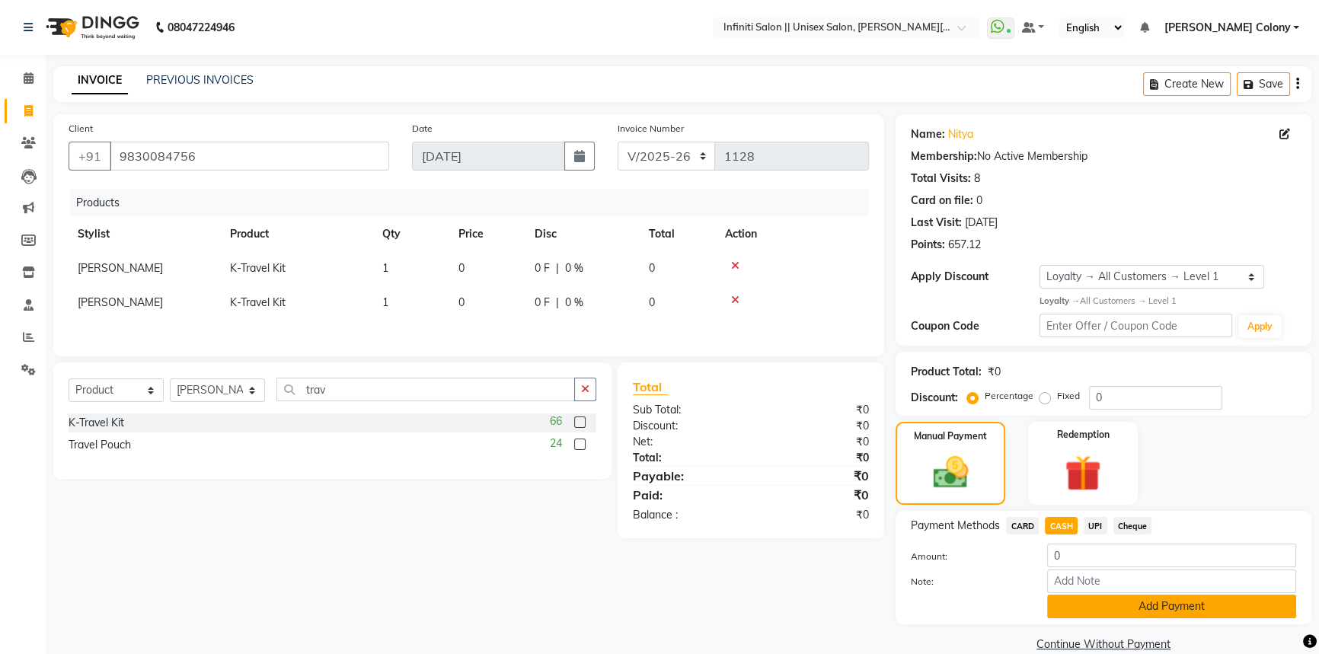
click at [1064, 613] on button "Add Payment" at bounding box center [1171, 607] width 249 height 24
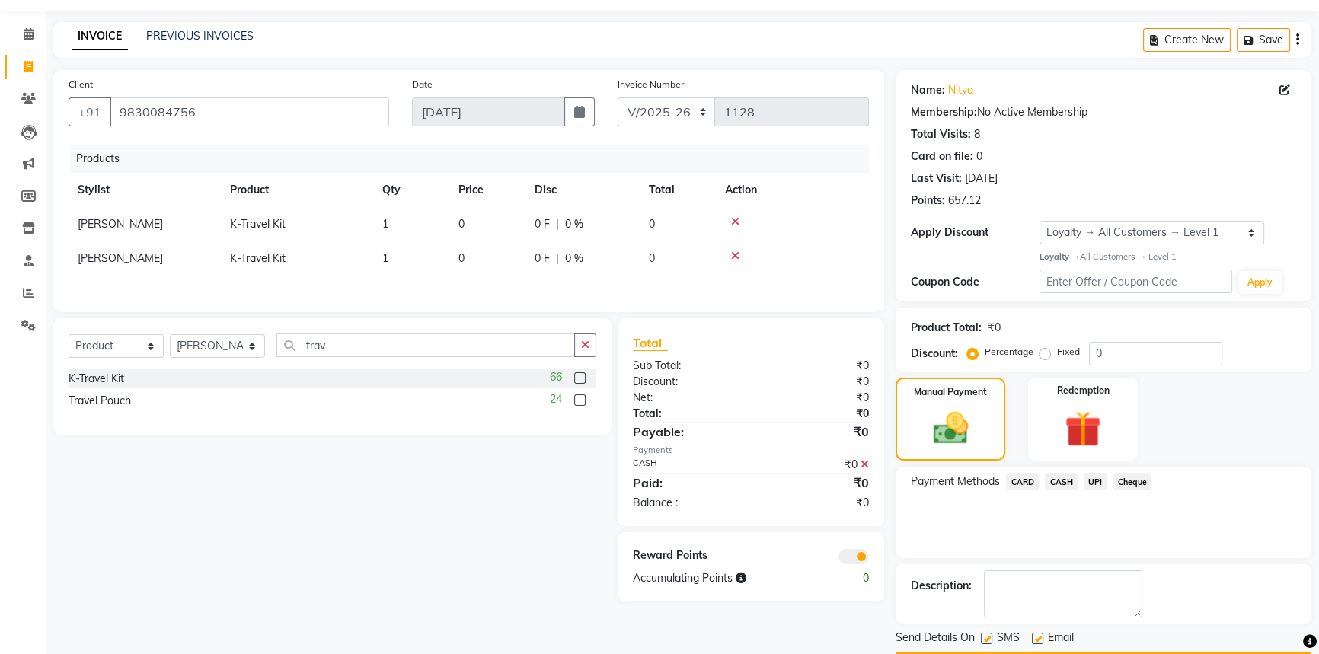
scroll to position [88, 0]
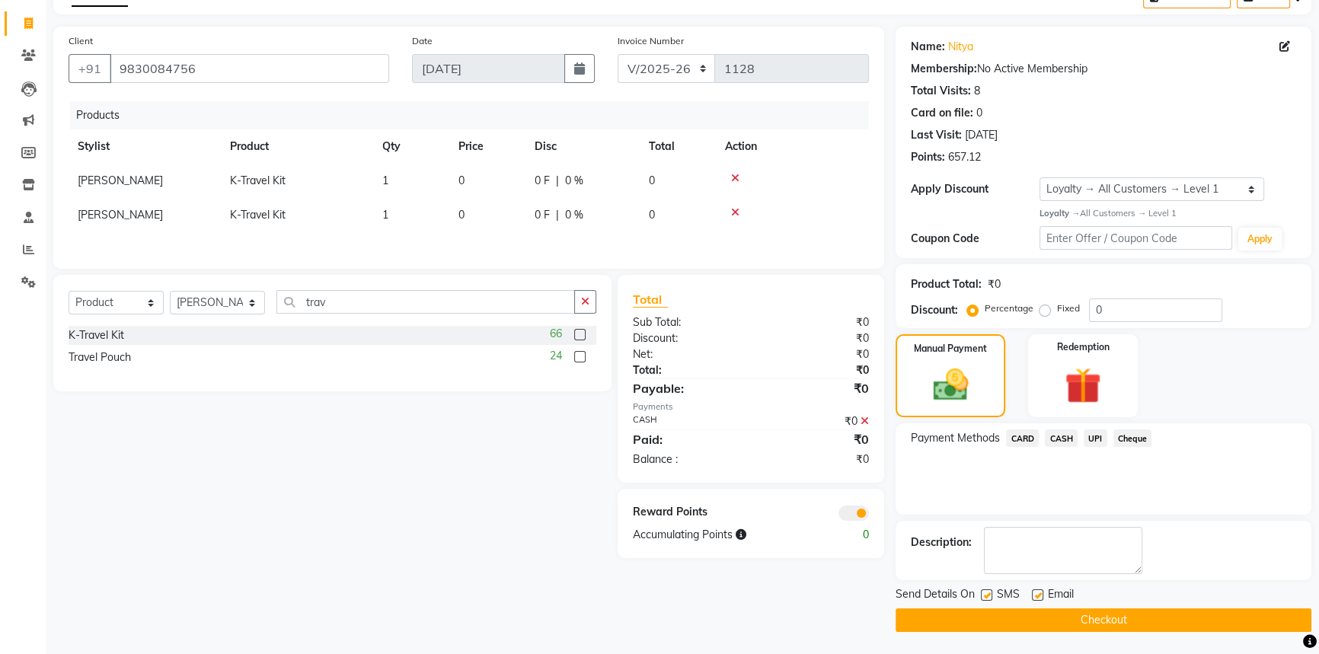
click at [1066, 626] on button "Checkout" at bounding box center [1104, 621] width 416 height 24
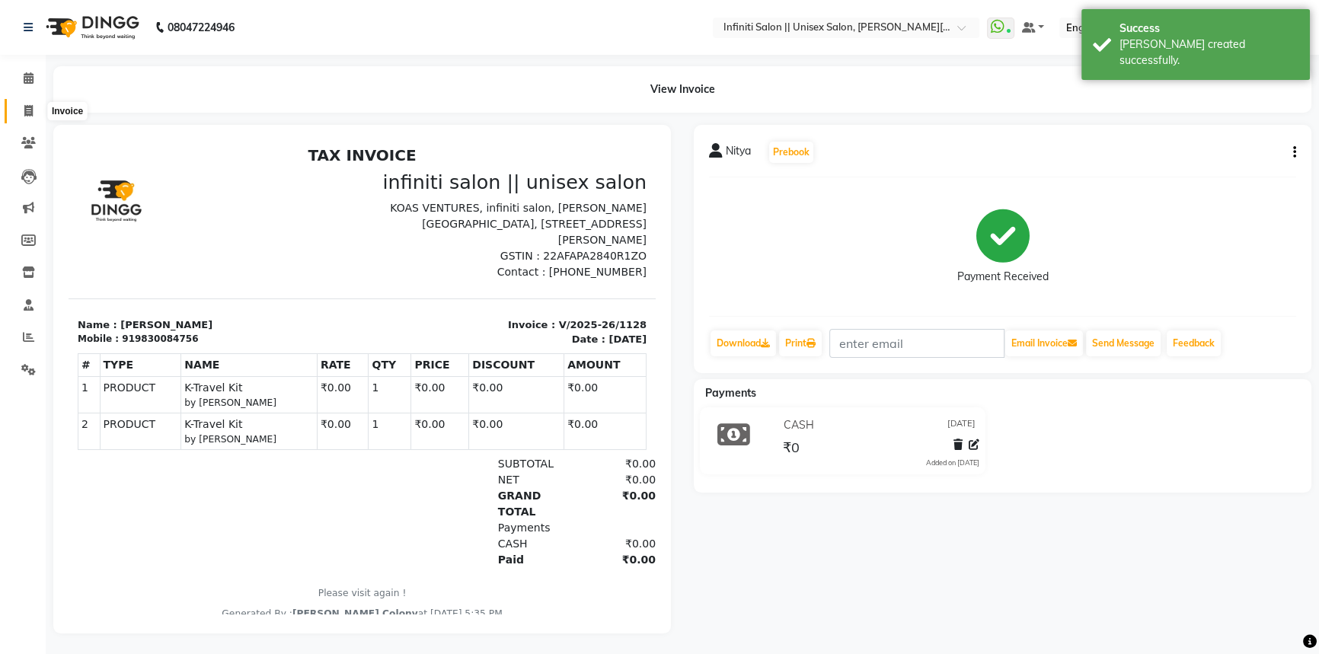
click at [24, 113] on icon at bounding box center [28, 110] width 8 height 11
select select "service"
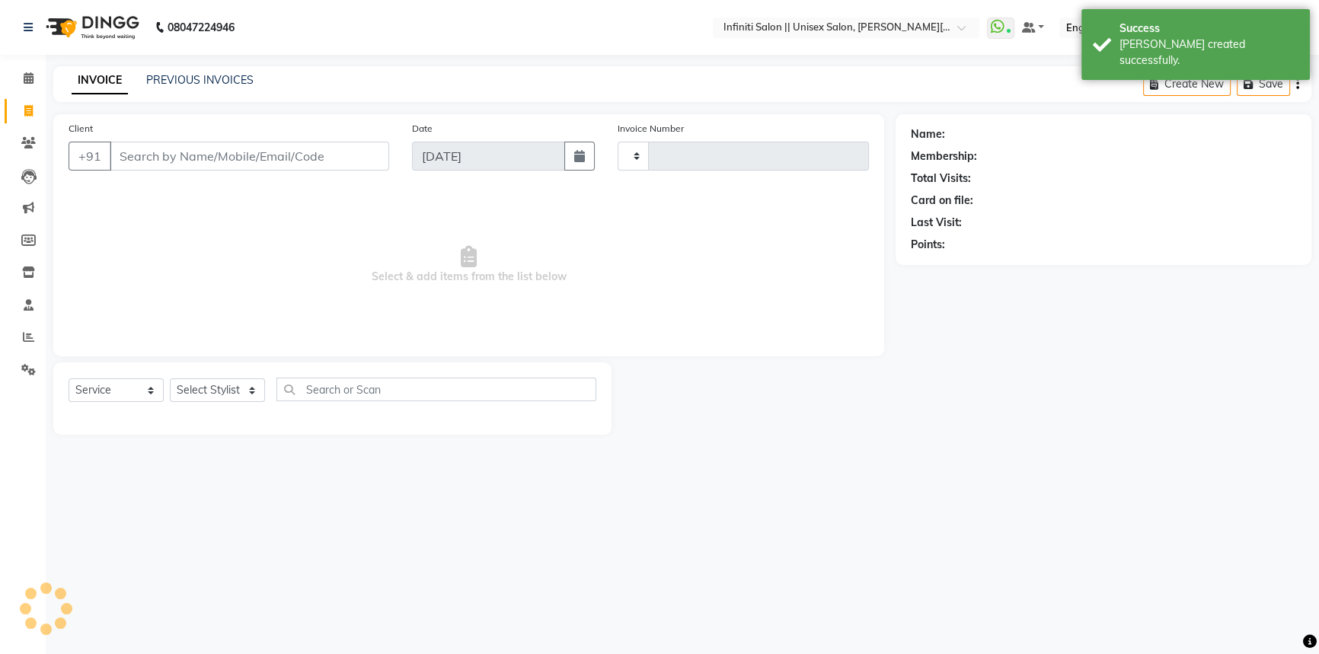
type input "1129"
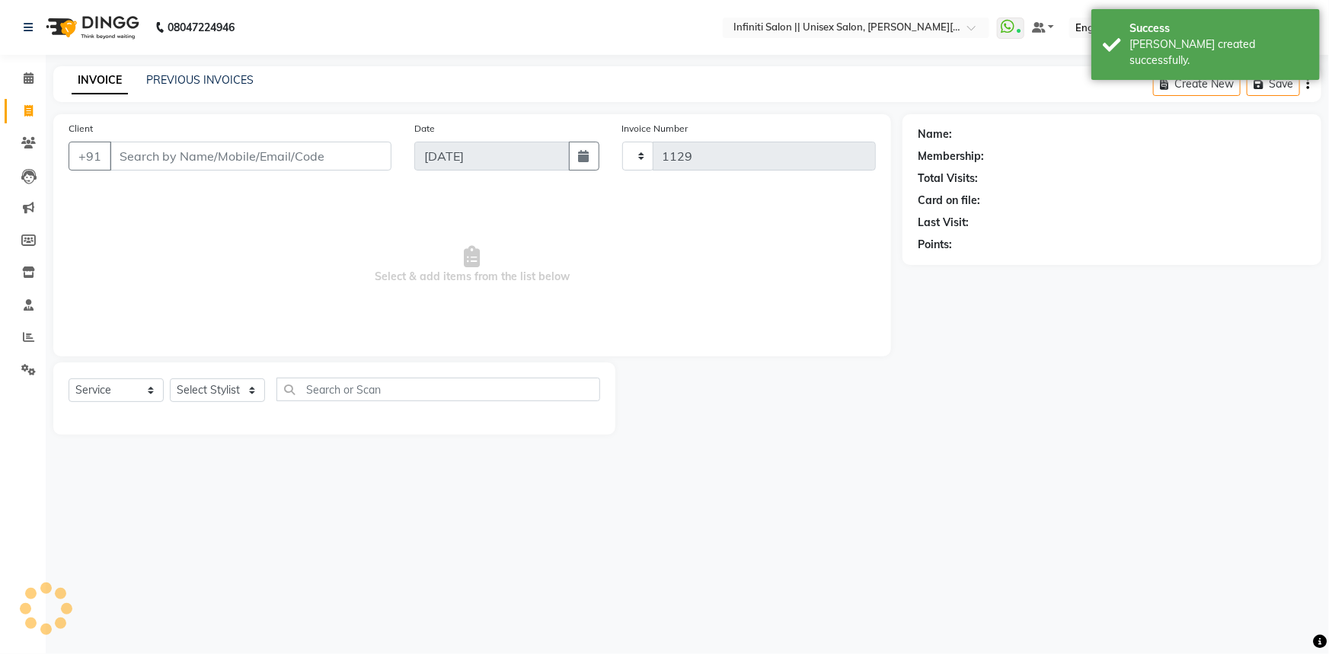
select select "8233"
click at [181, 85] on link "PREVIOUS INVOICES" at bounding box center [199, 80] width 107 height 14
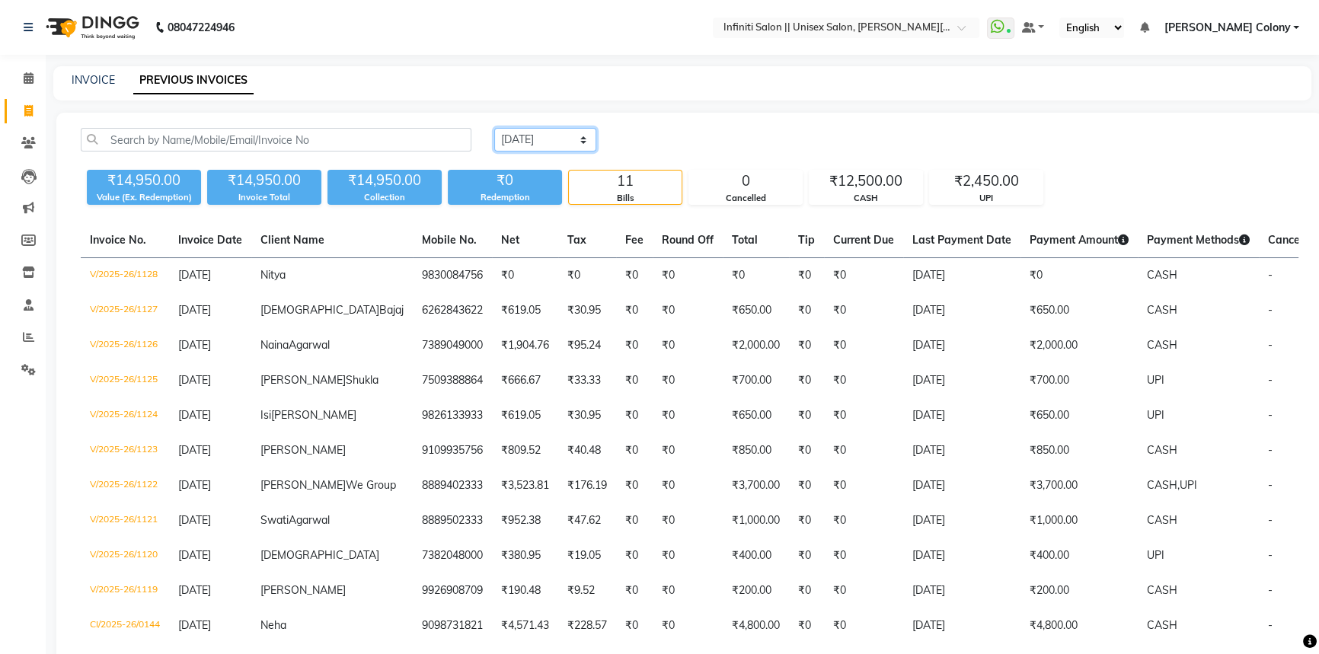
click at [517, 143] on select "Today Yesterday Custom Range" at bounding box center [545, 140] width 102 height 24
select select "yesterday"
click at [494, 128] on select "Today Yesterday Custom Range" at bounding box center [545, 140] width 102 height 24
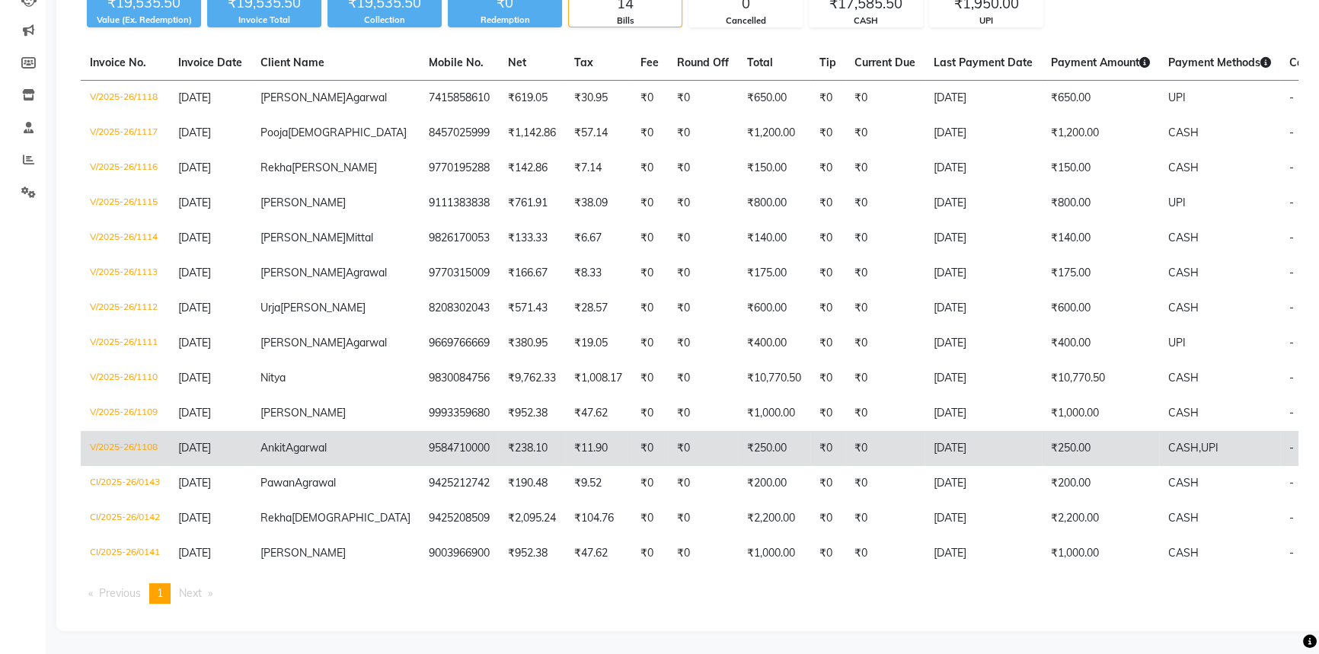
scroll to position [207, 0]
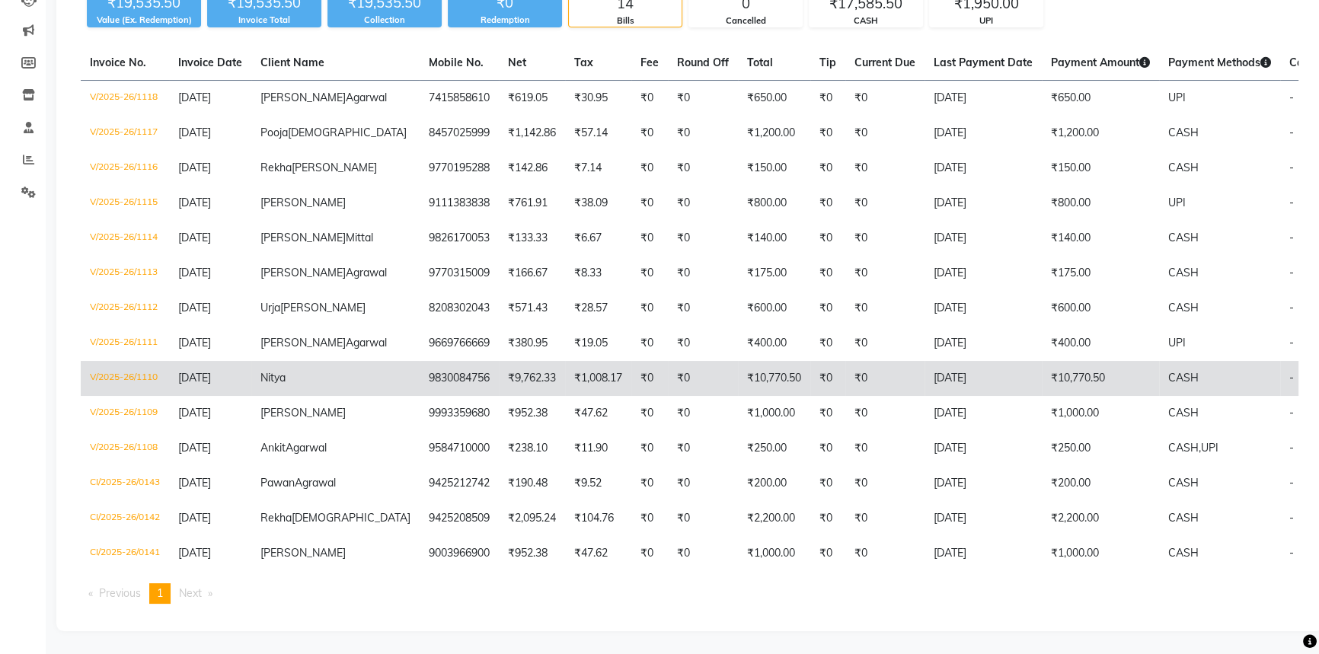
click at [301, 396] on td "Nitya" at bounding box center [335, 378] width 168 height 35
click at [261, 385] on span "Nitya" at bounding box center [272, 378] width 25 height 14
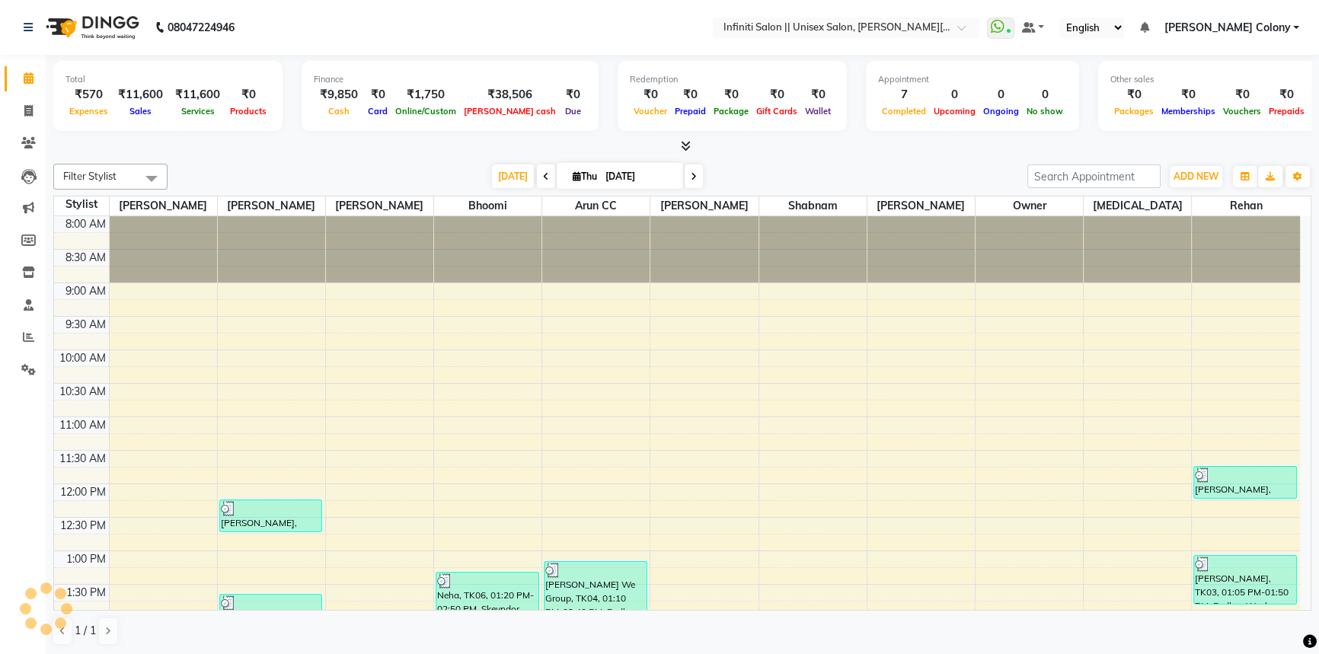
scroll to position [473, 0]
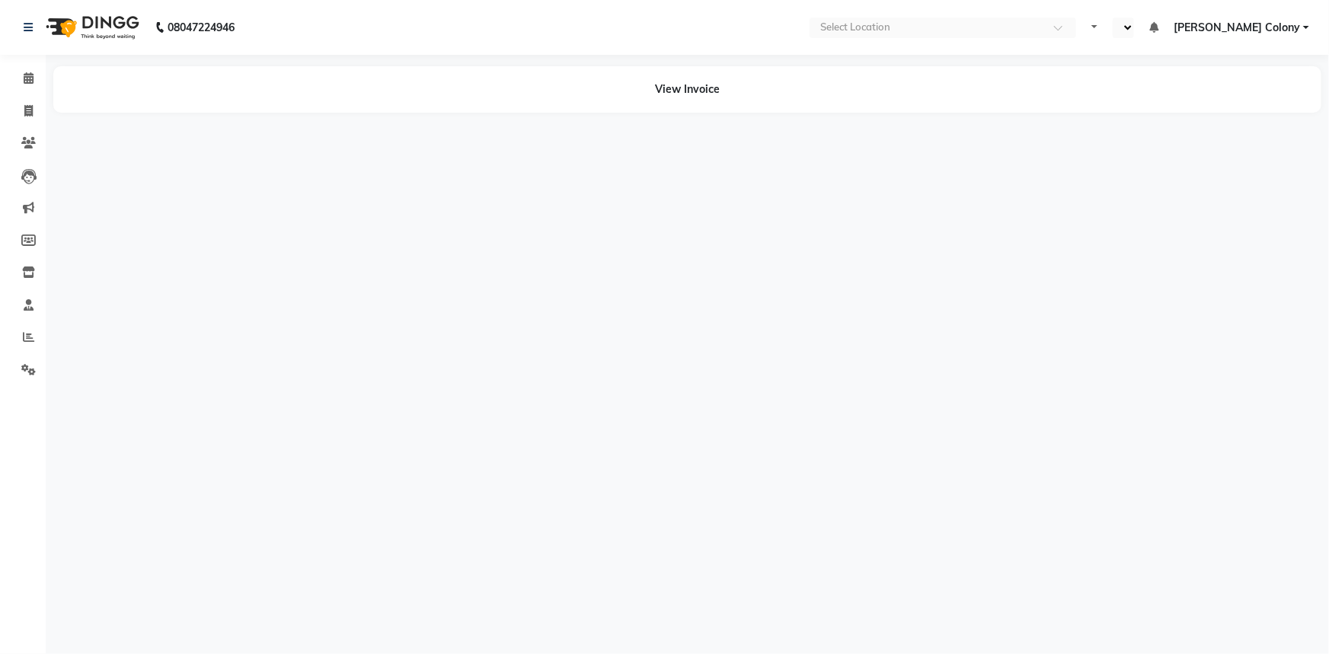
select select "en"
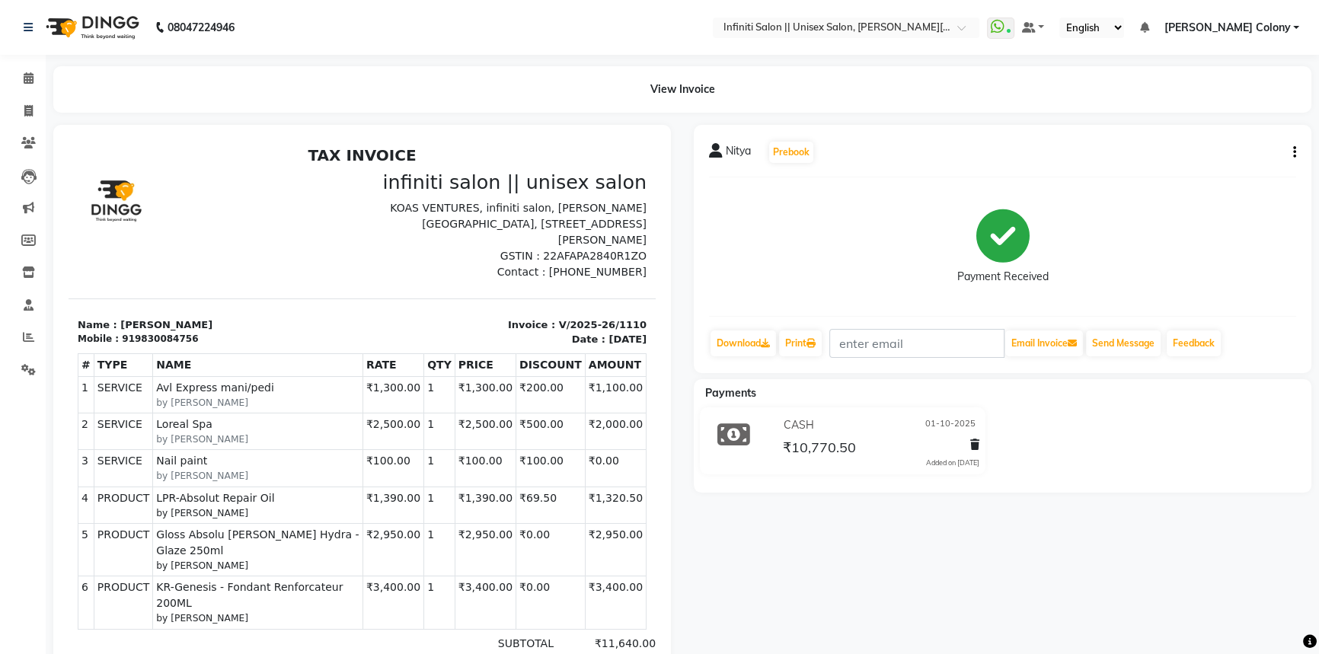
click at [62, 25] on img at bounding box center [91, 27] width 104 height 43
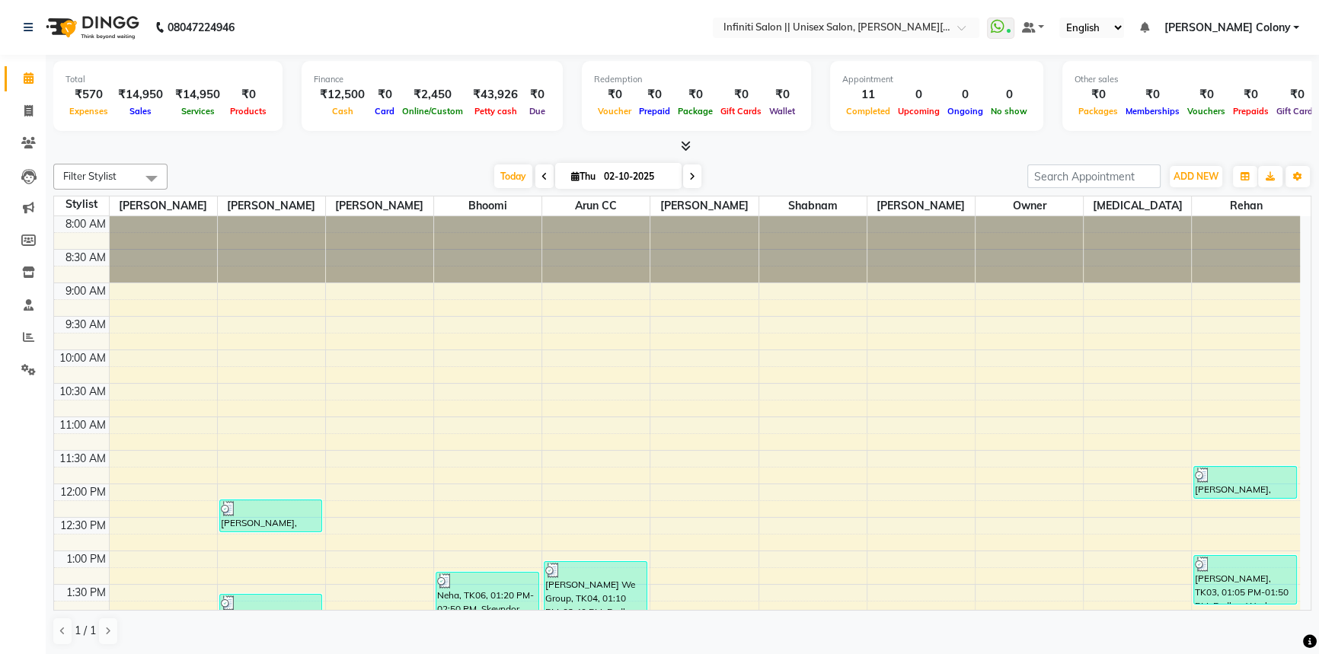
click at [682, 143] on icon at bounding box center [686, 145] width 10 height 11
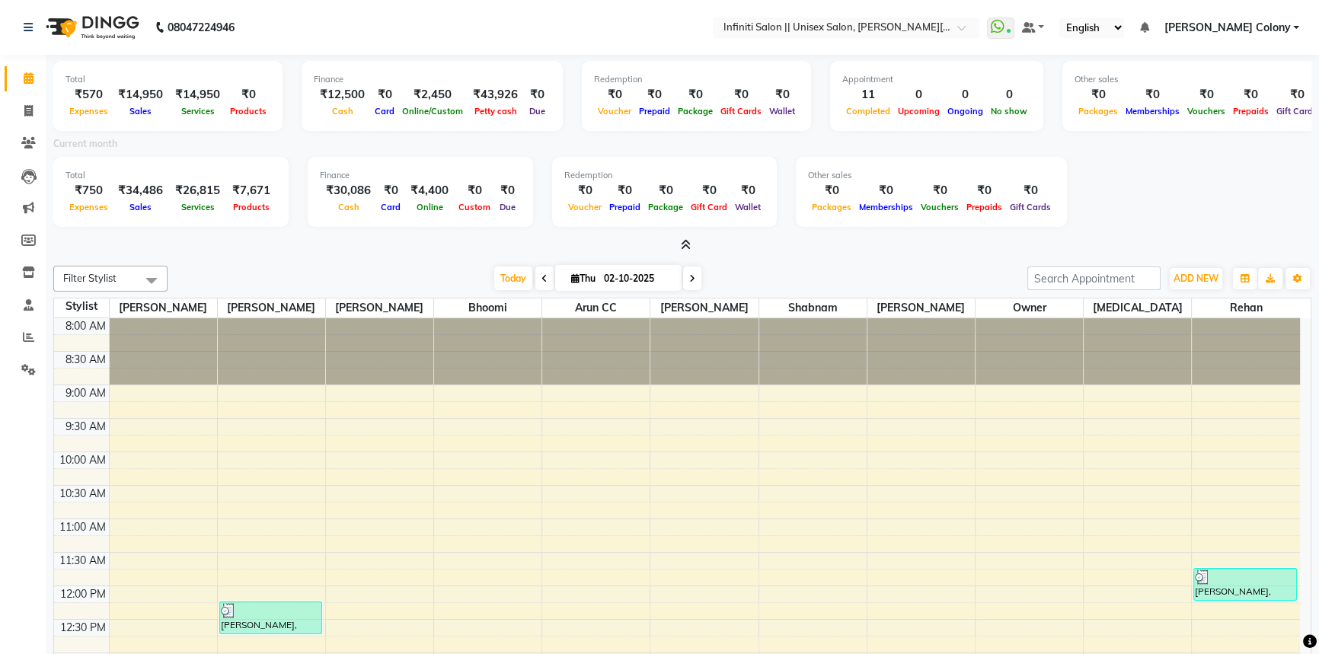
click at [542, 276] on icon at bounding box center [545, 278] width 6 height 9
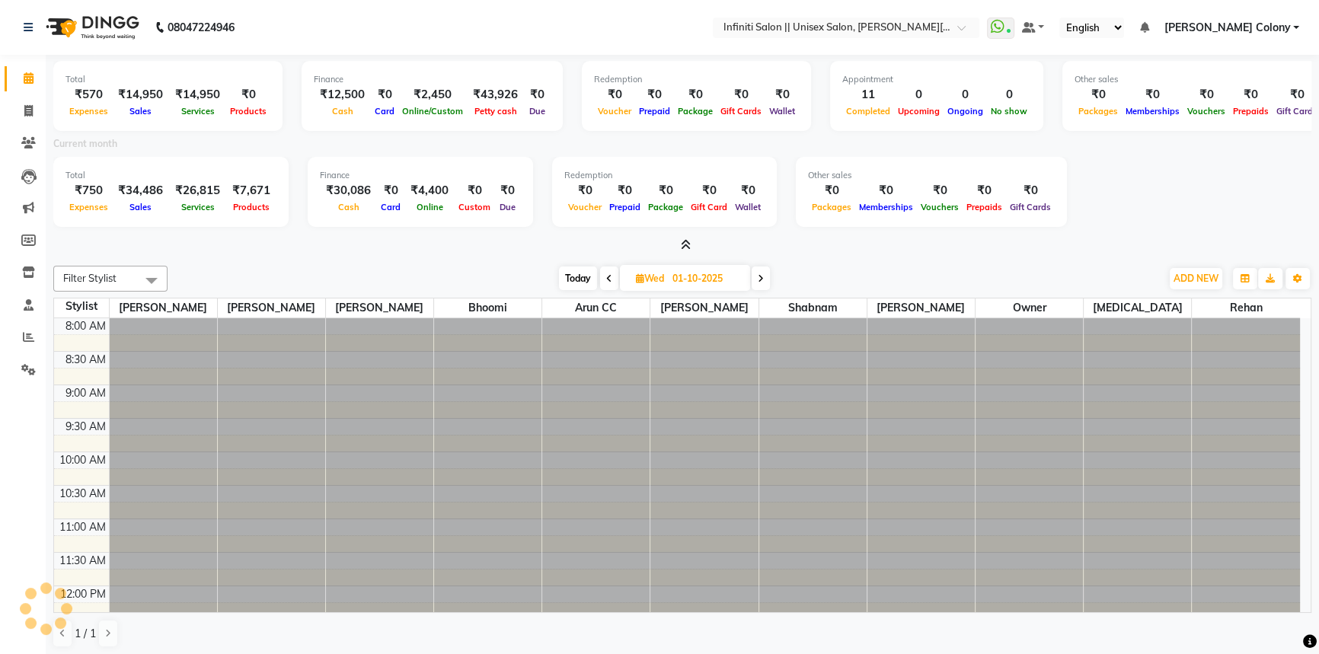
scroll to position [572, 0]
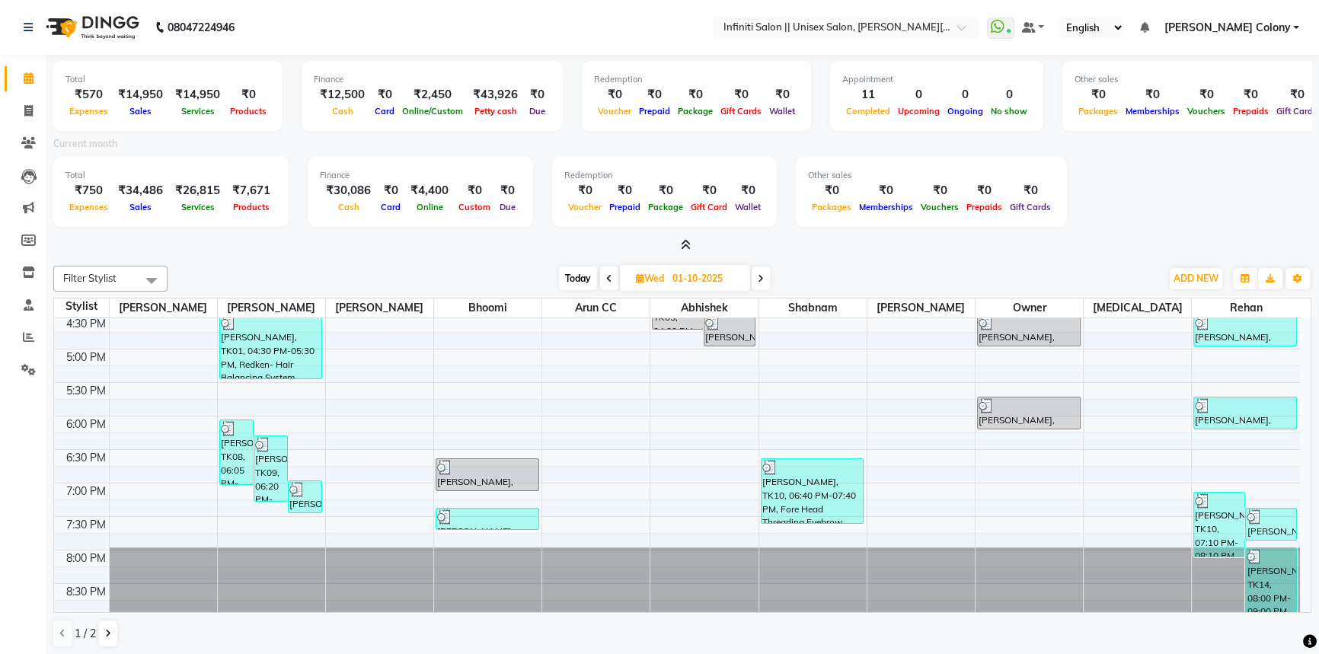
click at [762, 276] on icon at bounding box center [761, 278] width 6 height 9
type input "02-10-2025"
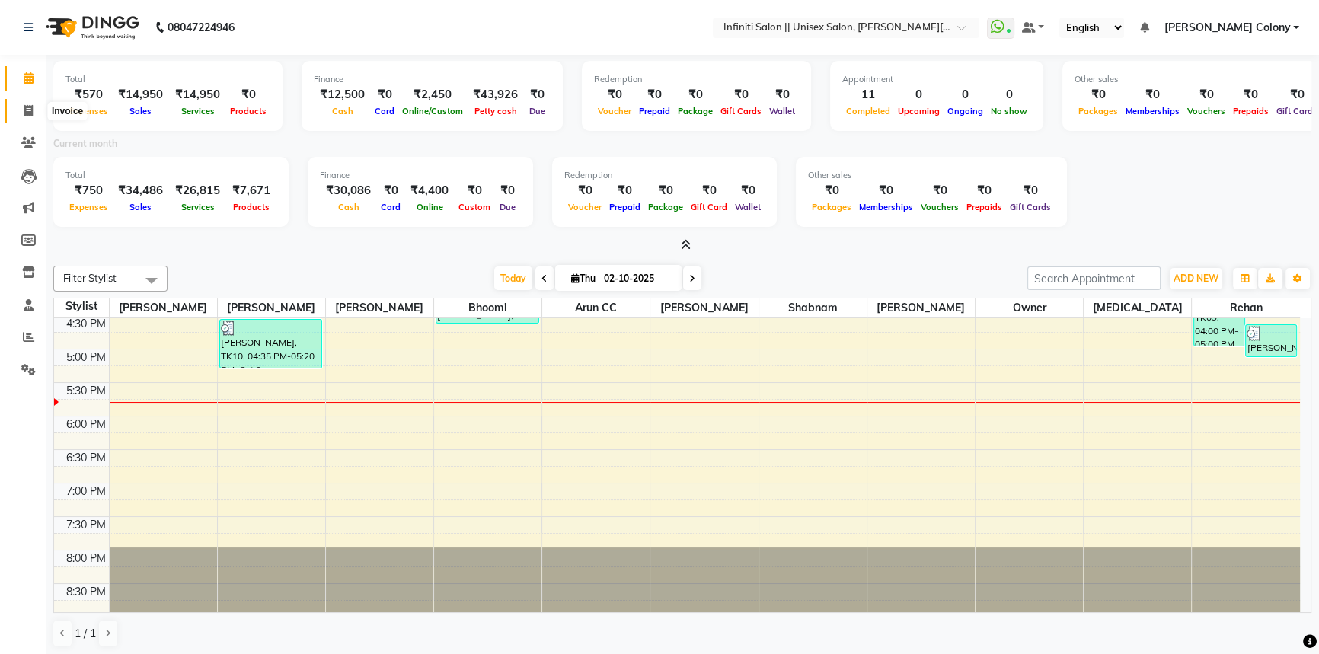
click at [18, 114] on span at bounding box center [28, 112] width 27 height 18
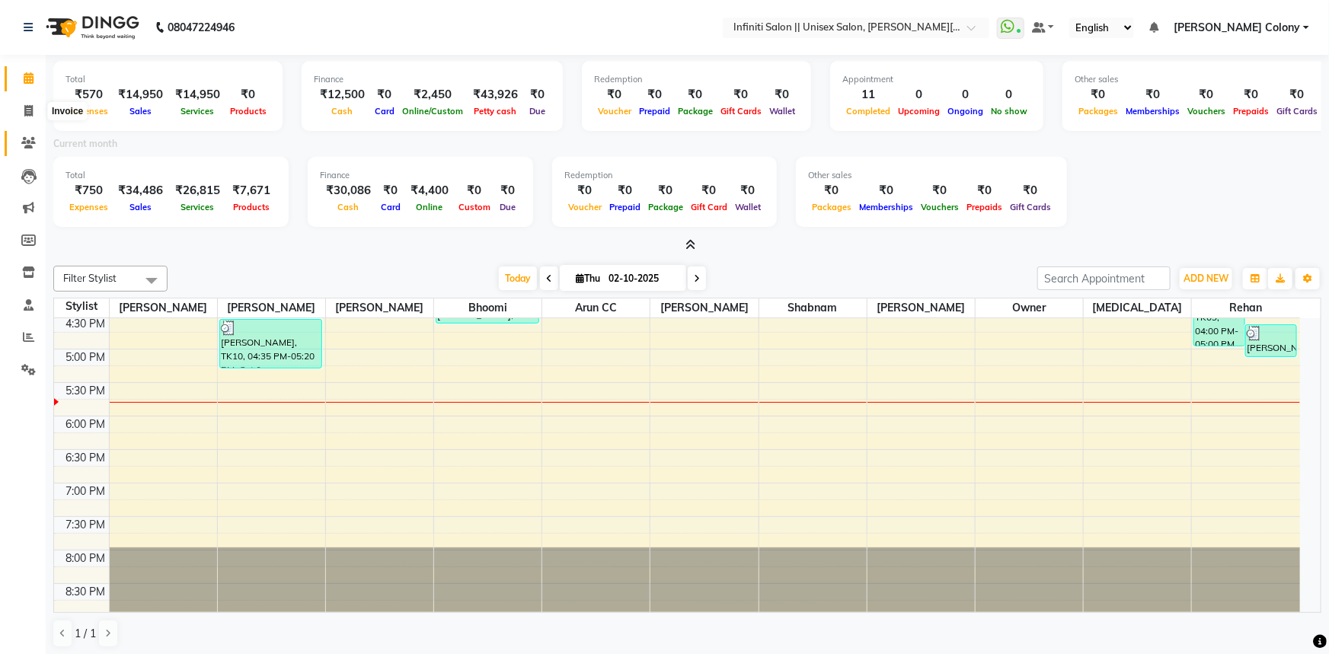
select select "8233"
select select "service"
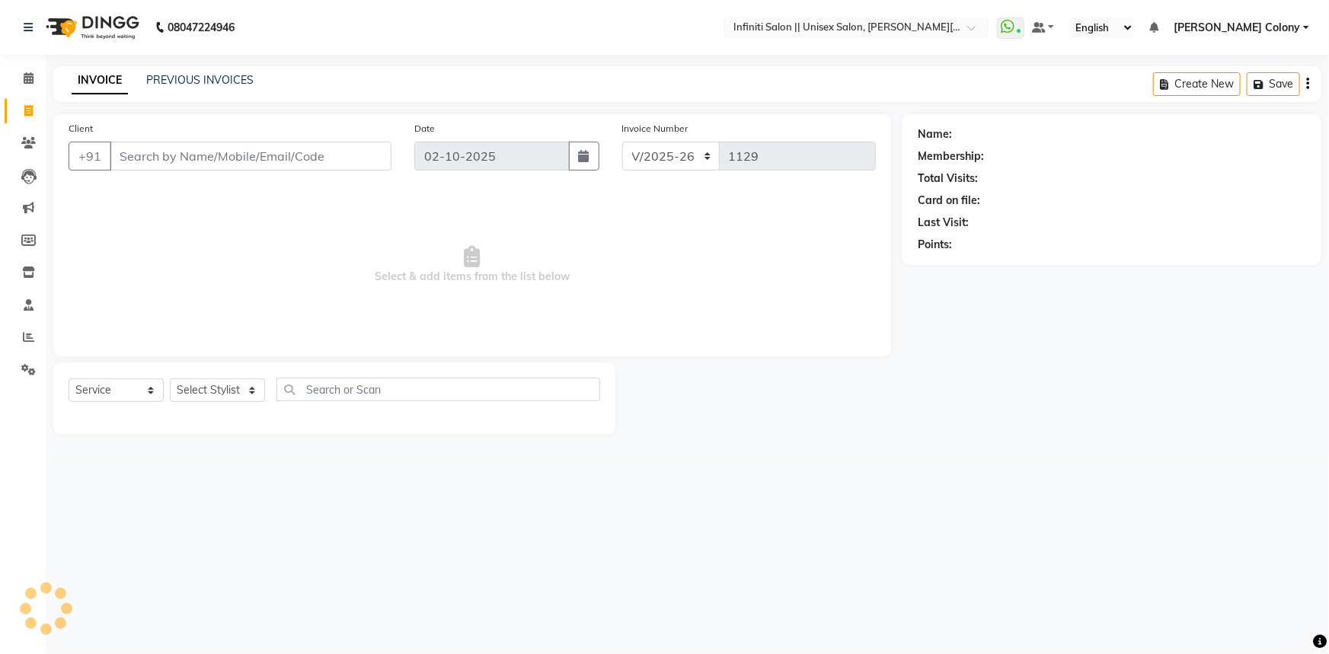
click at [114, 161] on input "Client" at bounding box center [251, 156] width 282 height 29
type input "8120775000"
click at [367, 159] on span "Add Client" at bounding box center [352, 156] width 60 height 15
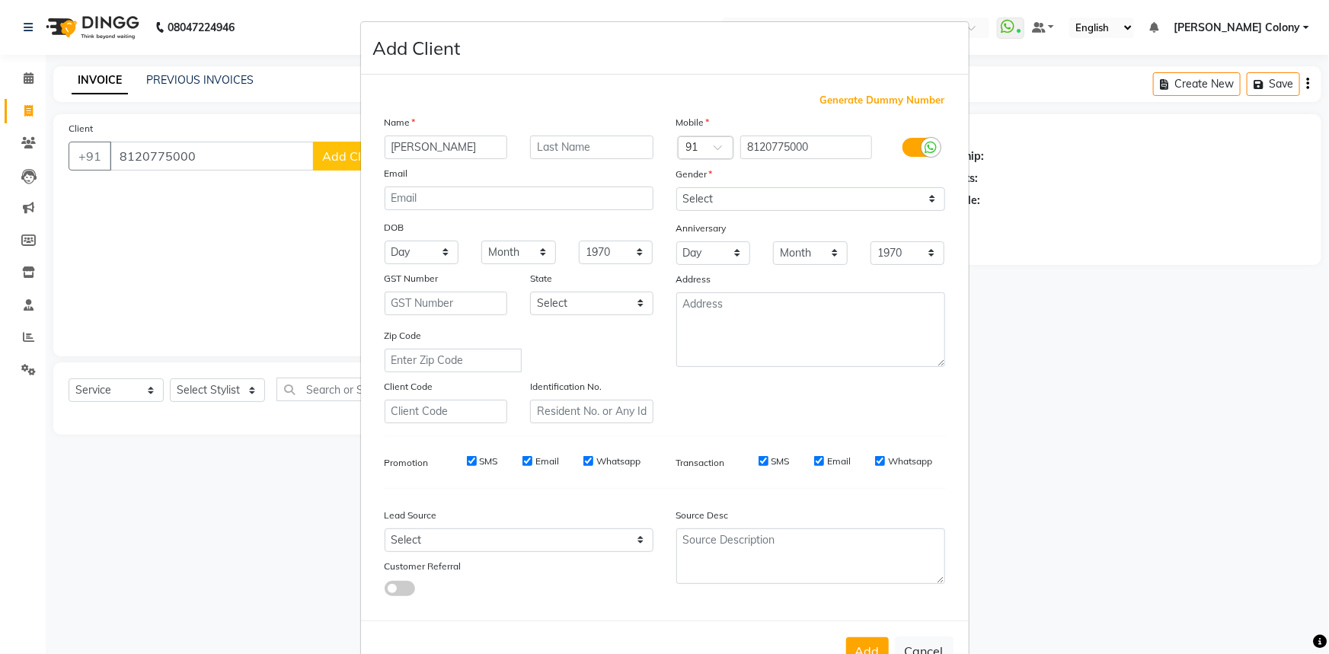
drag, startPoint x: 391, startPoint y: 150, endPoint x: 340, endPoint y: 167, distance: 53.7
click at [340, 167] on ngb-modal-window "Add Client Generate Dummy Number Name munmun Email DOB Day 01 02 03 04 05 06 07…" at bounding box center [664, 327] width 1329 height 654
type input "Munmun"
click at [577, 132] on div "Name" at bounding box center [519, 124] width 292 height 21
click at [568, 152] on input "text" at bounding box center [591, 148] width 123 height 24
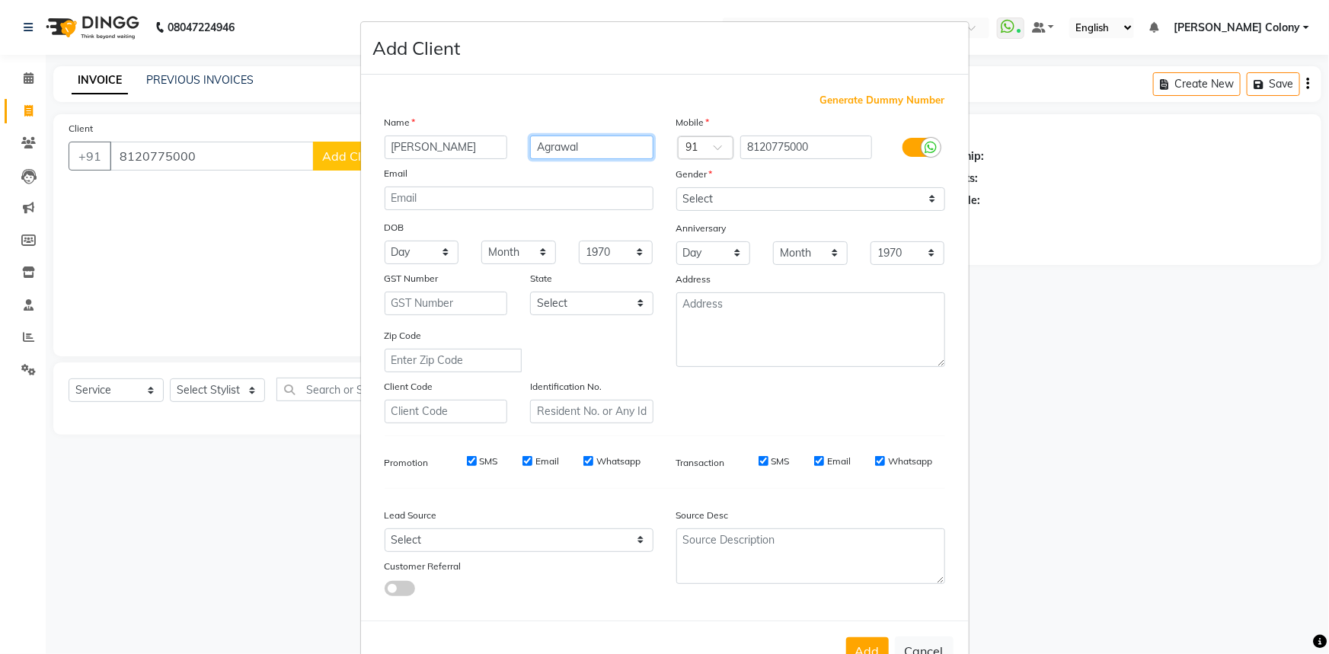
type input "Agrawal"
click at [775, 205] on select "Select Male Female Other Prefer Not To Say" at bounding box center [810, 199] width 269 height 24
select select "female"
click at [676, 187] on select "Select Male Female Other Prefer Not To Say" at bounding box center [810, 199] width 269 height 24
click at [449, 543] on select "Select Walk-in Referral Internet Friend Word of Mouth Advertisement Facebook Ju…" at bounding box center [519, 541] width 269 height 24
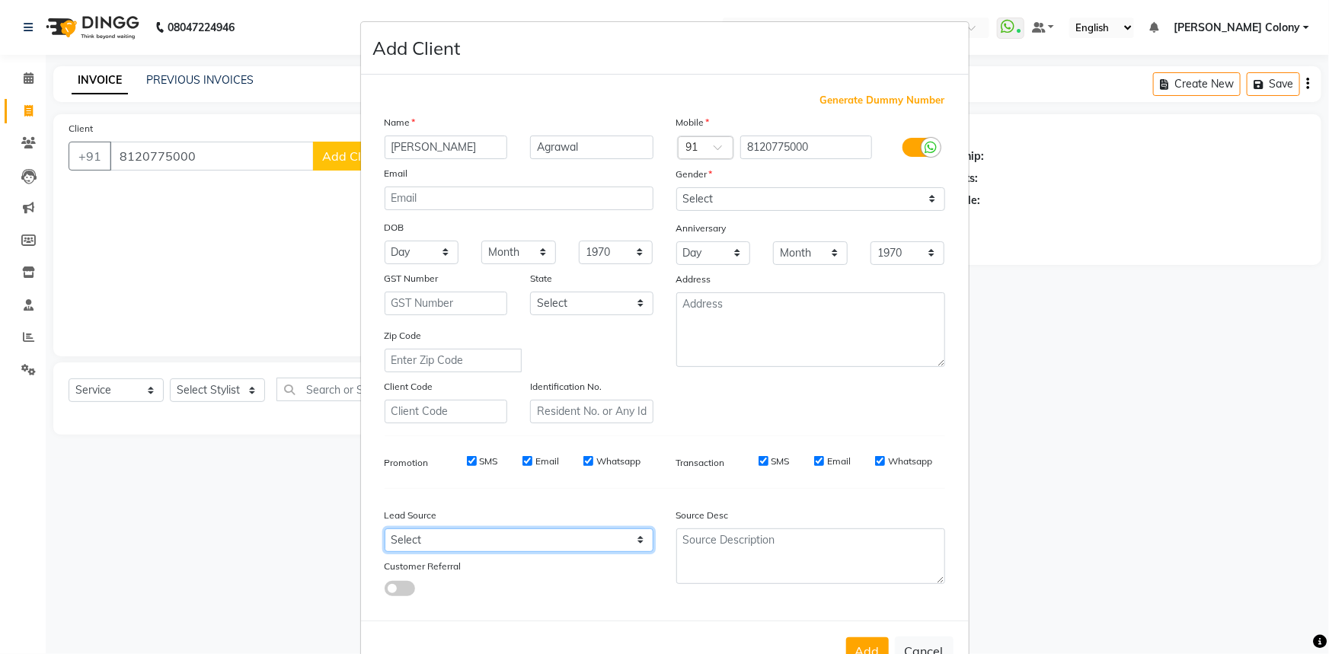
select select "54380"
click at [385, 532] on select "Select Walk-in Referral Internet Friend Word of Mouth Advertisement Facebook Ju…" at bounding box center [519, 541] width 269 height 24
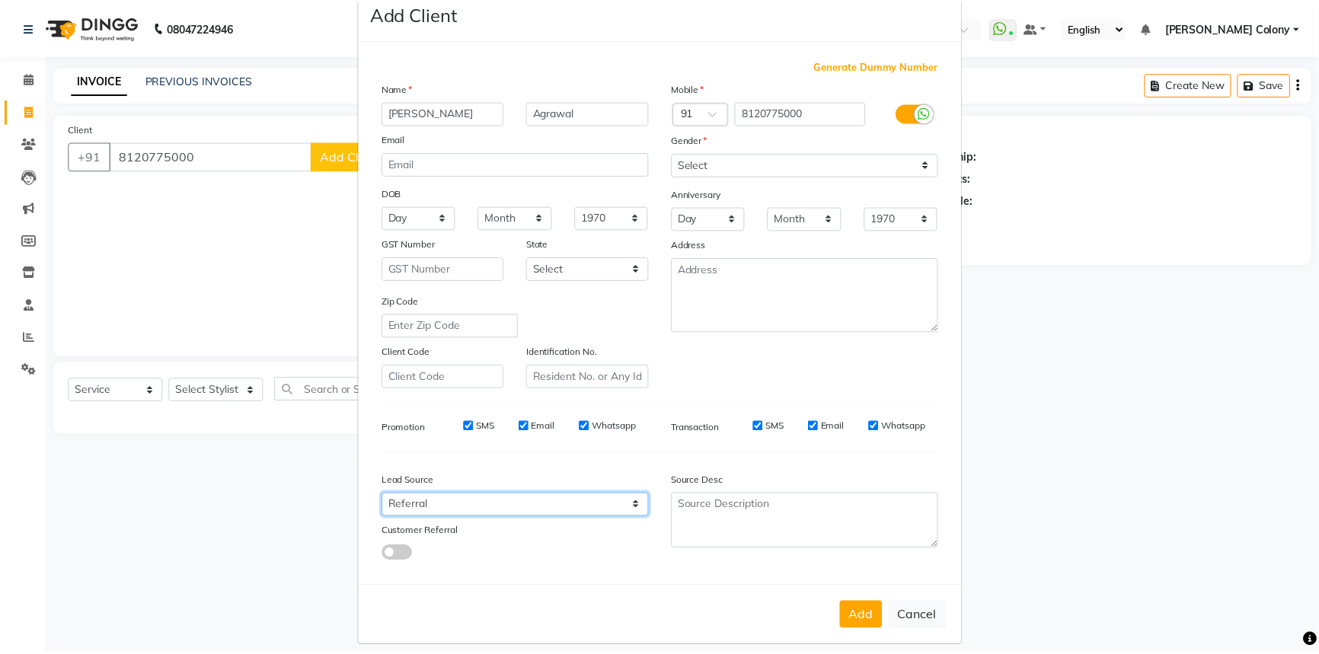
scroll to position [53, 0]
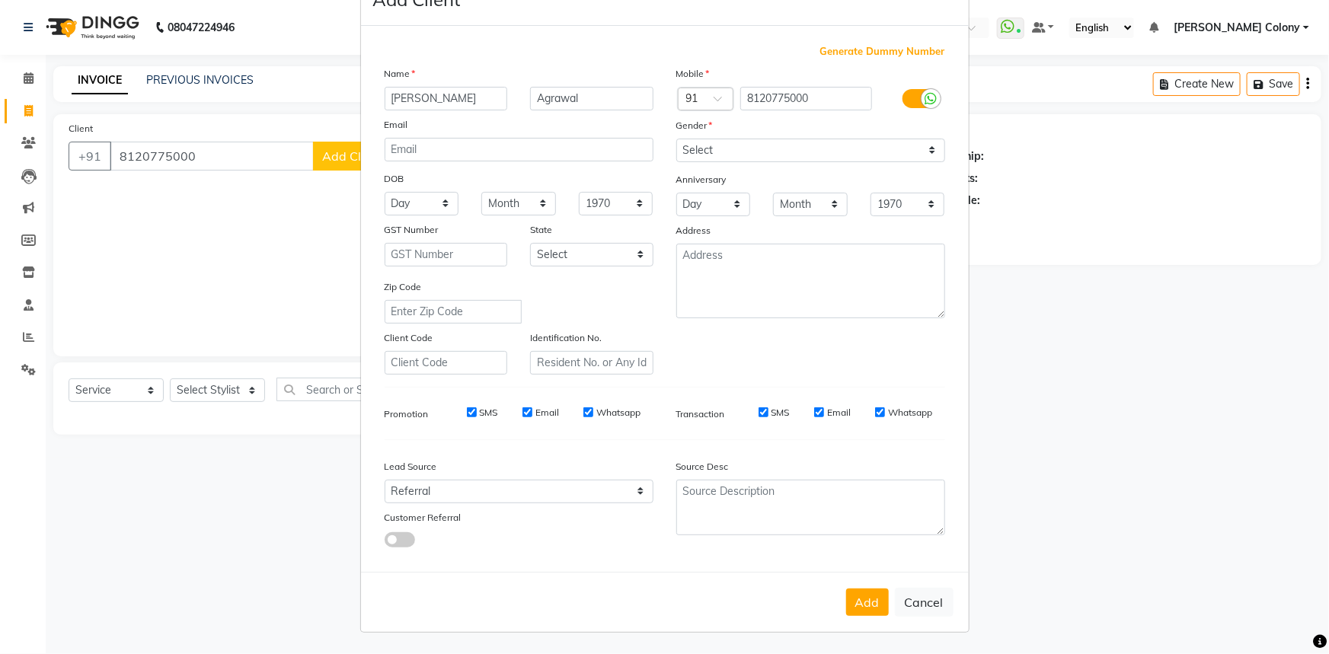
click at [840, 610] on div "Add Cancel" at bounding box center [665, 602] width 608 height 60
drag, startPoint x: 859, startPoint y: 604, endPoint x: 849, endPoint y: 600, distance: 10.6
click at [855, 602] on button "Add" at bounding box center [867, 602] width 43 height 27
select select
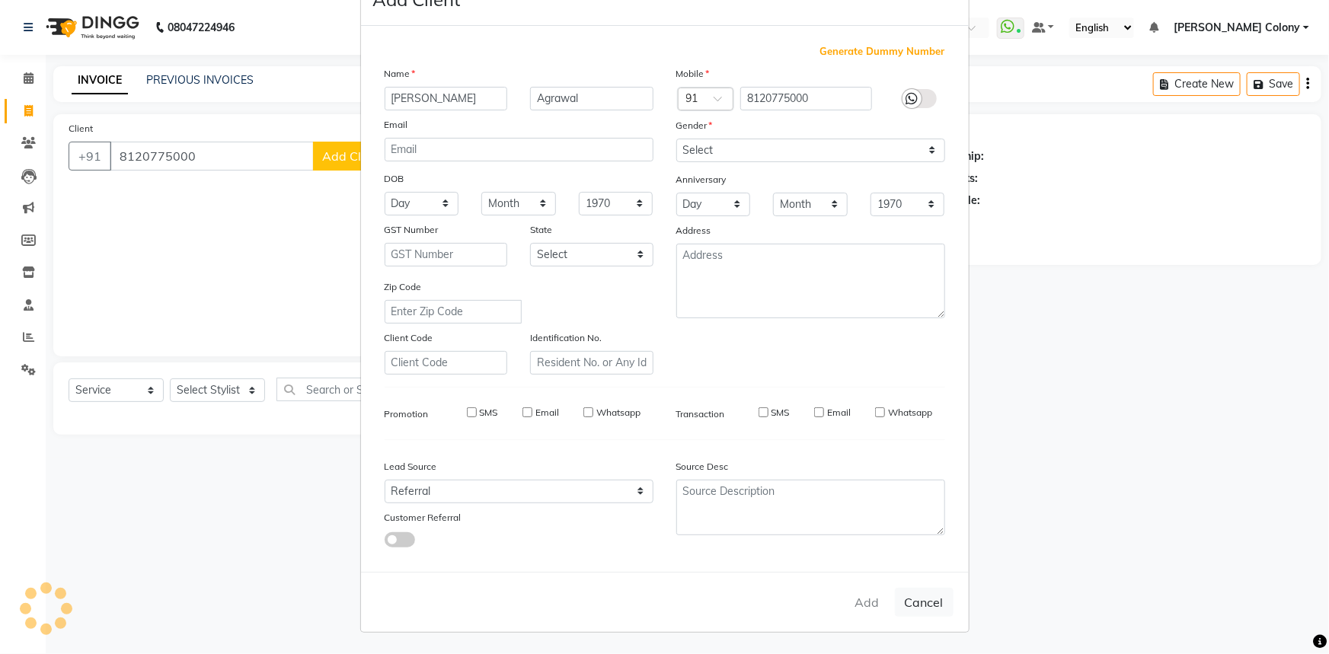
select select
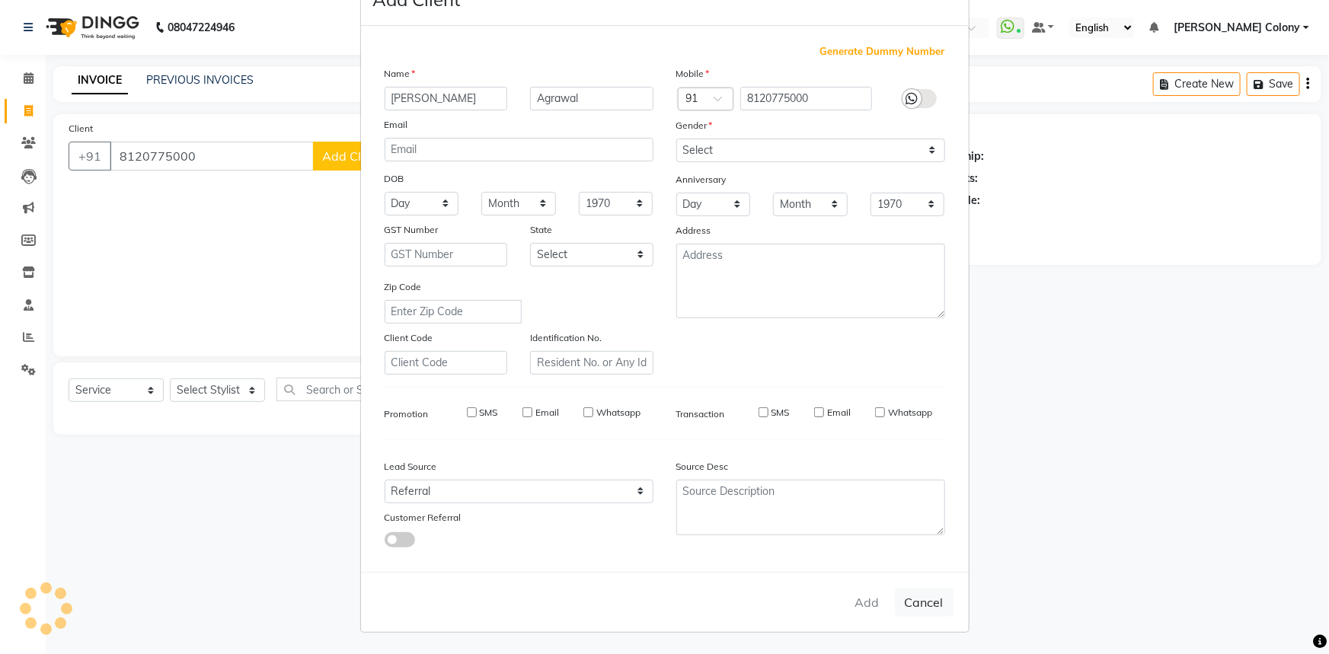
checkbox input "false"
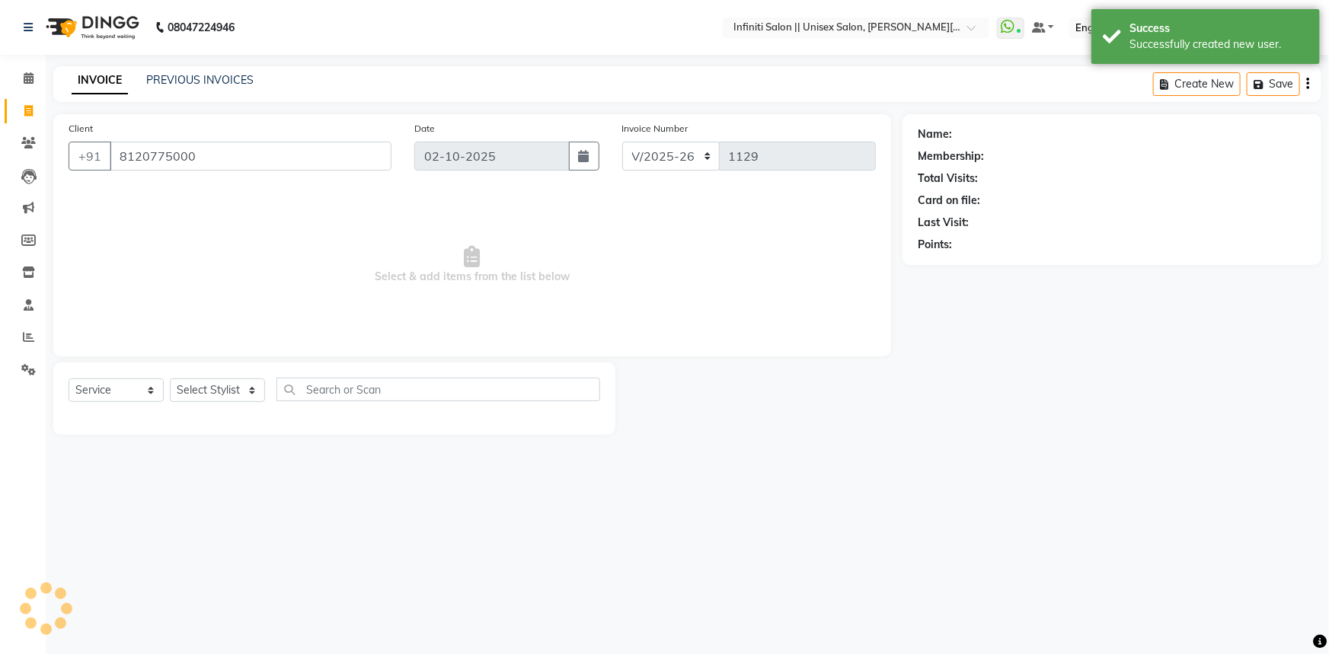
select select "1: Object"
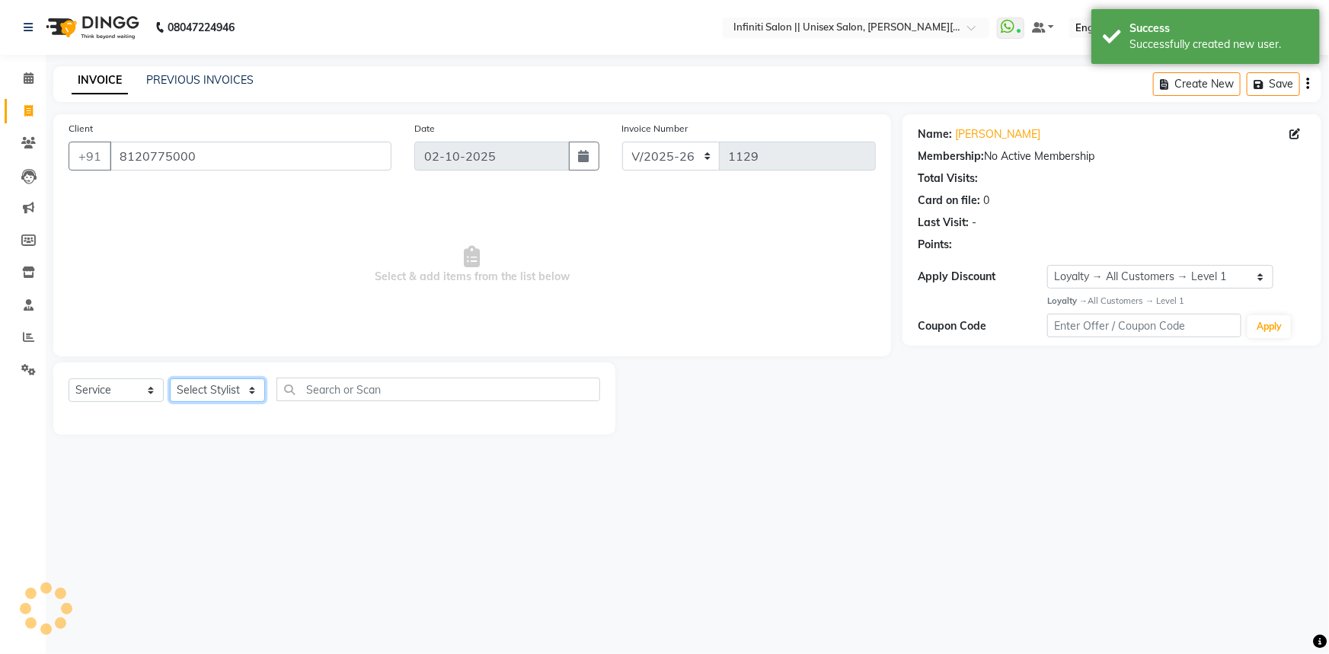
click at [226, 390] on select "Select Stylist Anjali Mahato Arun CC Ayush Bhoomi Dilshad Ahmad Ishu Moye Nikit…" at bounding box center [217, 391] width 95 height 24
select select "79162"
click at [170, 379] on select "Select Stylist Anjali Mahato Arun CC Ayush Bhoomi Dilshad Ahmad Ishu Moye Nikit…" at bounding box center [217, 391] width 95 height 24
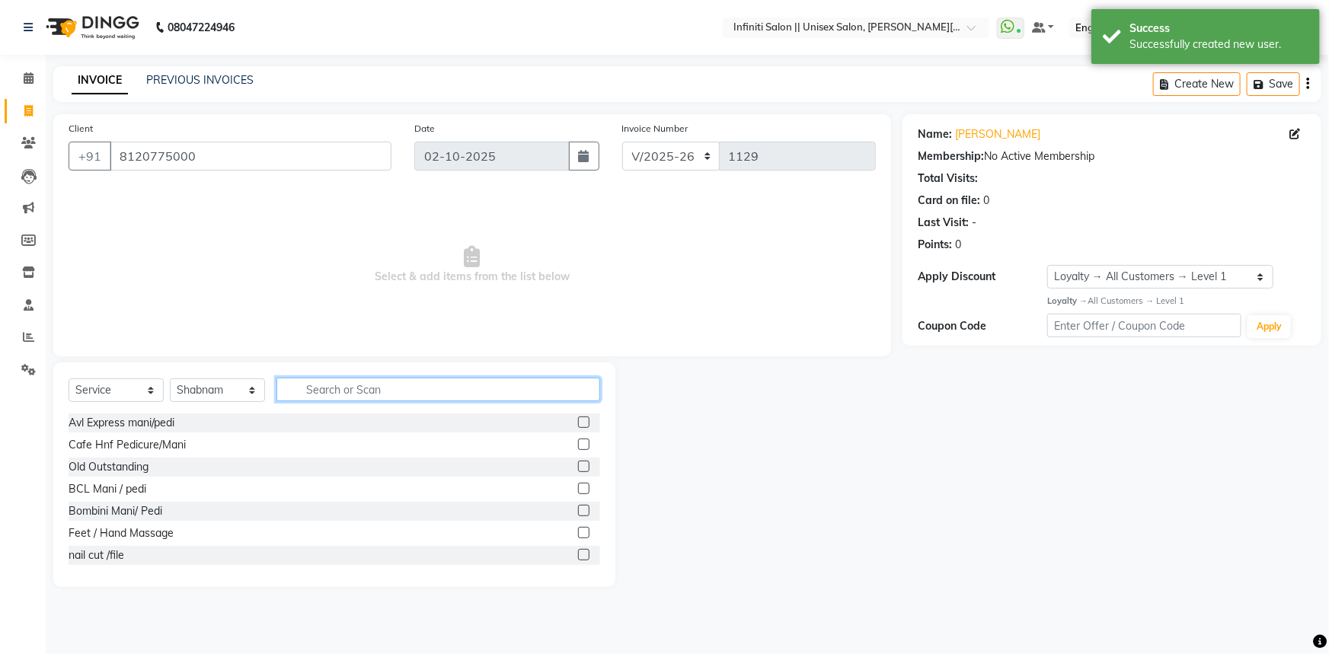
click at [368, 390] on input "text" at bounding box center [438, 390] width 324 height 24
type input "eye"
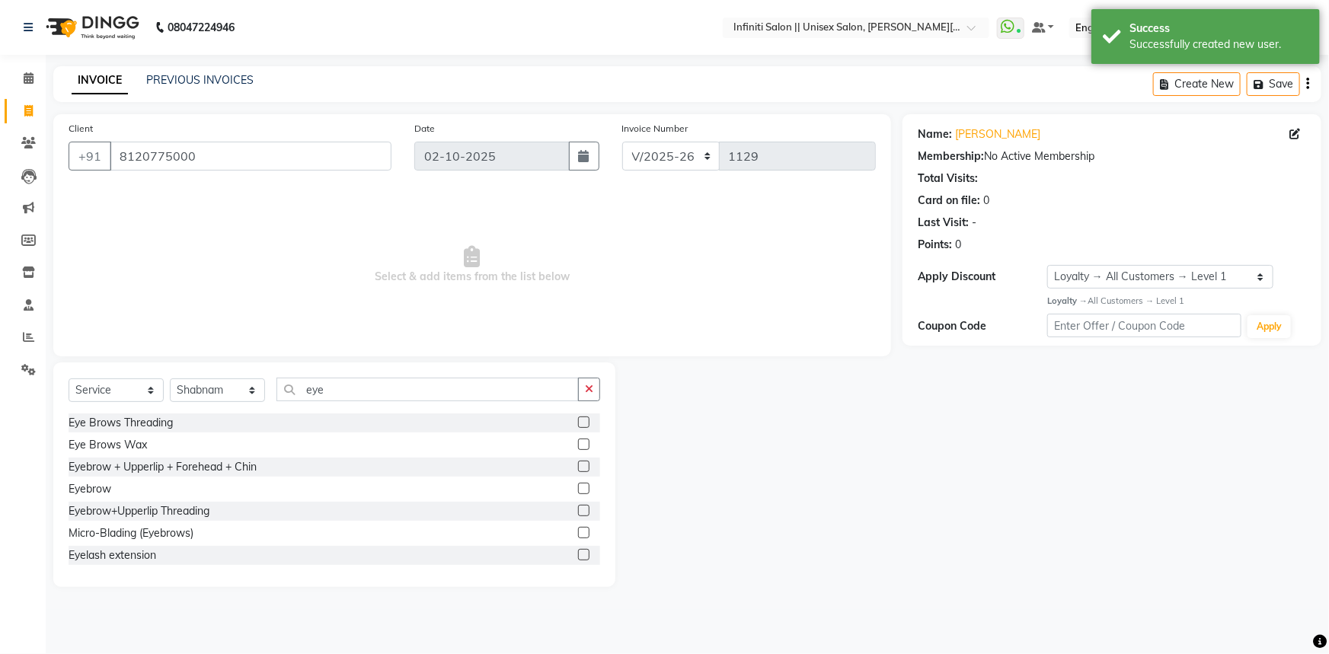
click at [578, 426] on label at bounding box center [583, 422] width 11 height 11
click at [578, 426] on input "checkbox" at bounding box center [583, 423] width 10 height 10
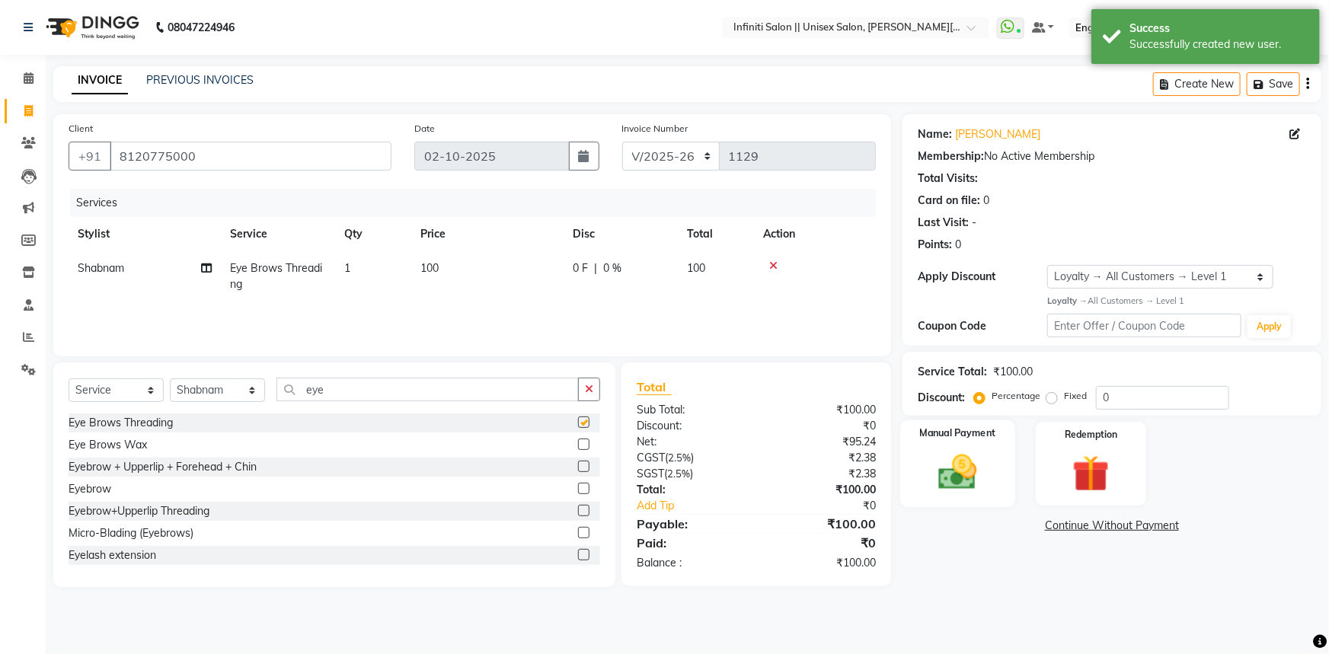
checkbox input "false"
click at [971, 468] on img at bounding box center [958, 472] width 62 height 44
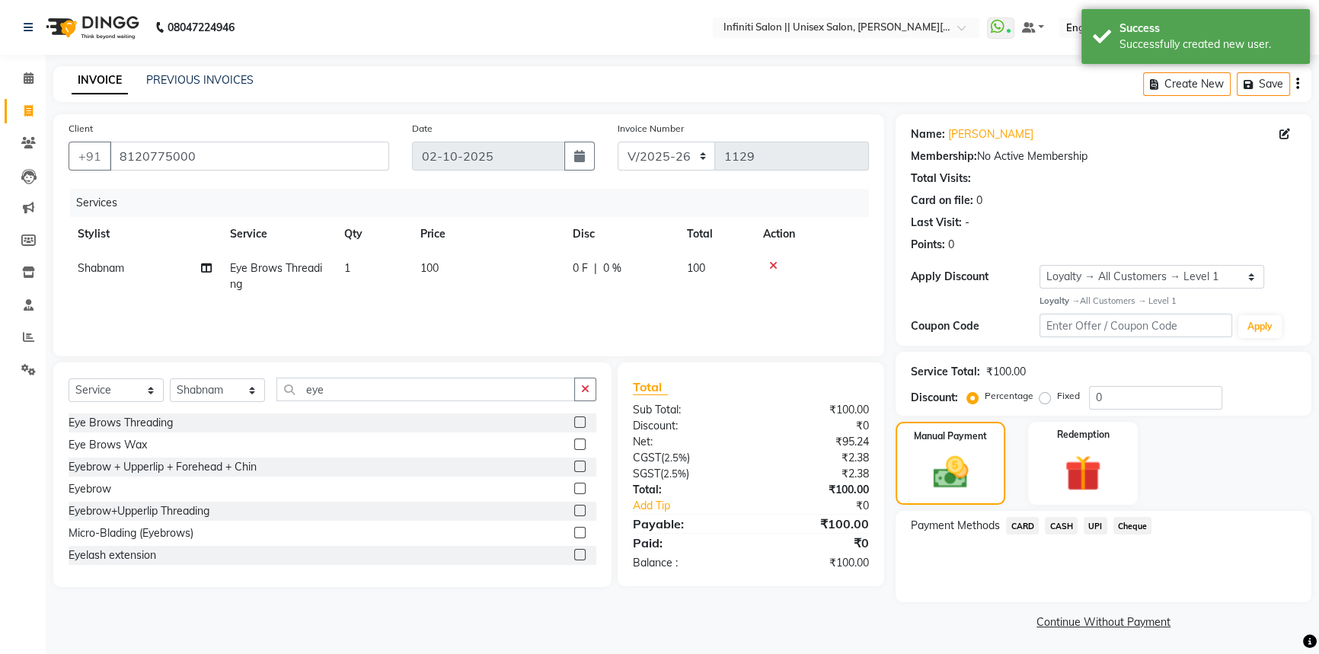
click at [1071, 522] on span "CASH" at bounding box center [1061, 526] width 33 height 18
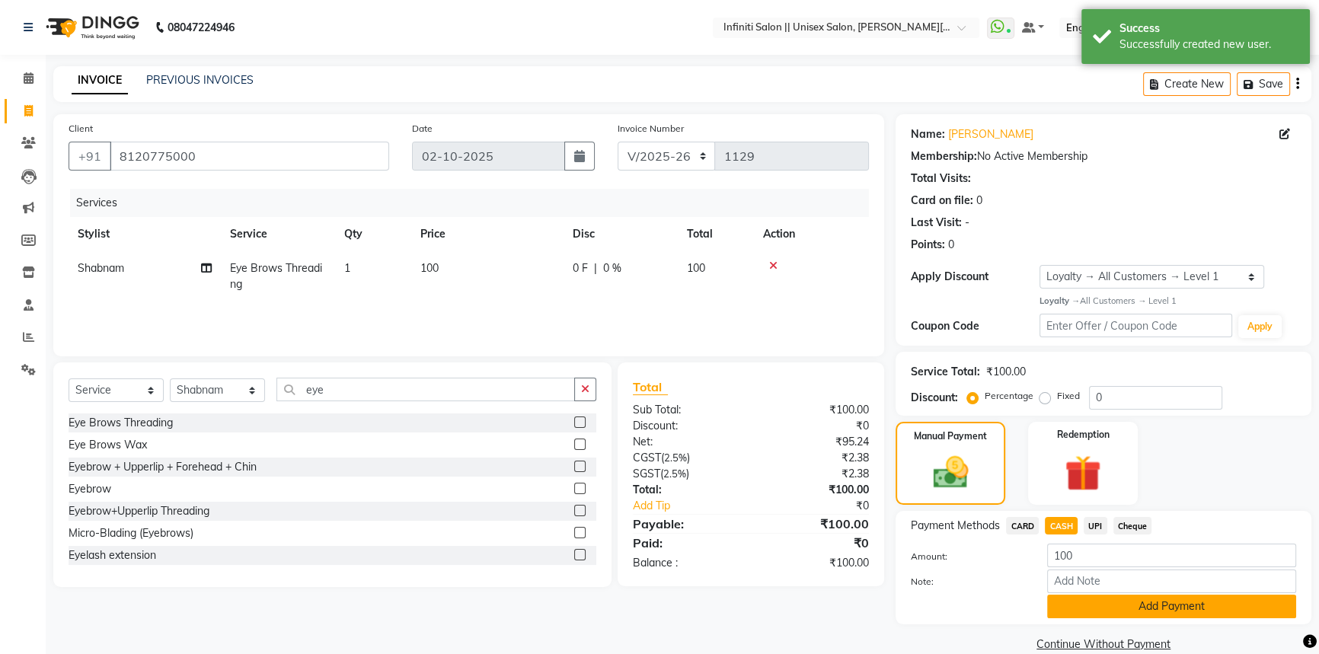
click at [1079, 612] on button "Add Payment" at bounding box center [1171, 607] width 249 height 24
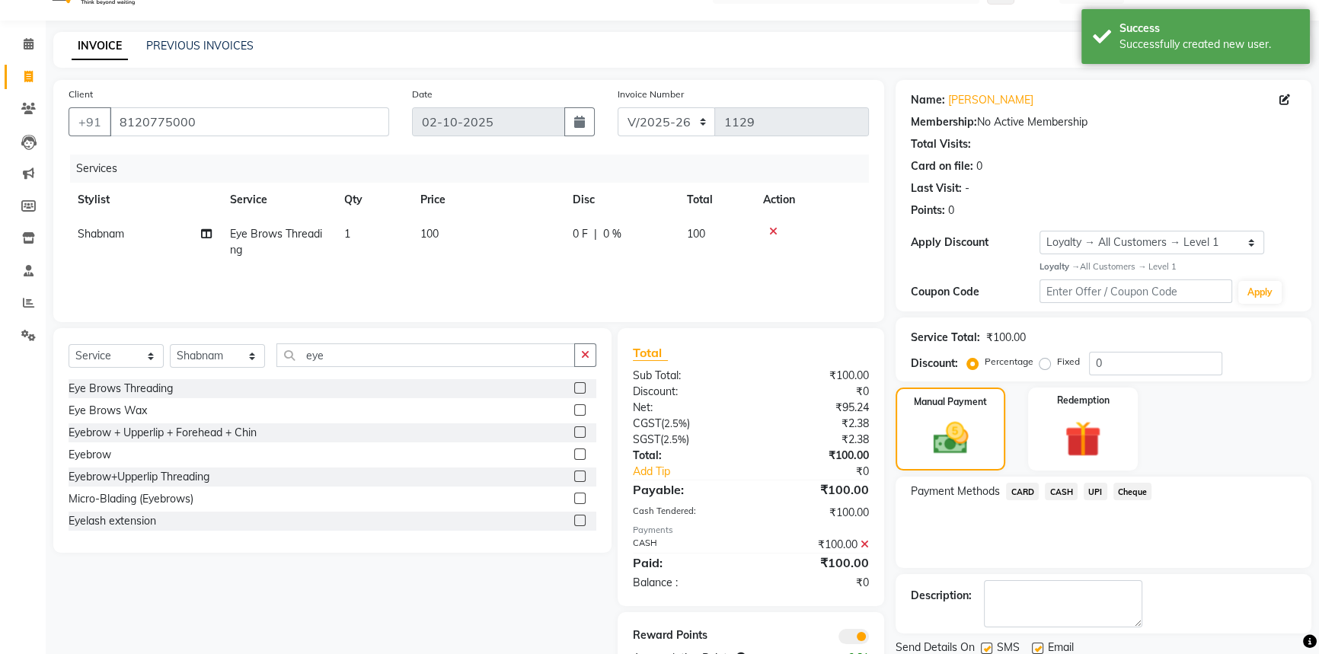
scroll to position [88, 0]
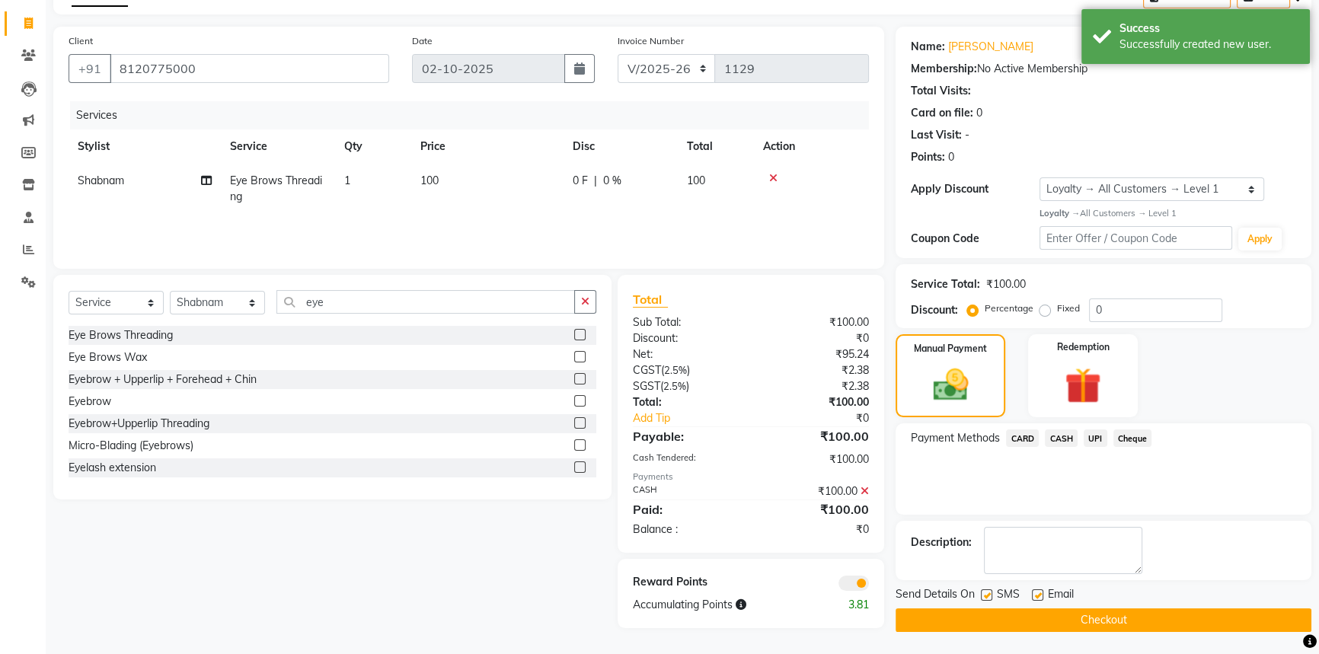
click at [1101, 612] on button "Checkout" at bounding box center [1104, 621] width 416 height 24
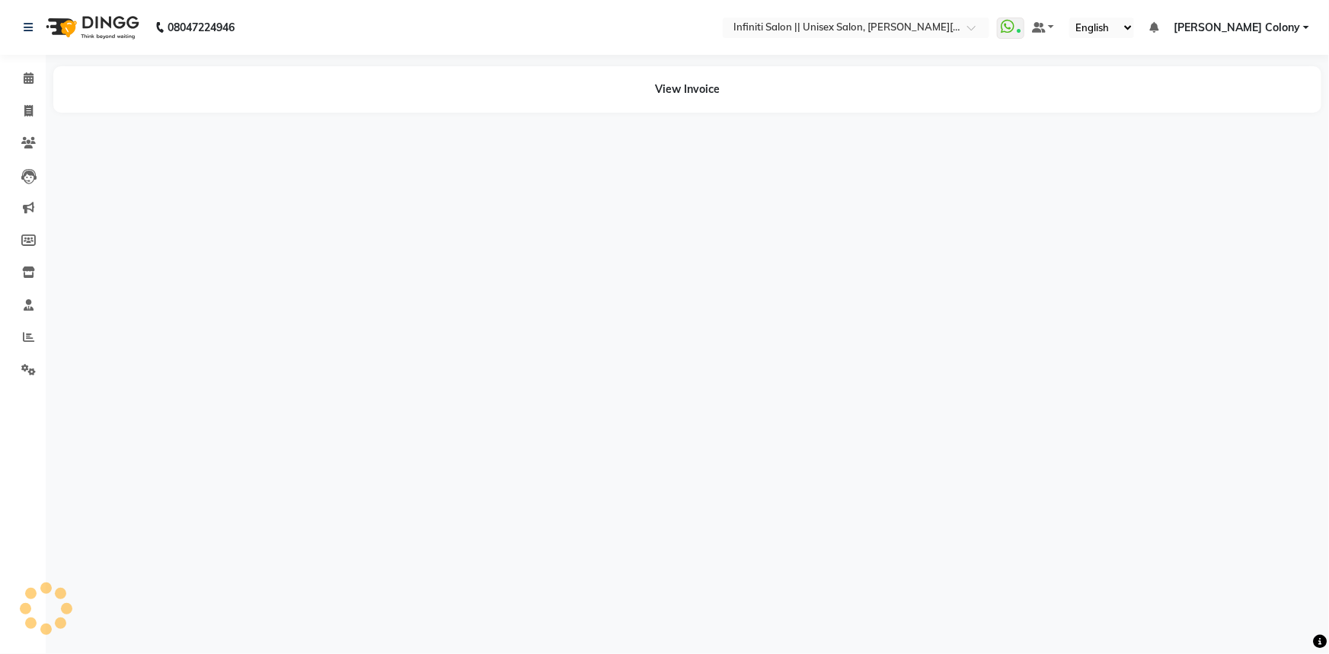
click at [64, 30] on img at bounding box center [91, 27] width 104 height 43
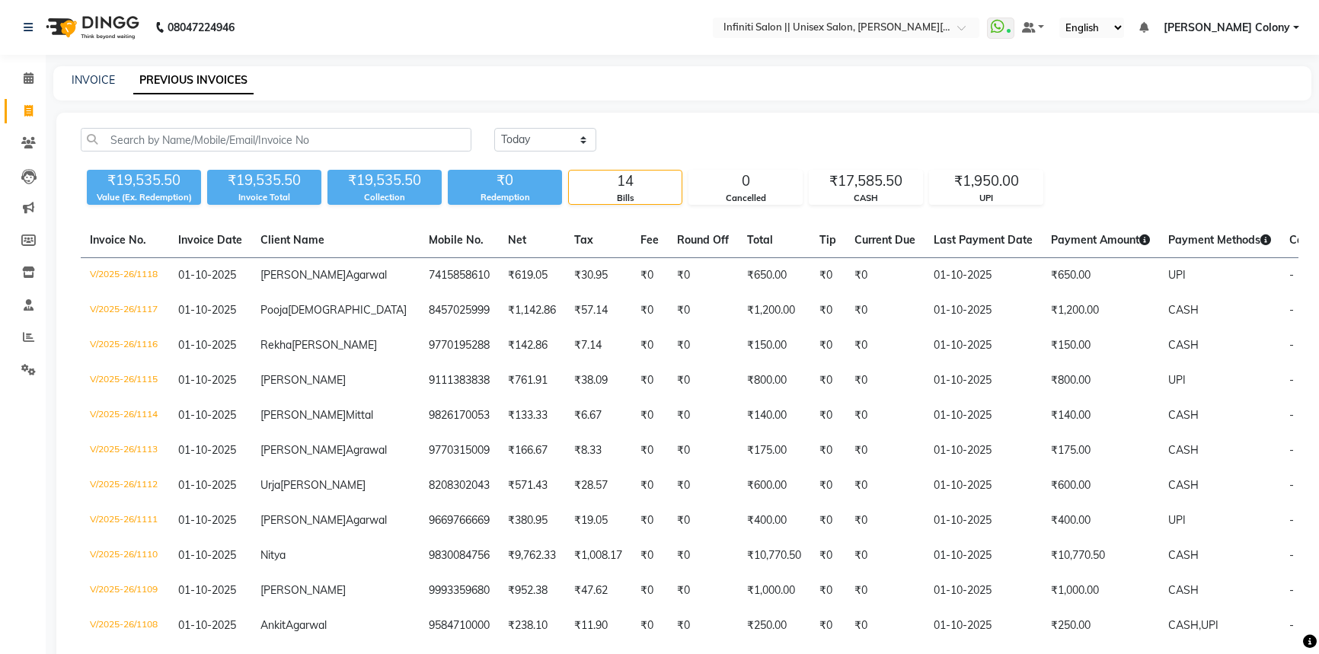
select select "[DATE]"
click at [55, 28] on img at bounding box center [91, 27] width 104 height 43
